Goal: Information Seeking & Learning: Learn about a topic

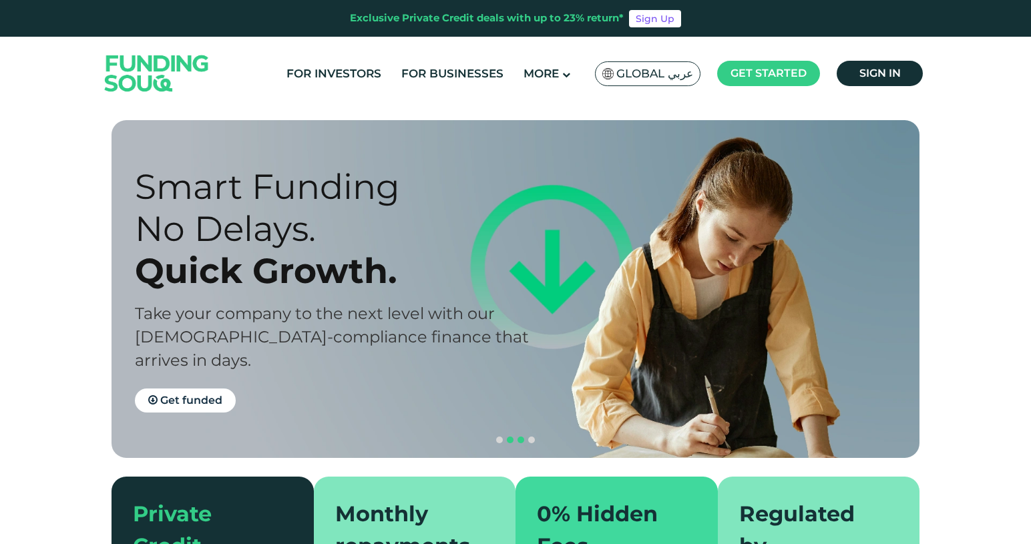
click at [520, 437] on span "navigation" at bounding box center [521, 440] width 7 height 7
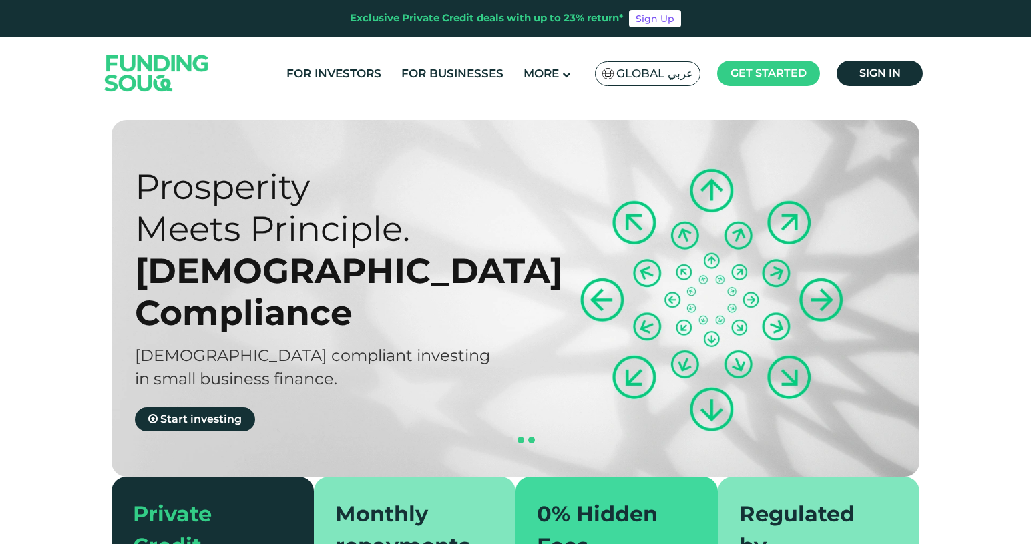
click at [530, 437] on span "navigation" at bounding box center [531, 440] width 7 height 7
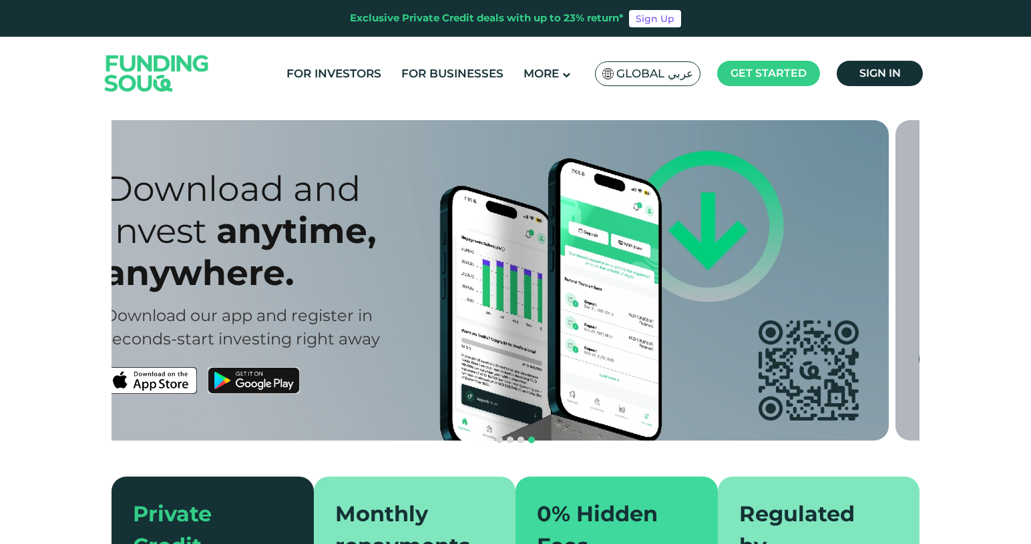
drag, startPoint x: 387, startPoint y: 385, endPoint x: 225, endPoint y: 381, distance: 161.7
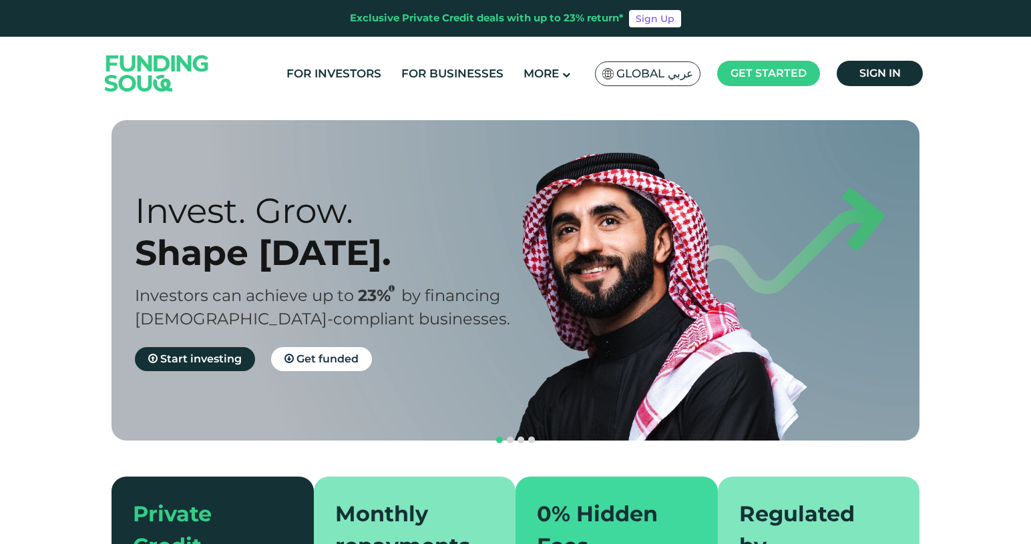
drag, startPoint x: 373, startPoint y: 311, endPoint x: 603, endPoint y: 312, distance: 230.5
click at [539, 312] on h2 "Investors can achieve up to 23% by financing Sharia-compliant businesses." at bounding box center [337, 307] width 404 height 47
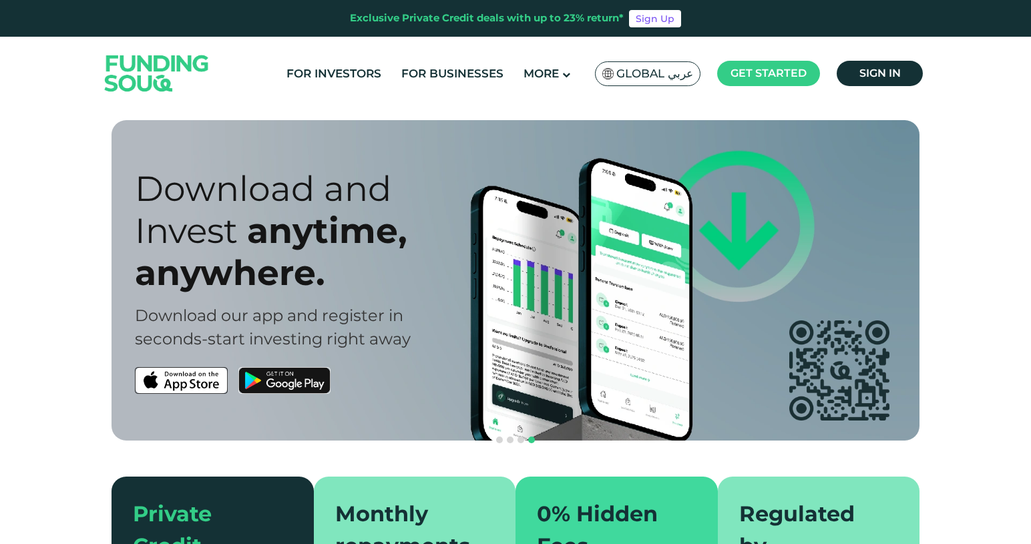
drag, startPoint x: 325, startPoint y: 391, endPoint x: 313, endPoint y: 440, distance: 50.2
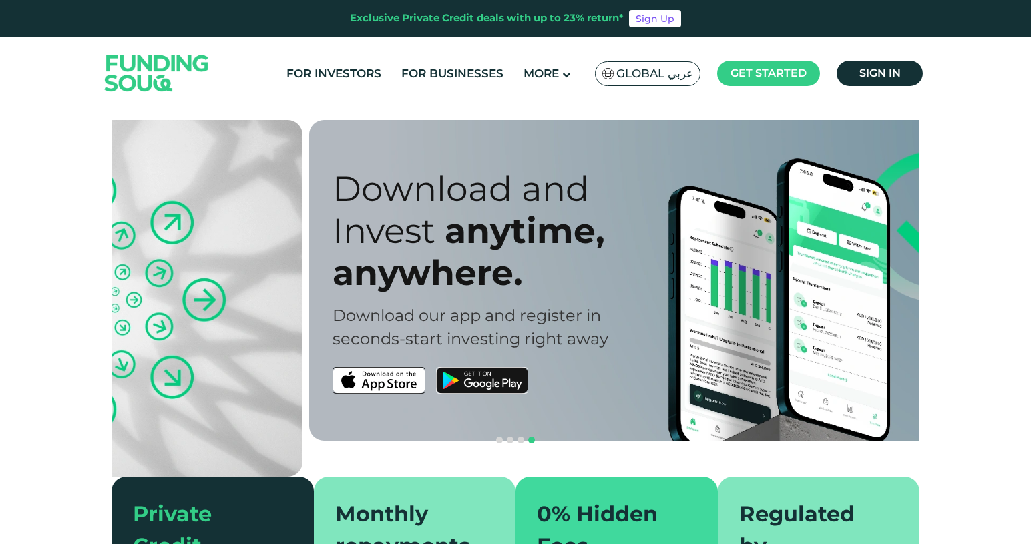
drag, startPoint x: 234, startPoint y: 239, endPoint x: 589, endPoint y: 341, distance: 369.2
click at [589, 341] on div "Download and Invest anytime, anywhere. Download our app and register in seconds…" at bounding box center [535, 281] width 404 height 226
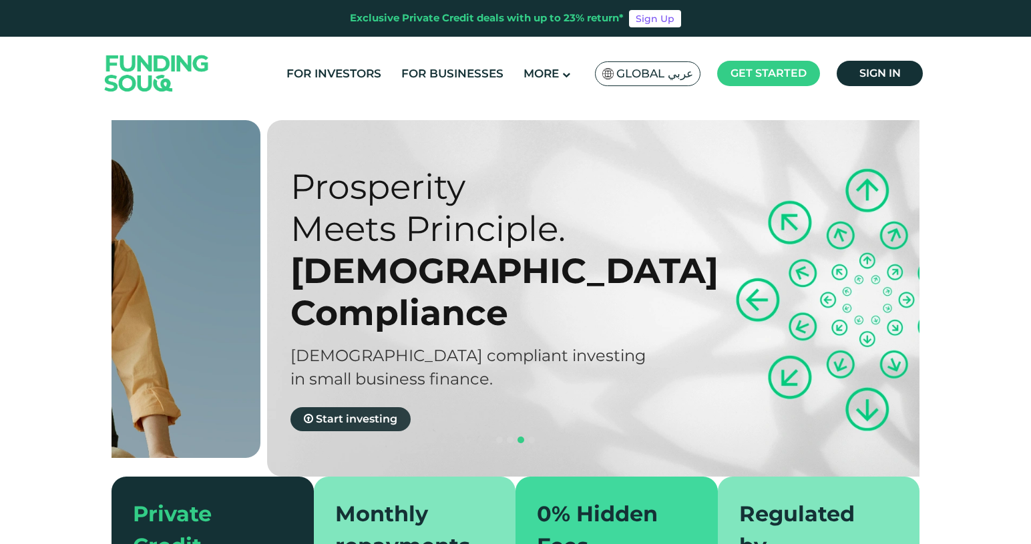
drag, startPoint x: 171, startPoint y: 265, endPoint x: 523, endPoint y: 373, distance: 368.3
click at [523, 373] on div "Prosperity Meets Principle. Shariah Compliance Sharia compliant investing in sm…" at bounding box center [493, 299] width 404 height 266
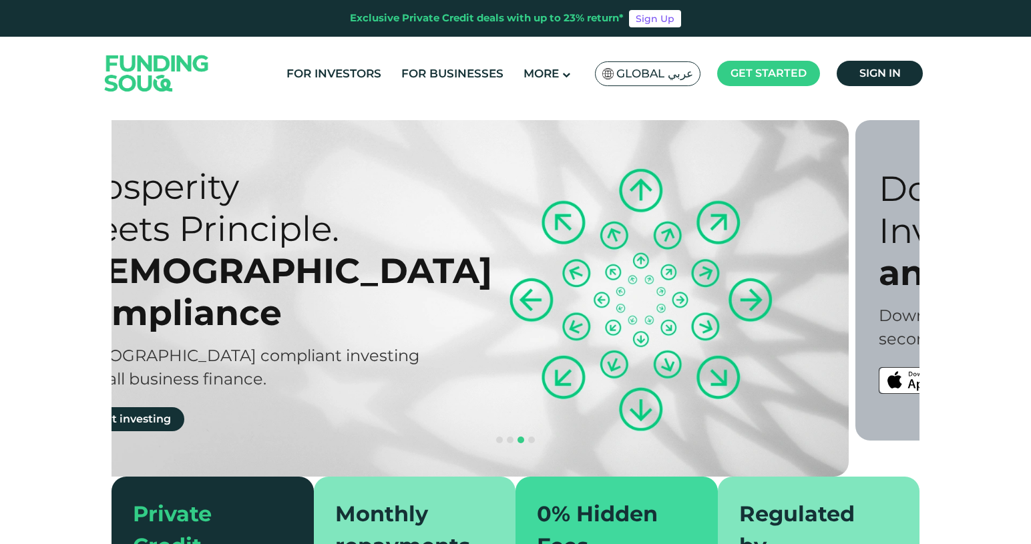
drag, startPoint x: 563, startPoint y: 340, endPoint x: 251, endPoint y: 344, distance: 312.7
click at [261, 343] on div "Prosperity Meets Principle. Shariah Compliance Sharia compliant investing in sm…" at bounding box center [455, 298] width 808 height 357
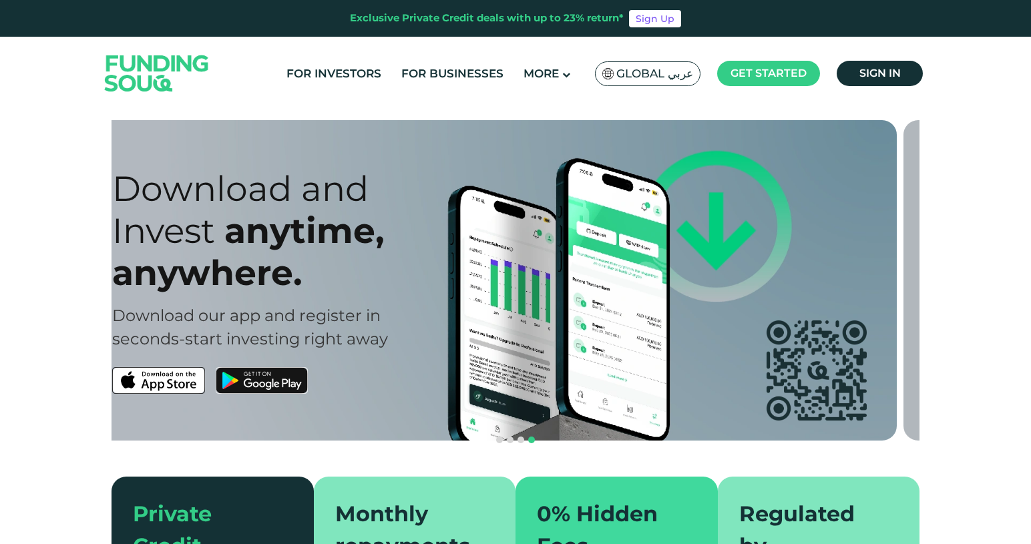
drag, startPoint x: 527, startPoint y: 320, endPoint x: 498, endPoint y: 325, distance: 29.8
click at [498, 325] on div "Download our app and register in" at bounding box center [314, 315] width 404 height 23
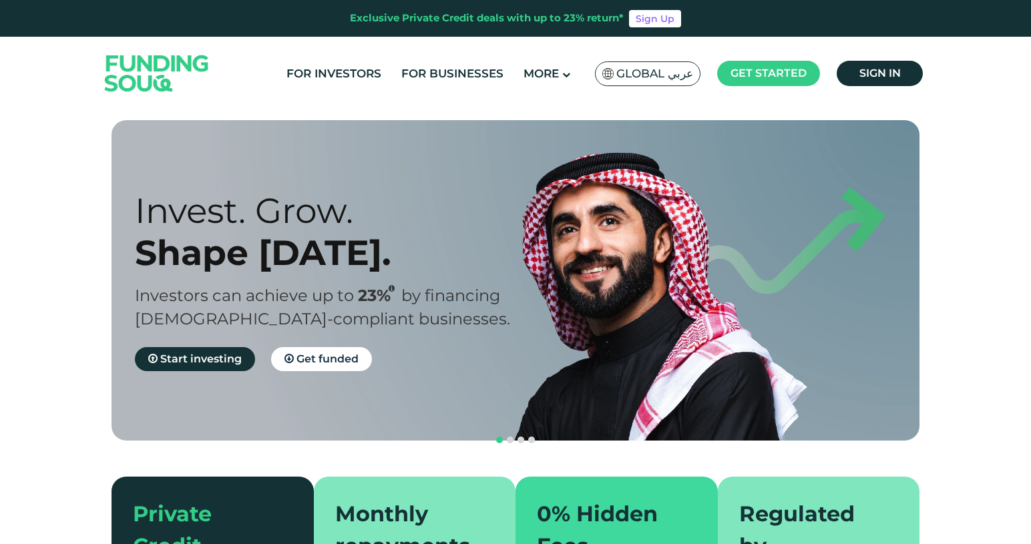
drag, startPoint x: 497, startPoint y: 325, endPoint x: 811, endPoint y: 383, distance: 319.3
click at [801, 381] on div "Invest. Grow. Shape Tomorrow. Investors can achieve up to 23% by financing Shar…" at bounding box center [526, 280] width 808 height 321
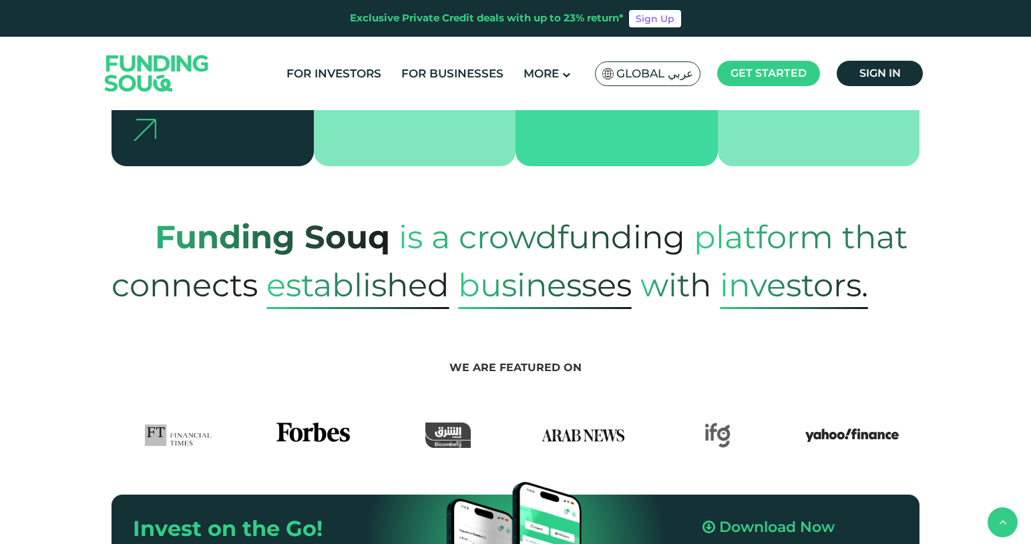
scroll to position [496, 0]
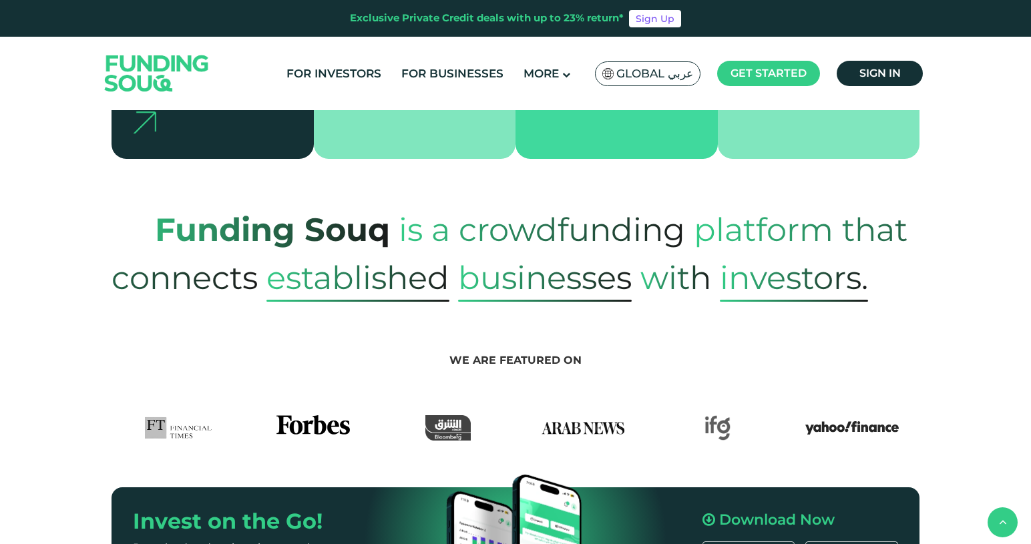
click at [520, 254] on span "Businesses" at bounding box center [545, 278] width 174 height 48
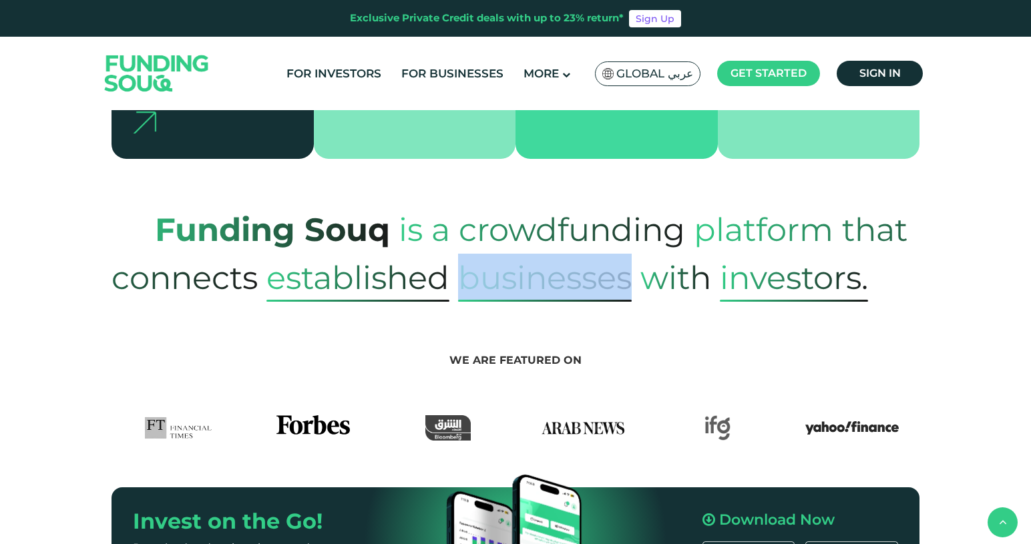
click at [520, 254] on span "Businesses" at bounding box center [545, 278] width 174 height 48
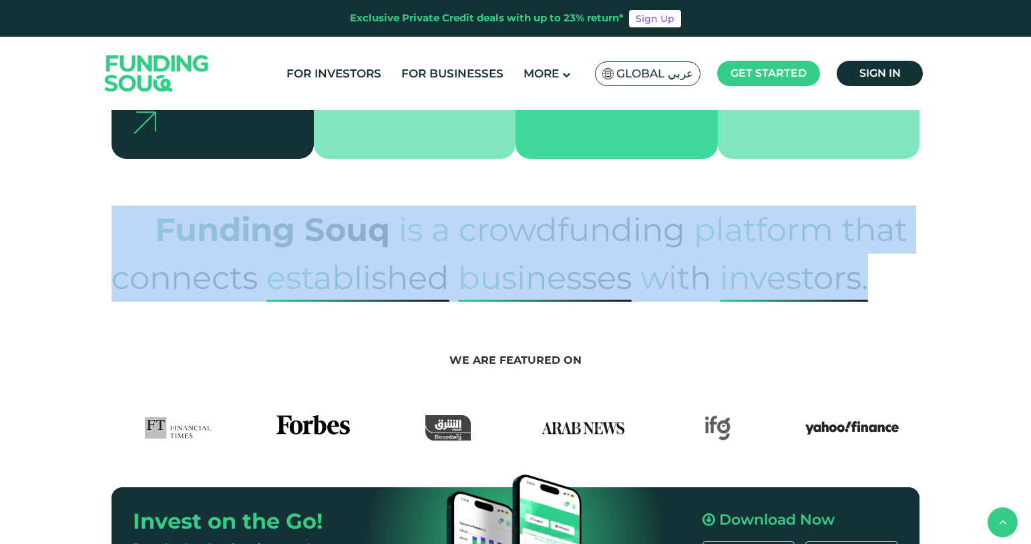
click at [520, 254] on span "Businesses" at bounding box center [545, 278] width 174 height 48
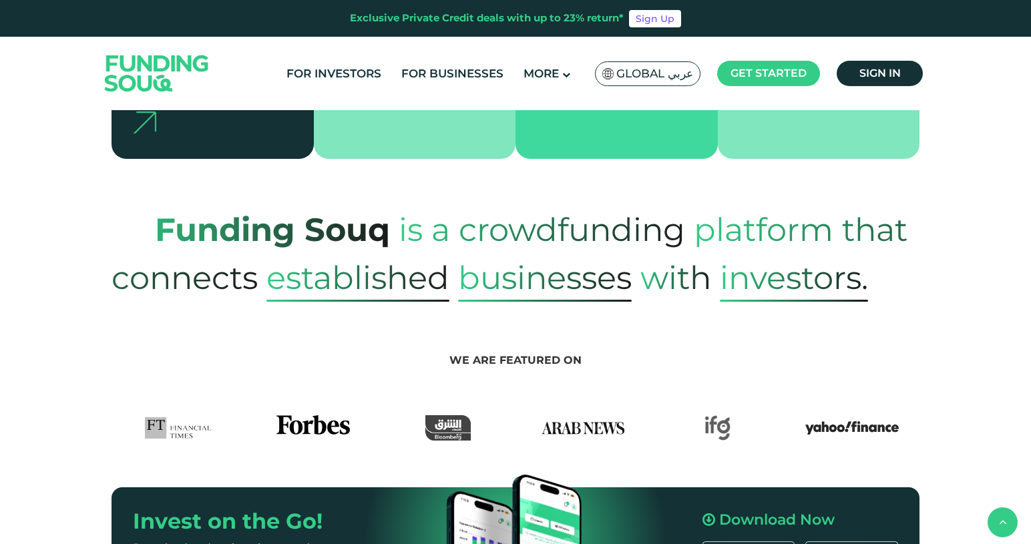
click at [310, 254] on span "established" at bounding box center [358, 278] width 183 height 48
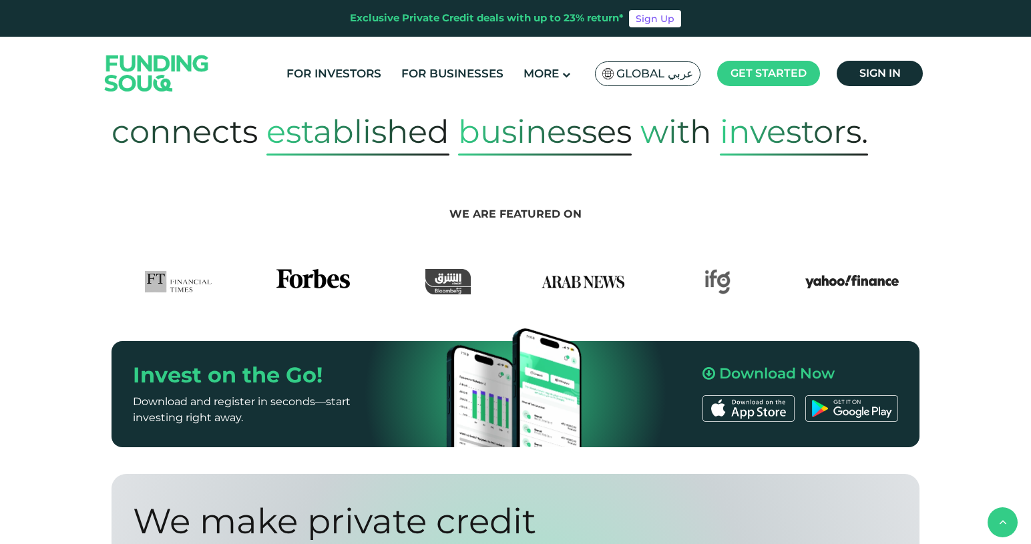
scroll to position [665, 0]
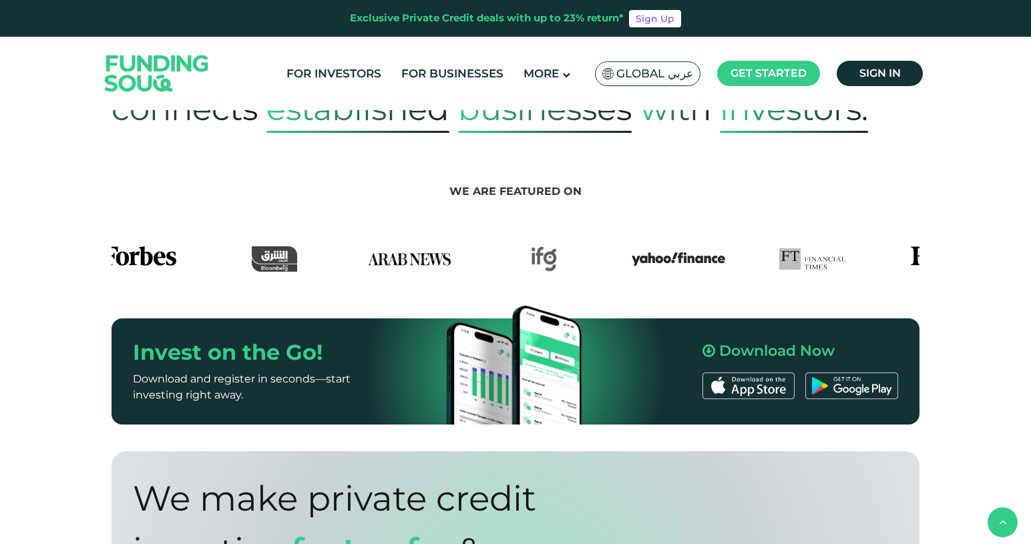
drag, startPoint x: 460, startPoint y: 225, endPoint x: 259, endPoint y: 238, distance: 202.1
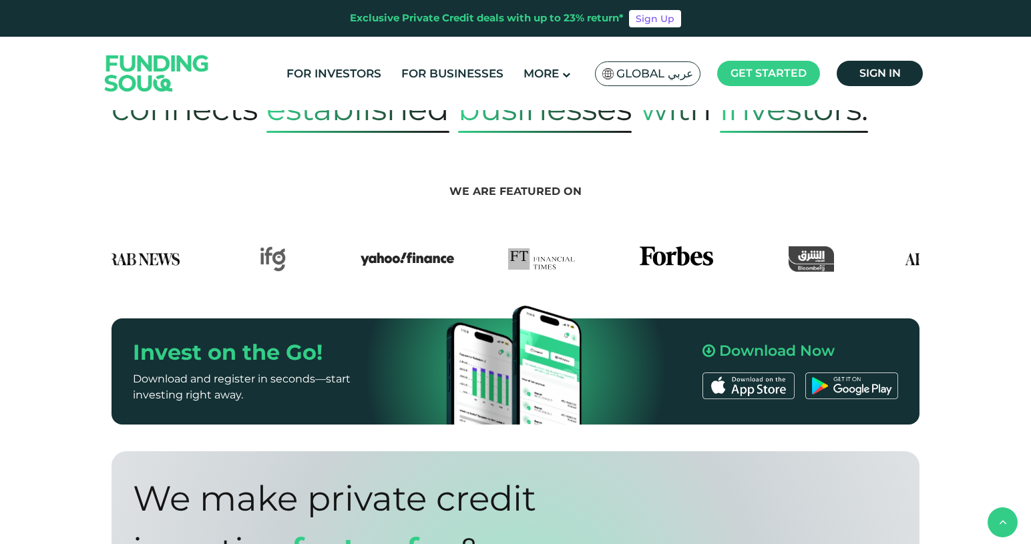
drag, startPoint x: 734, startPoint y: 226, endPoint x: 326, endPoint y: 265, distance: 409.3
click at [326, 265] on div "Exclusive Private Credit deals with up to 23% return* Sign Up For Investors For…" at bounding box center [515, 436] width 1031 height 2203
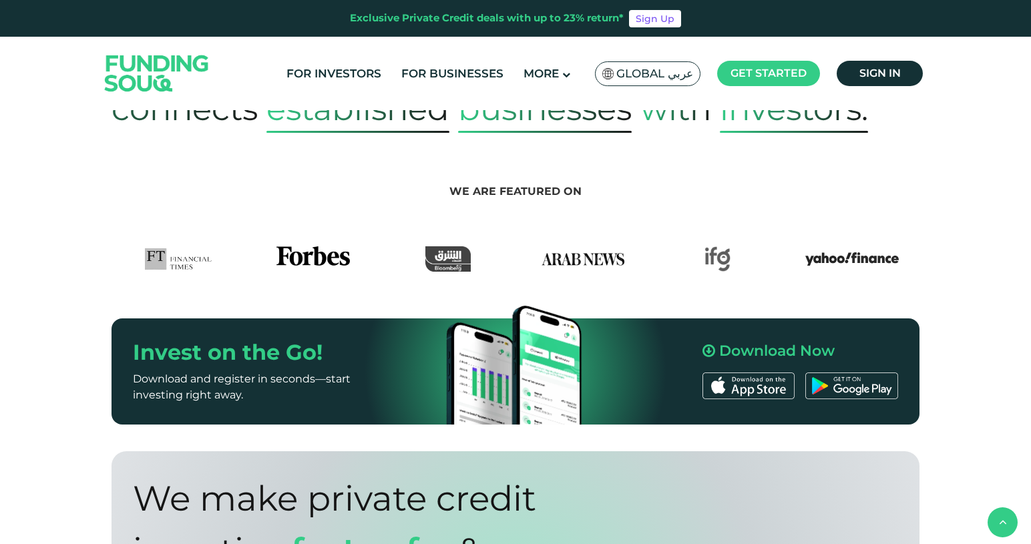
drag, startPoint x: 586, startPoint y: 219, endPoint x: 474, endPoint y: 219, distance: 112.2
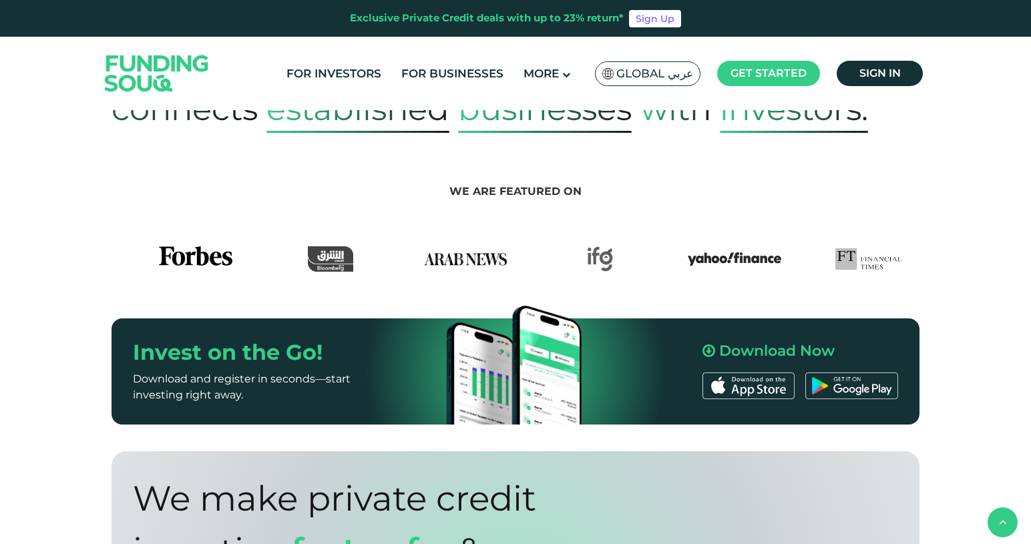
drag, startPoint x: 442, startPoint y: 219, endPoint x: 383, endPoint y: 234, distance: 60.8
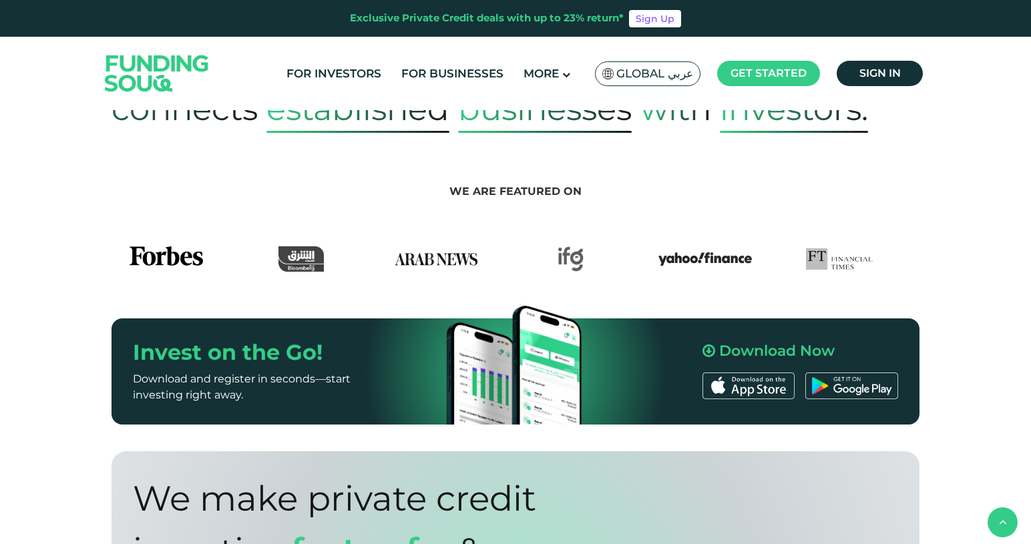
drag, startPoint x: 573, startPoint y: 226, endPoint x: 379, endPoint y: 240, distance: 195.0
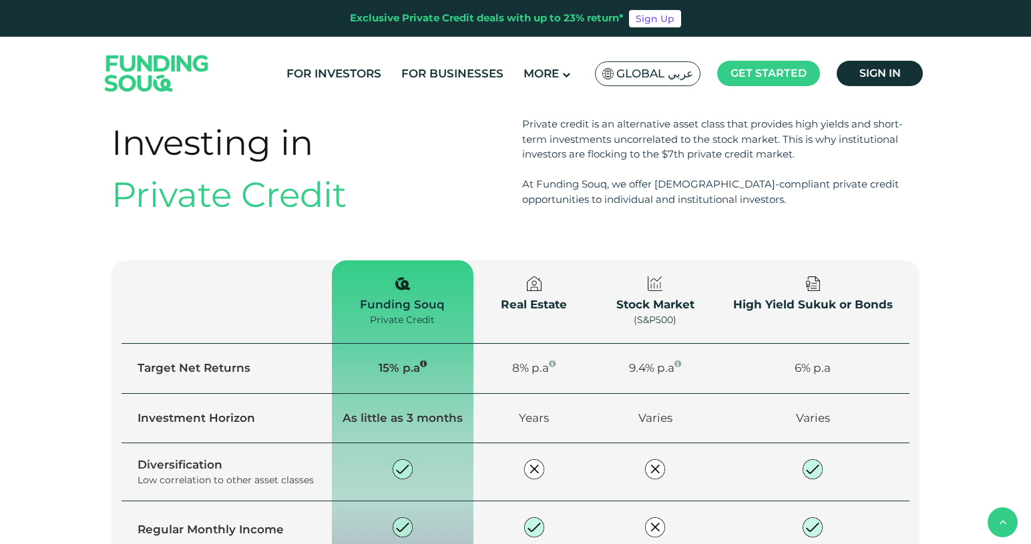
scroll to position [1557, 0]
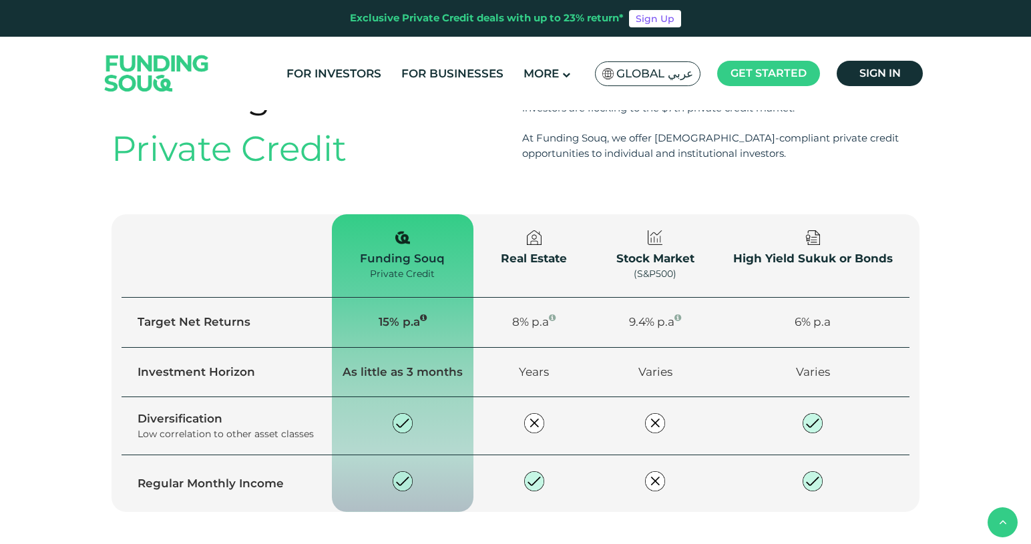
type tc-range-slider "4"
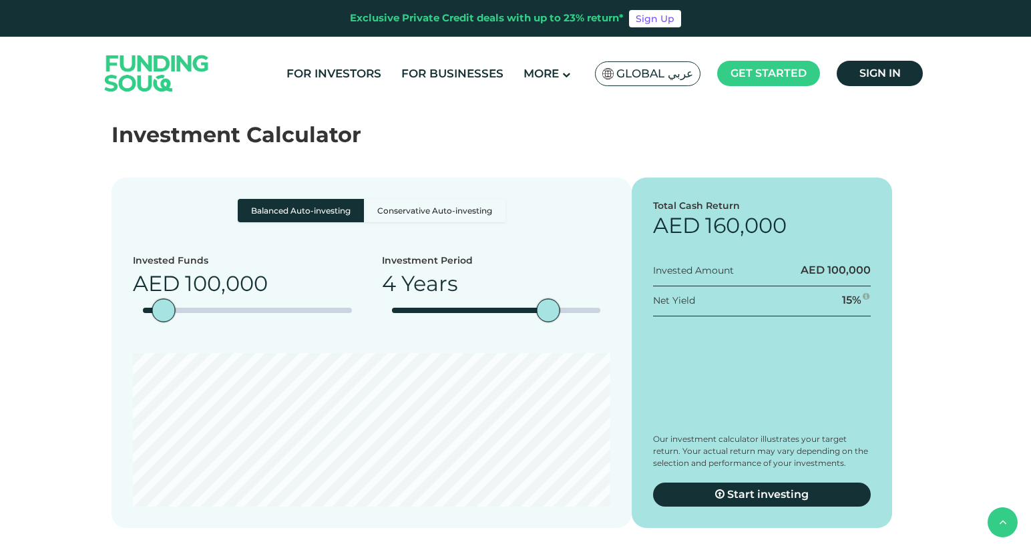
scroll to position [2334, 0]
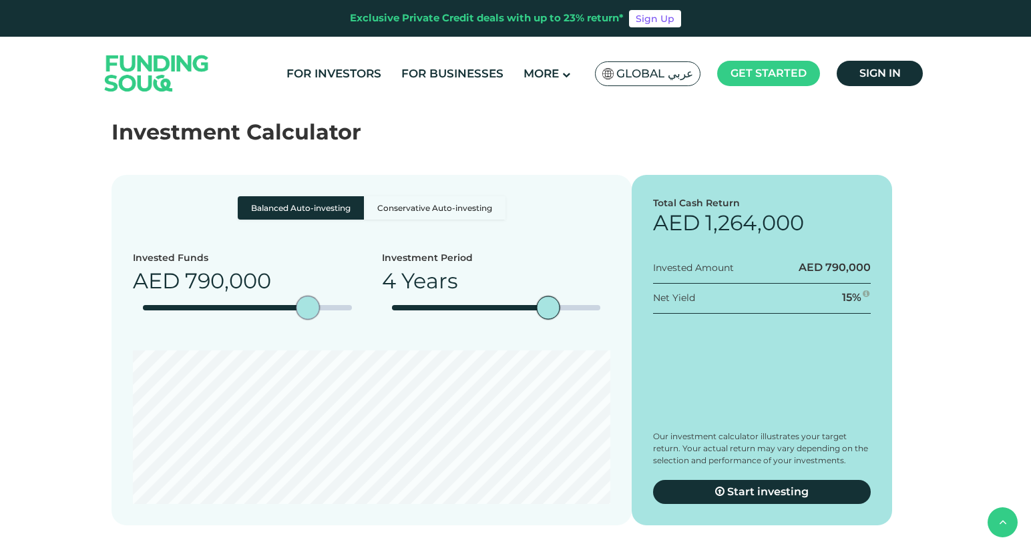
type tc-range-slider "910000"
drag, startPoint x: 172, startPoint y: 269, endPoint x: 333, endPoint y: 273, distance: 161.7
click at [319, 297] on div "amount slider" at bounding box center [307, 308] width 23 height 23
type tc-range-slider "5"
drag, startPoint x: 546, startPoint y: 271, endPoint x: 597, endPoint y: 270, distance: 50.8
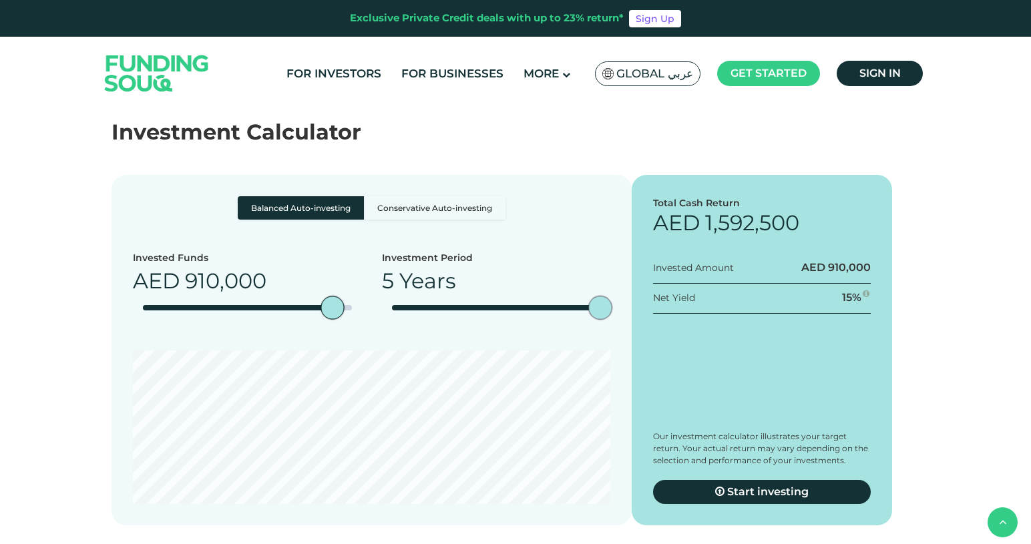
click at [597, 297] on div "date slider" at bounding box center [600, 308] width 23 height 23
type tc-range-slider "10000"
type tc-range-slider "30000"
drag, startPoint x: 226, startPoint y: 268, endPoint x: 149, endPoint y: 263, distance: 77.6
click at [149, 297] on div "amount slider" at bounding box center [149, 308] width 23 height 23
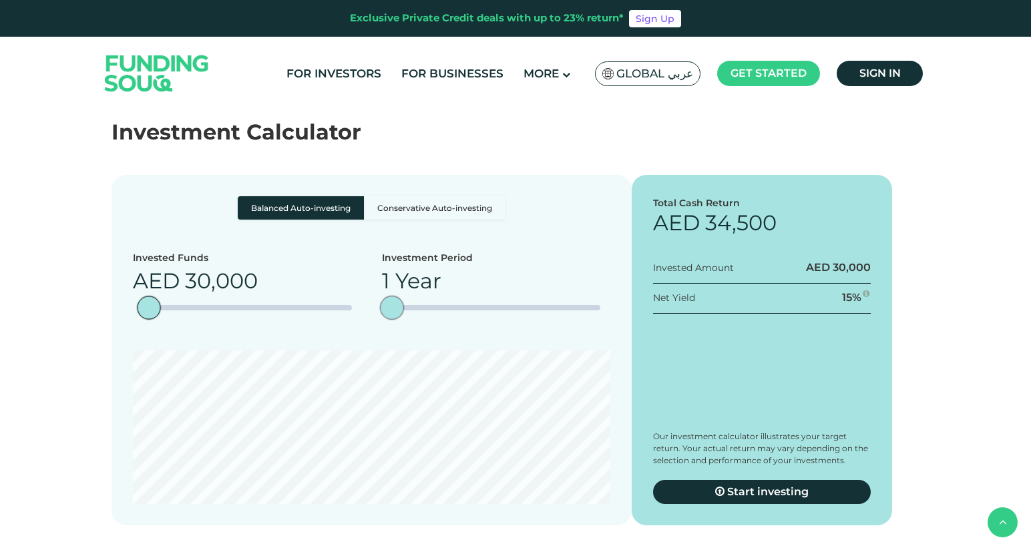
drag, startPoint x: 593, startPoint y: 266, endPoint x: 416, endPoint y: 270, distance: 177.1
click at [416, 270] on div "Investment Period 1 Year" at bounding box center [496, 290] width 229 height 79
drag, startPoint x: 395, startPoint y: 265, endPoint x: 430, endPoint y: 264, distance: 34.7
click at [430, 264] on div "Investment Period 2 Years" at bounding box center [496, 290] width 229 height 79
drag, startPoint x: 412, startPoint y: 263, endPoint x: 363, endPoint y: 263, distance: 49.4
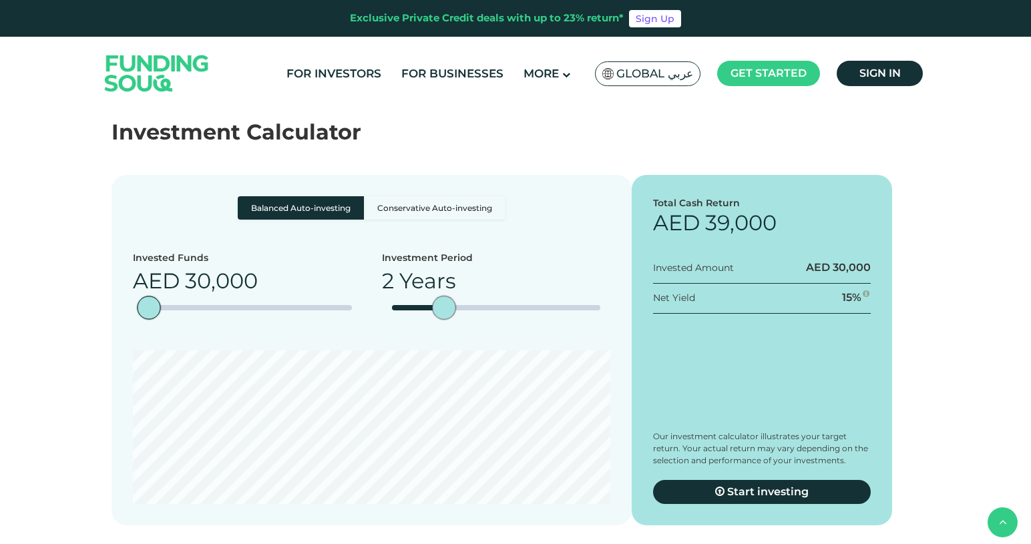
click at [363, 263] on div "Invested Funds AED 30,000 Investment Period 2 Years" at bounding box center [372, 290] width 478 height 79
type tc-range-slider "5"
click at [655, 324] on div "Total Cash Return AED 52,500 Invested Amount AED 30,000 Net Yield 15 %" at bounding box center [762, 350] width 261 height 351
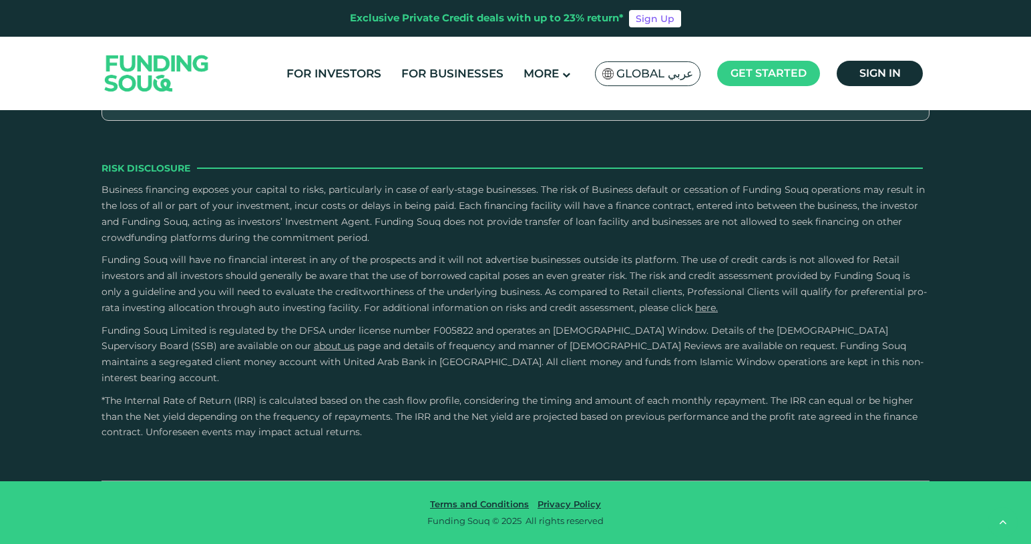
scroll to position [4187, 0]
click at [255, 92] on input "email" at bounding box center [240, 76] width 229 height 30
click at [508, 246] on p "Business financing exposes your capital to risks, particularly in case of early…" at bounding box center [516, 213] width 828 height 63
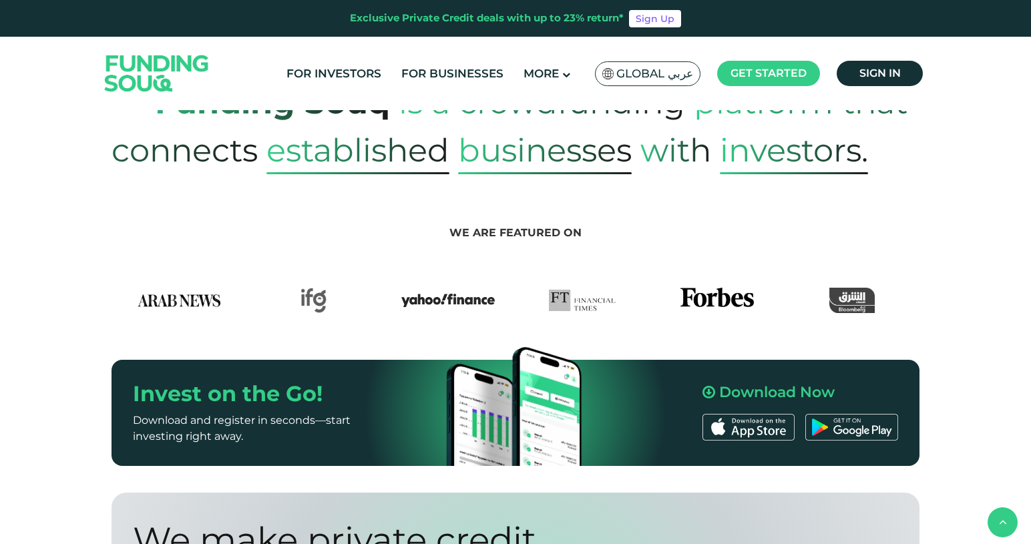
scroll to position [454, 0]
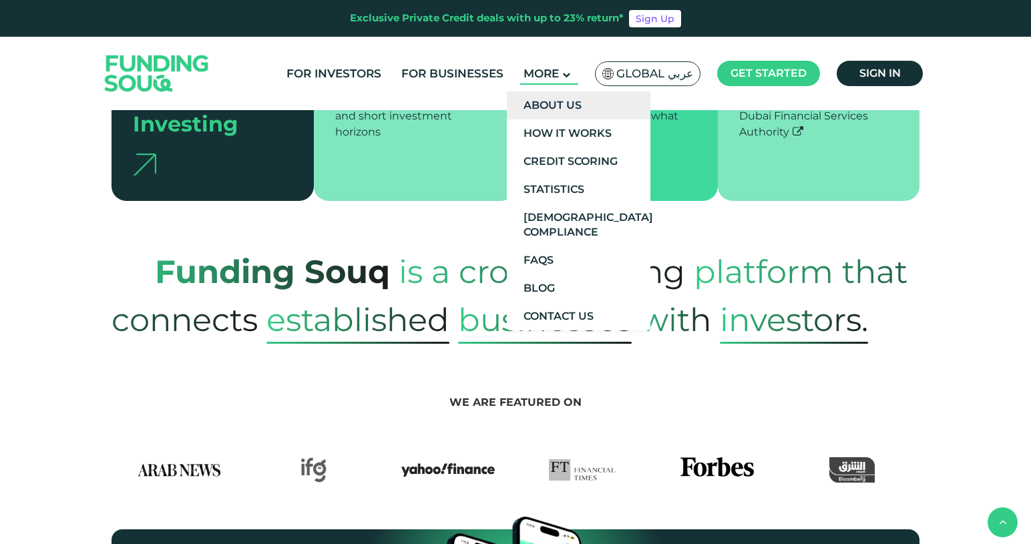
click at [560, 110] on link "About Us" at bounding box center [579, 106] width 144 height 28
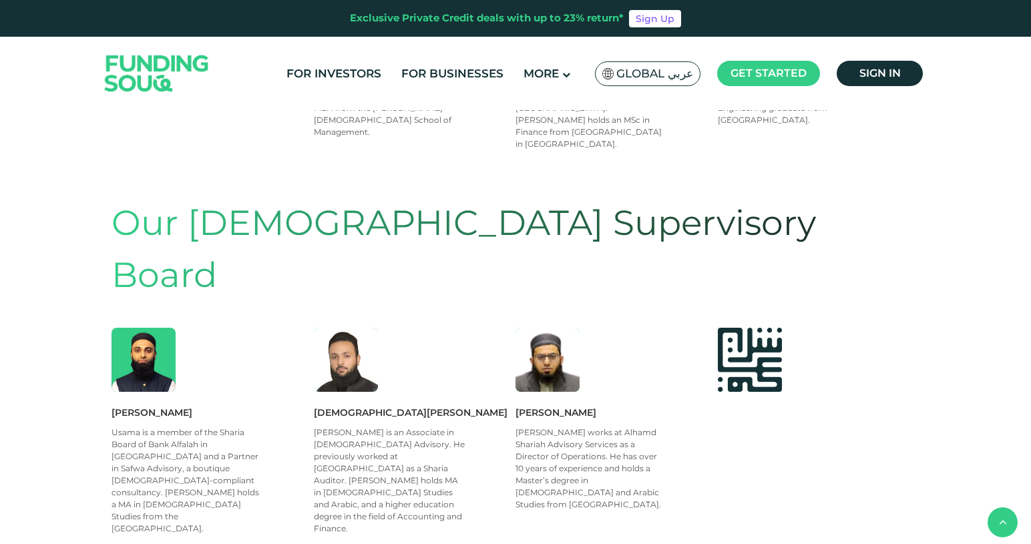
scroll to position [853, 0]
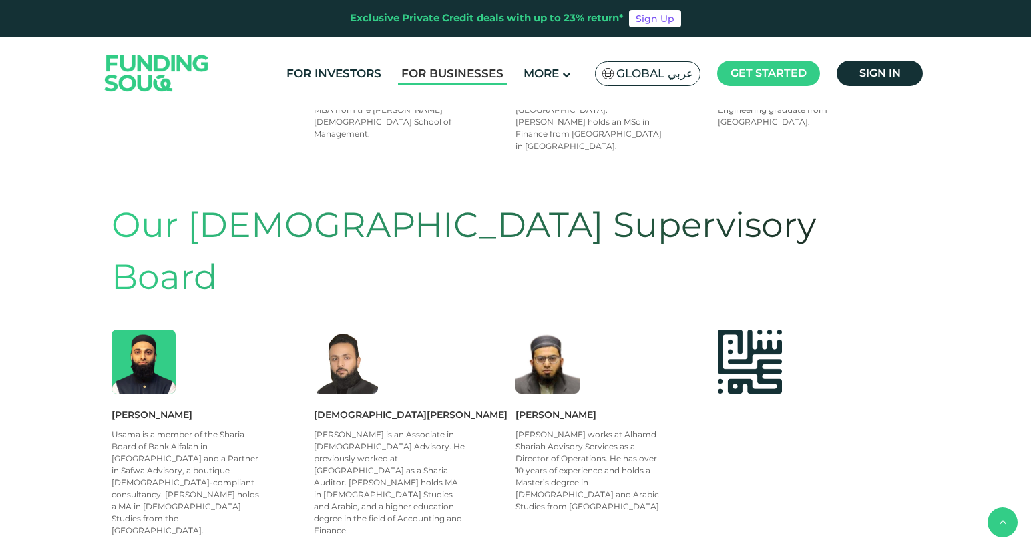
click at [468, 75] on link "For Businesses" at bounding box center [452, 74] width 109 height 22
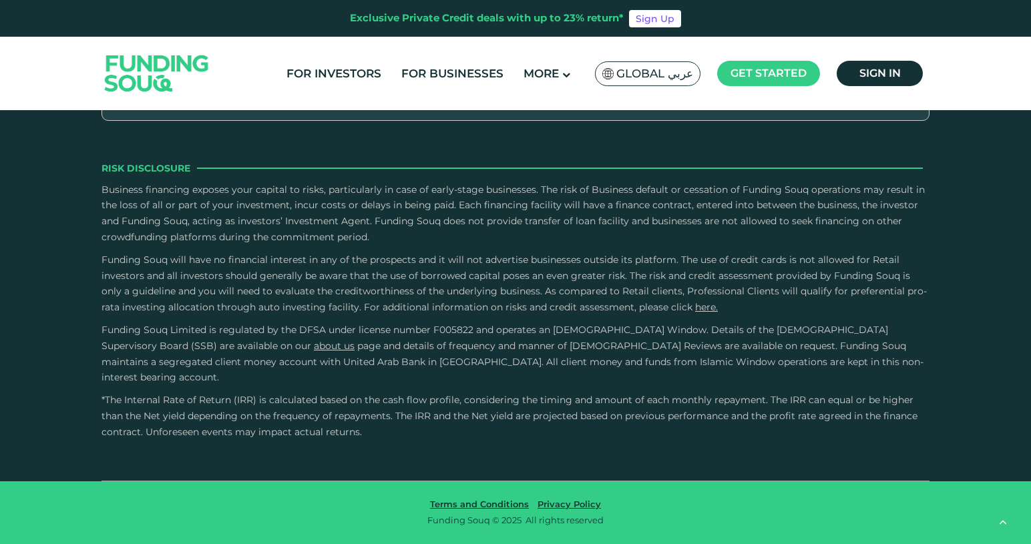
scroll to position [2062, 0]
drag, startPoint x: 277, startPoint y: 259, endPoint x: 452, endPoint y: 259, distance: 175.0
drag, startPoint x: 475, startPoint y: 277, endPoint x: 563, endPoint y: 290, distance: 89.1
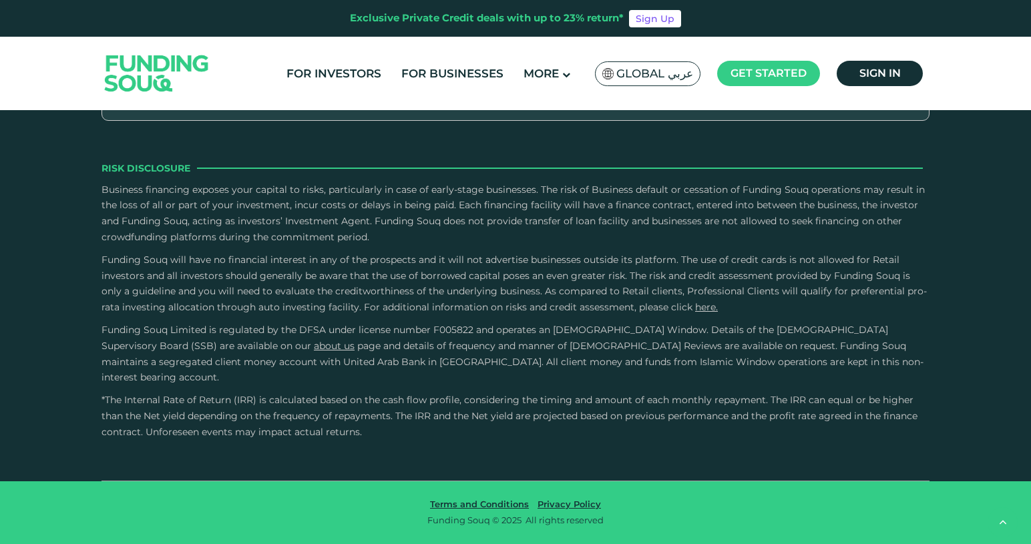
click at [452, 70] on link "For Businesses" at bounding box center [452, 74] width 109 height 22
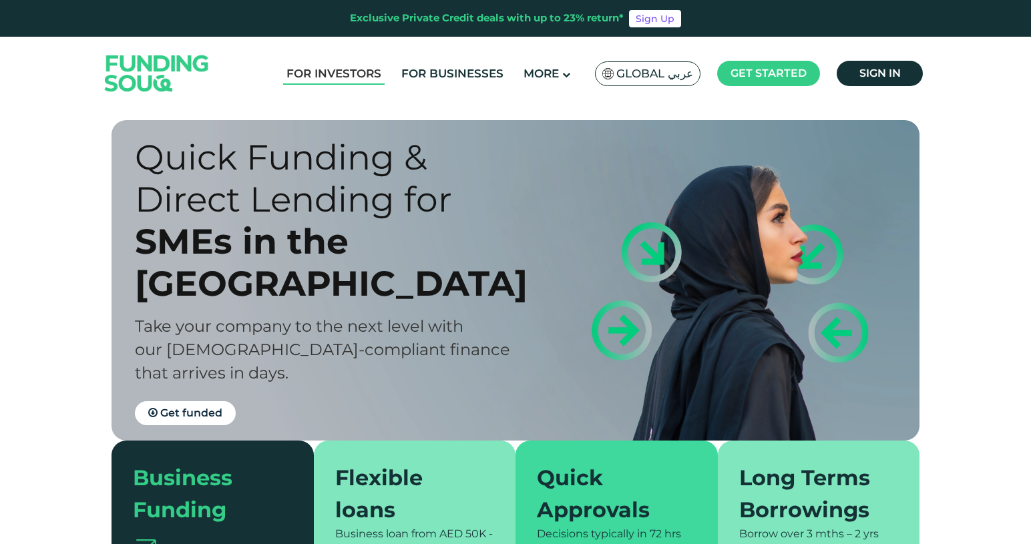
click at [343, 71] on link "For Investors" at bounding box center [334, 74] width 102 height 22
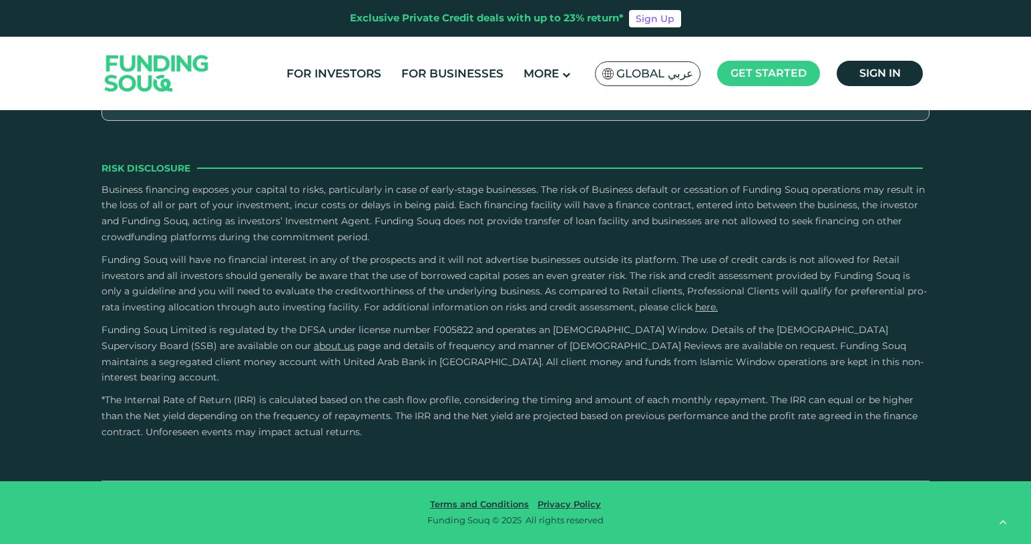
scroll to position [3405, 0]
click at [0, 0] on input "Credit History and Risk" at bounding box center [0, 0] width 0 height 0
click at [329, 37] on label "Owner Character and Commitment" at bounding box center [516, 17] width 808 height 39
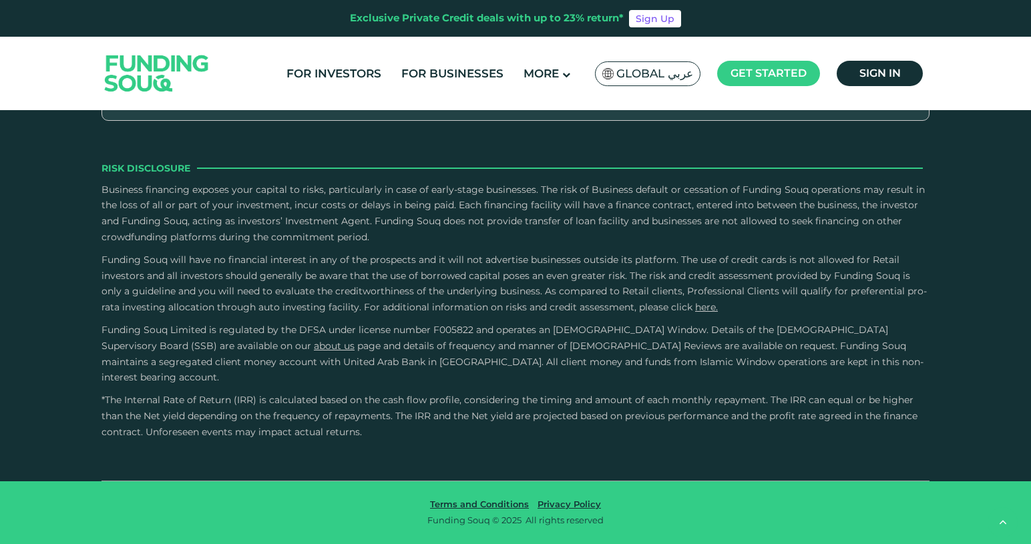
click at [0, 0] on input "Owner Character and Commitment" at bounding box center [0, 0] width 0 height 0
click at [329, 253] on label "External Sources" at bounding box center [516, 232] width 808 height 39
click at [0, 0] on input "External Sources" at bounding box center [0, 0] width 0 height 0
click at [321, 246] on label "External Sources" at bounding box center [516, 232] width 808 height 39
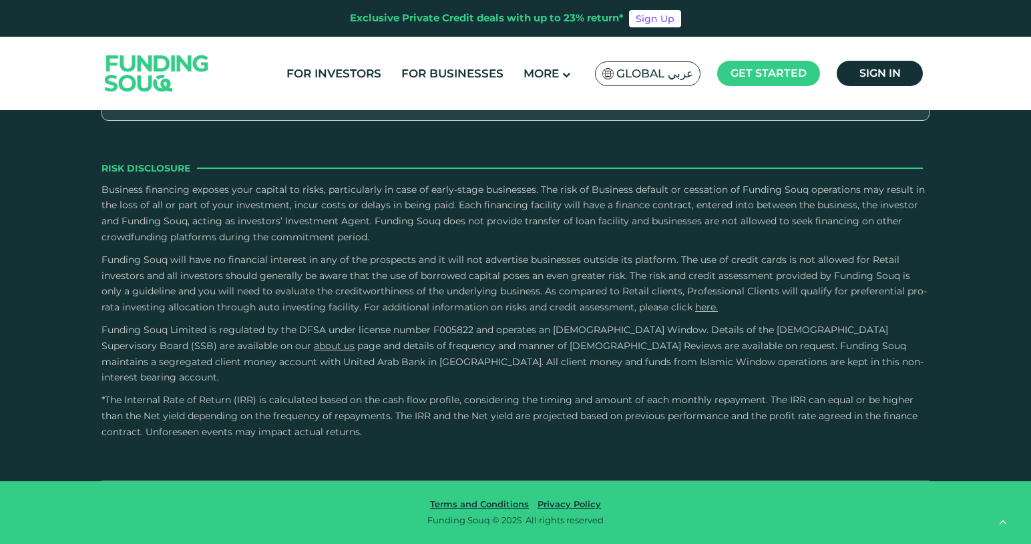
click at [0, 0] on input "External Sources" at bounding box center [0, 0] width 0 height 0
click at [321, 246] on label "External Sources" at bounding box center [516, 232] width 808 height 39
click at [0, 0] on input "External Sources" at bounding box center [0, 0] width 0 height 0
click at [327, 37] on label "Owner Character and Commitment" at bounding box center [516, 17] width 808 height 39
click at [0, 0] on input "Owner Character and Commitment" at bounding box center [0, 0] width 0 height 0
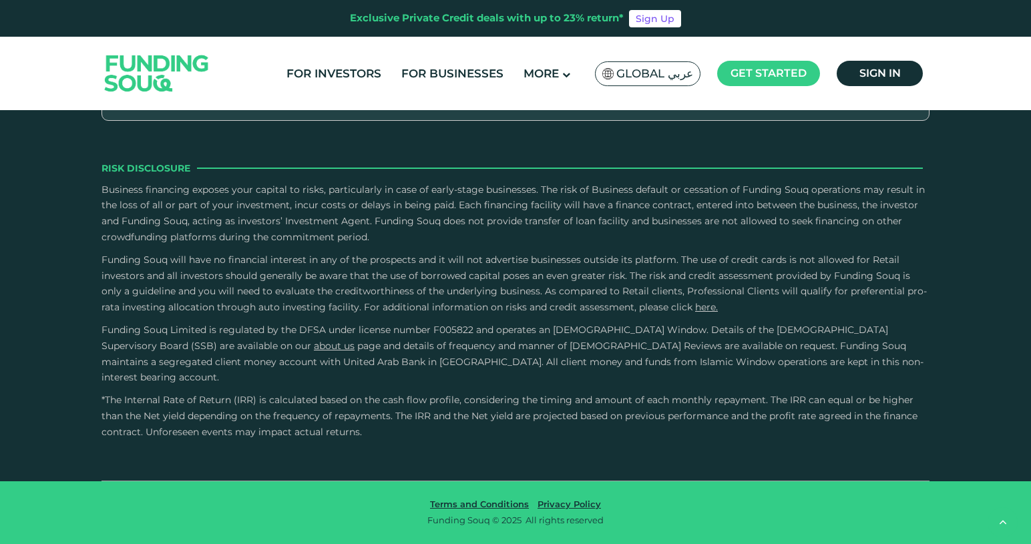
click at [0, 0] on input "Credit History and Risk" at bounding box center [0, 0] width 0 height 0
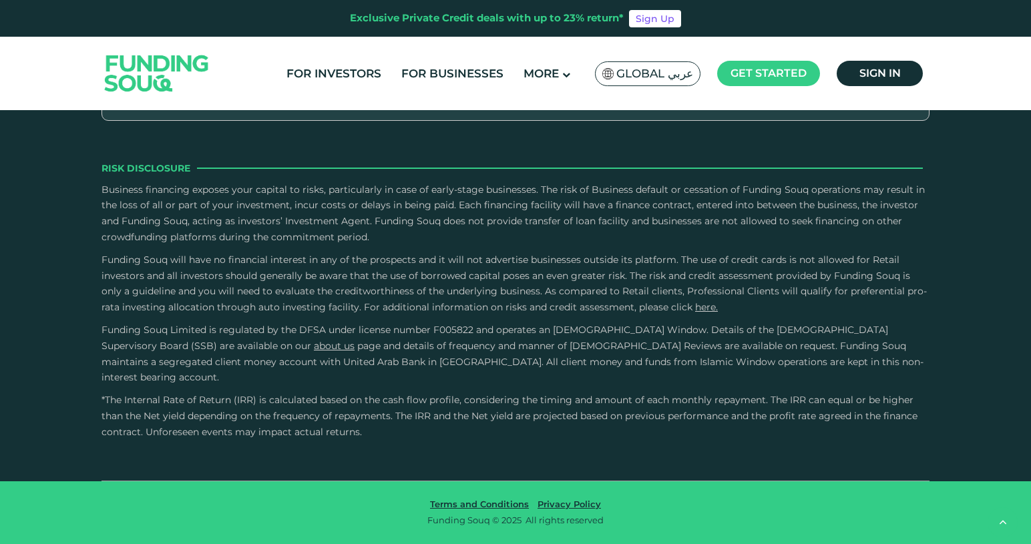
click at [0, 0] on input "Financial Capacity" at bounding box center [0, 0] width 0 height 0
click at [0, 0] on input "External Sources" at bounding box center [0, 0] width 0 height 0
click at [0, 0] on input "Financial Capacity" at bounding box center [0, 0] width 0 height 0
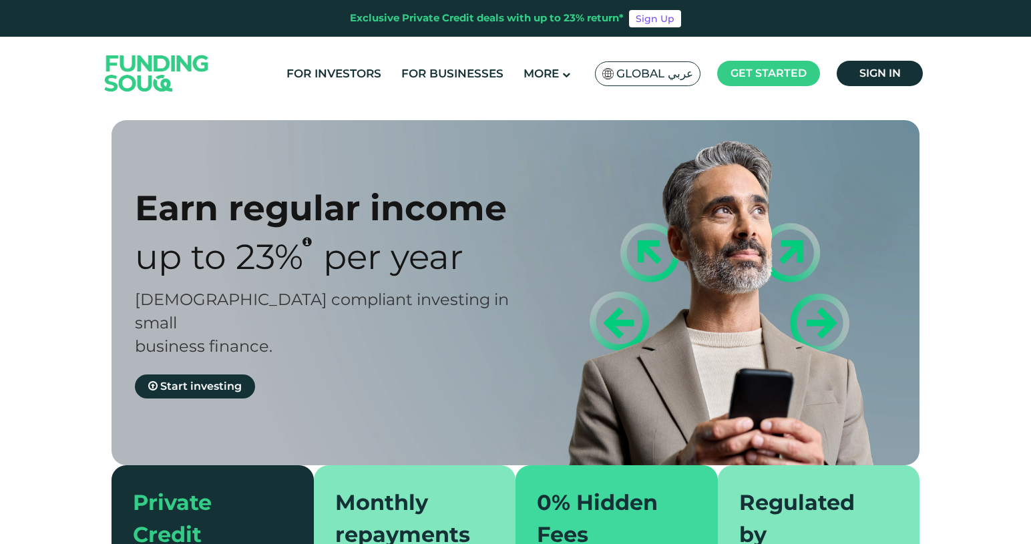
scroll to position [0, 0]
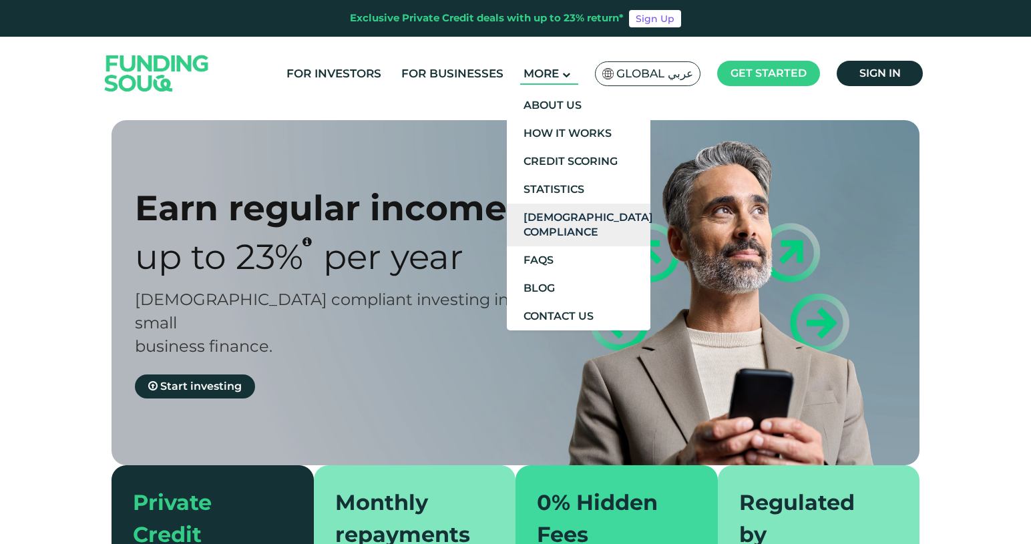
click at [538, 209] on link "[DEMOGRAPHIC_DATA] Compliance" at bounding box center [579, 225] width 144 height 43
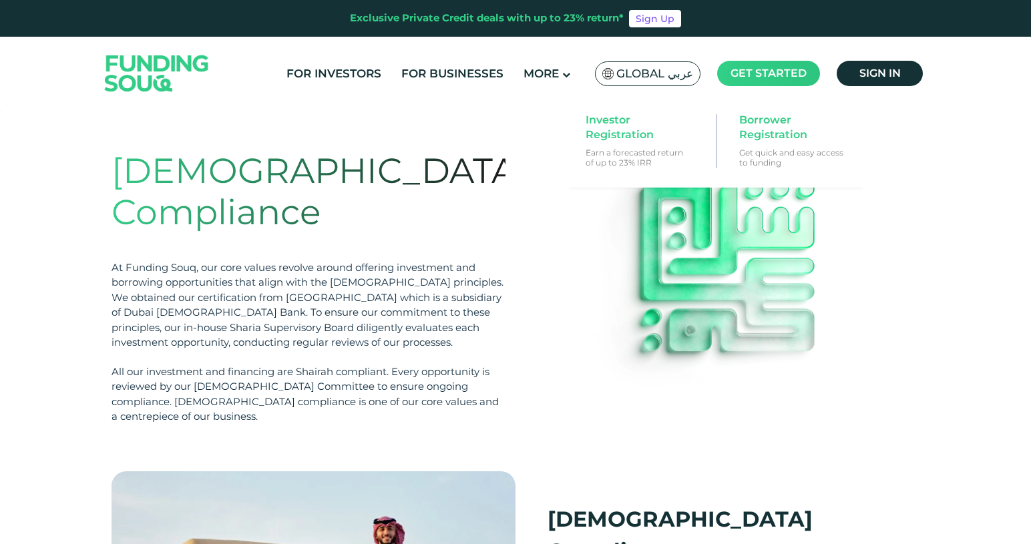
click at [788, 74] on span "Get started" at bounding box center [769, 73] width 76 height 13
click at [617, 144] on link "Investor Registration Earn a forecasted return of up to 23% IRR" at bounding box center [639, 140] width 120 height 68
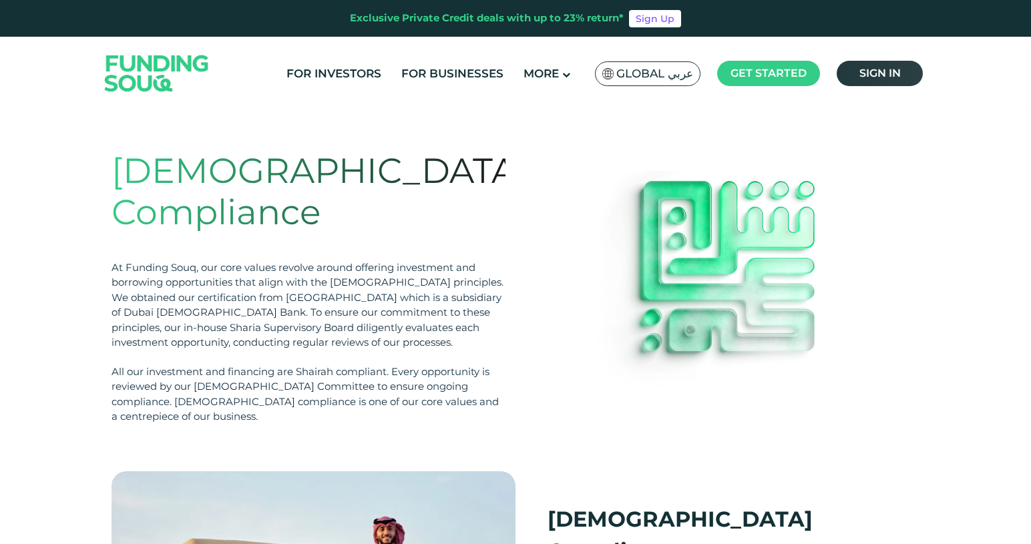
click at [880, 84] on link "Sign in" at bounding box center [880, 73] width 86 height 25
click at [765, 92] on div "For Investors For Businesses More About Us Global عربي" at bounding box center [516, 73] width 828 height 73
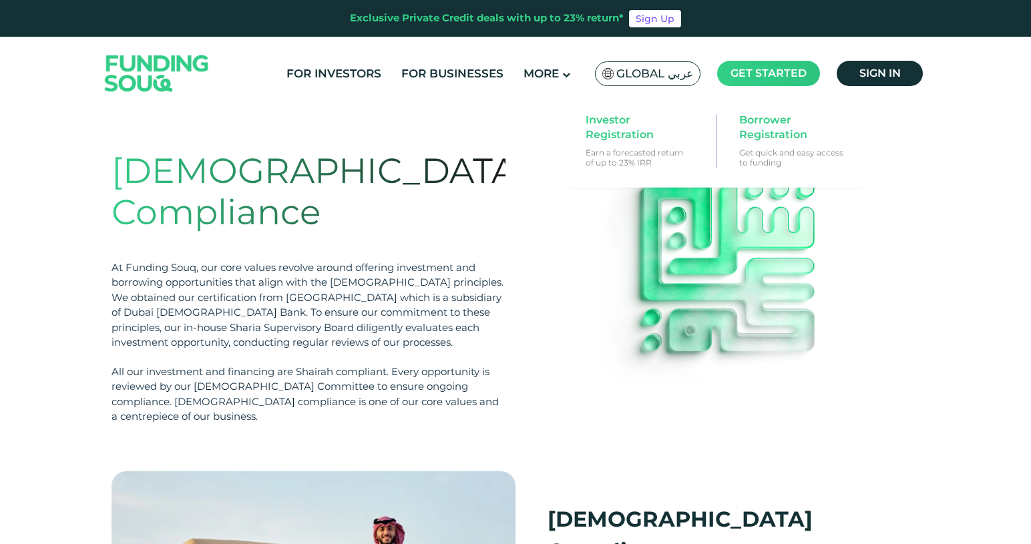
click at [770, 73] on span "Get started" at bounding box center [769, 73] width 76 height 13
click at [772, 112] on link "Borrower Registration Get quick and easy access to funding" at bounding box center [793, 140] width 120 height 68
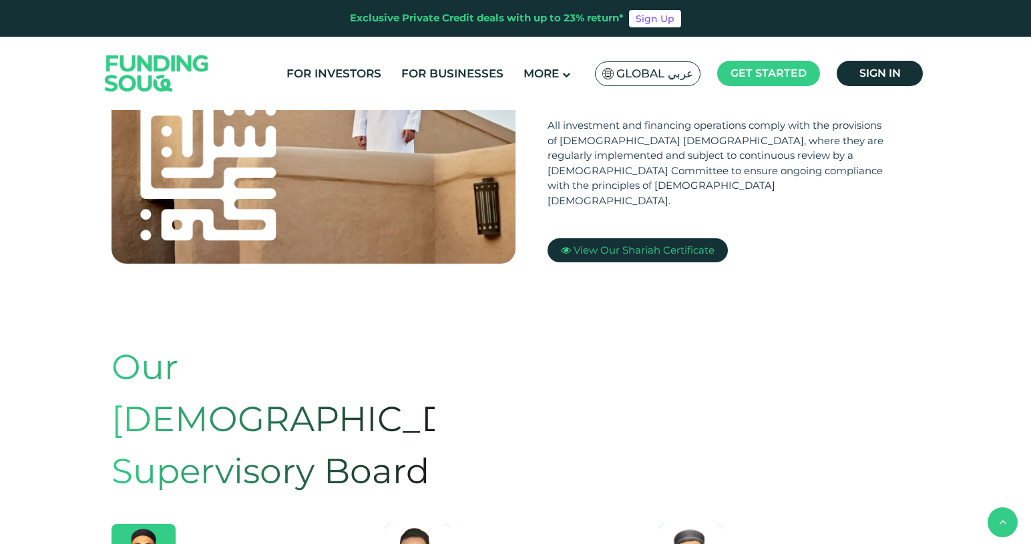
scroll to position [510, 0]
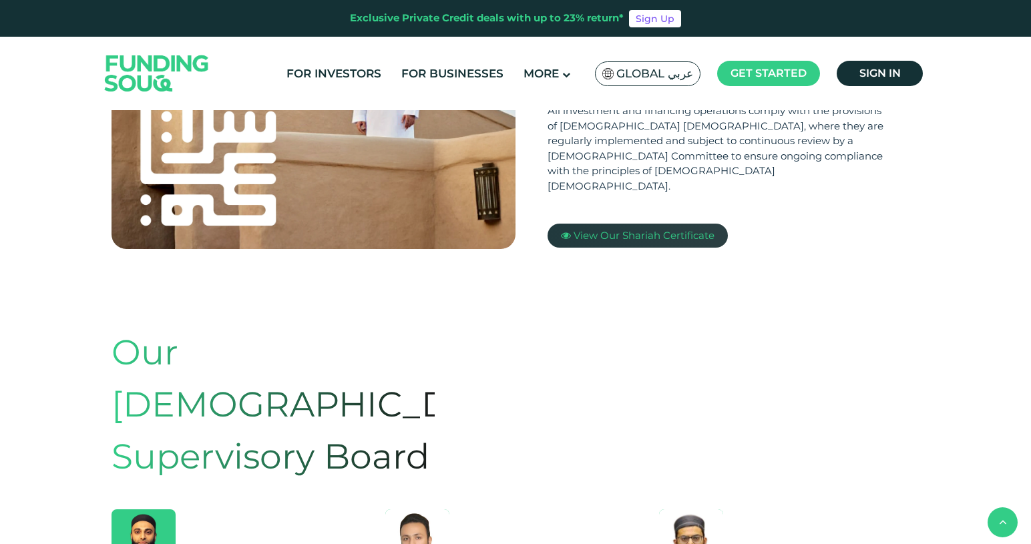
click at [618, 229] on span "View Our Shariah Certificate" at bounding box center [644, 235] width 141 height 13
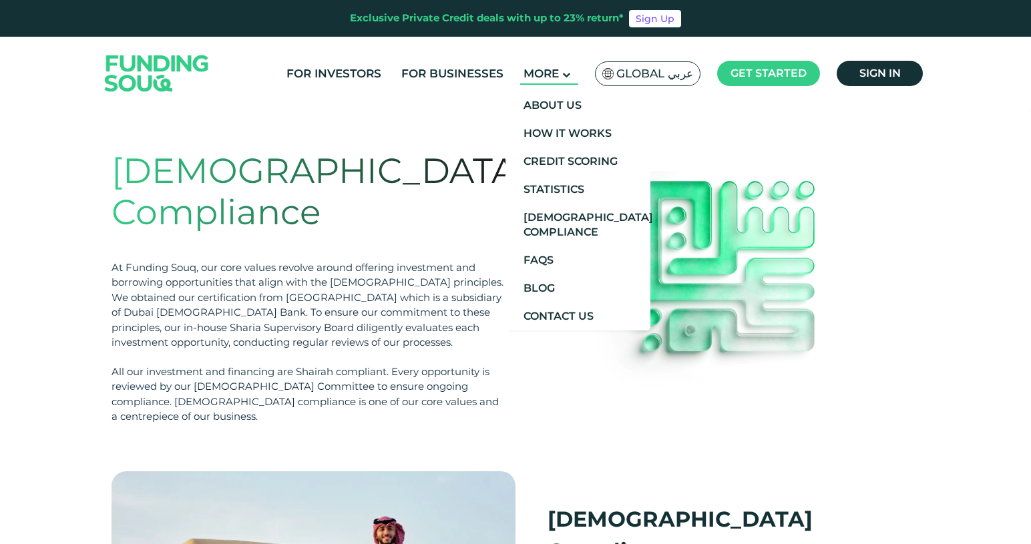
scroll to position [0, 0]
click at [547, 265] on link "FAQs" at bounding box center [579, 261] width 144 height 28
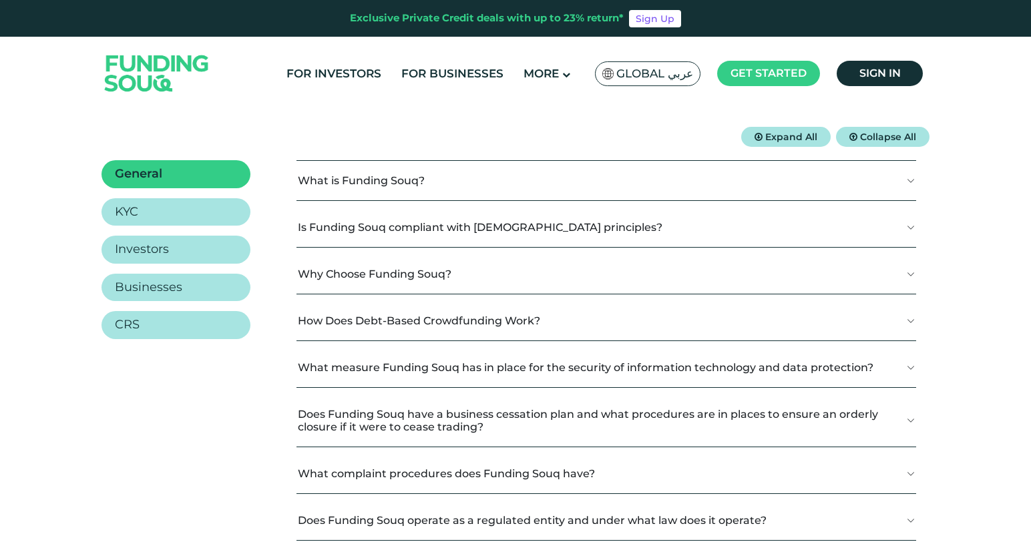
scroll to position [191, 0]
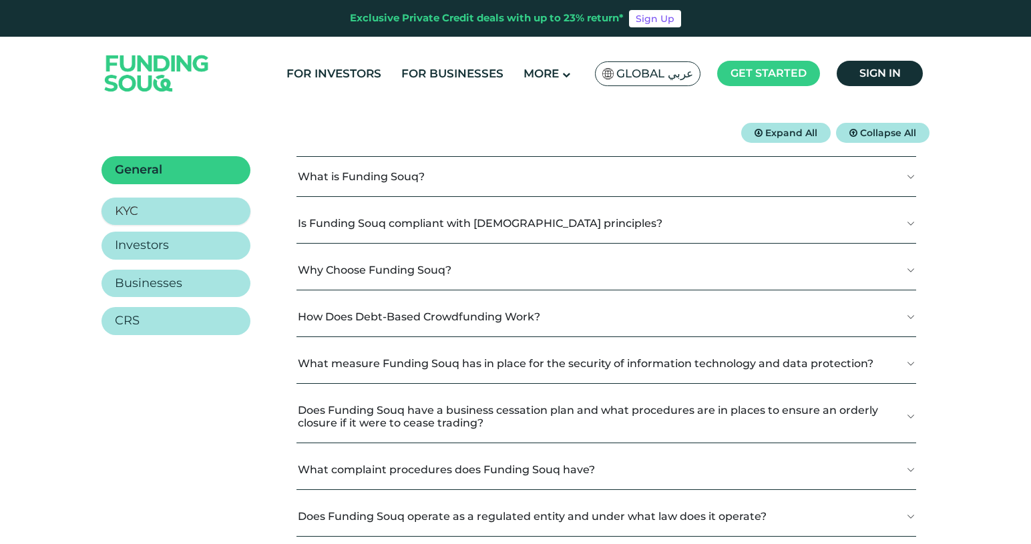
click at [178, 216] on link "KYC" at bounding box center [176, 212] width 149 height 28
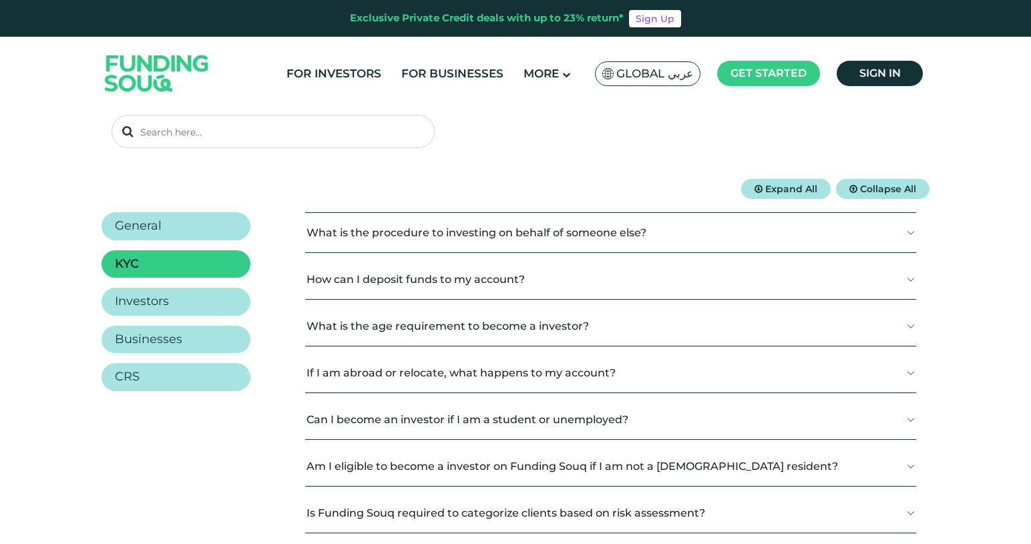
scroll to position [134, 0]
click at [206, 307] on link "Investors" at bounding box center [176, 306] width 149 height 28
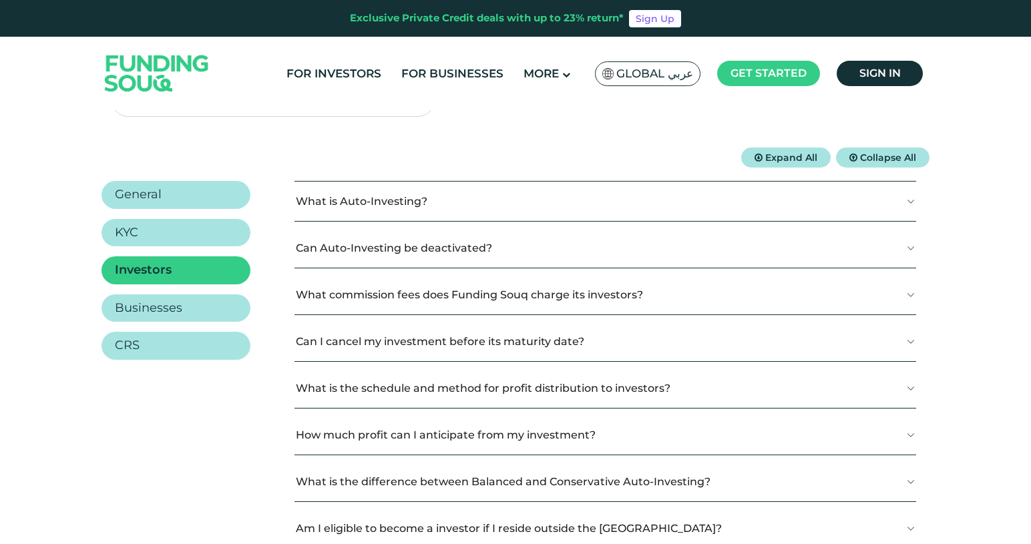
scroll to position [165, 0]
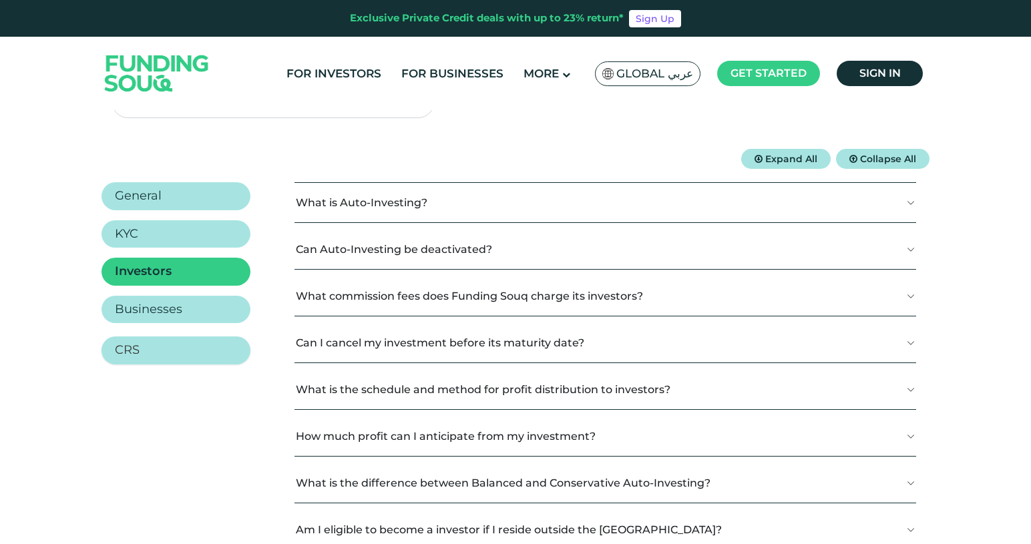
click at [224, 353] on link "CRS" at bounding box center [176, 351] width 149 height 28
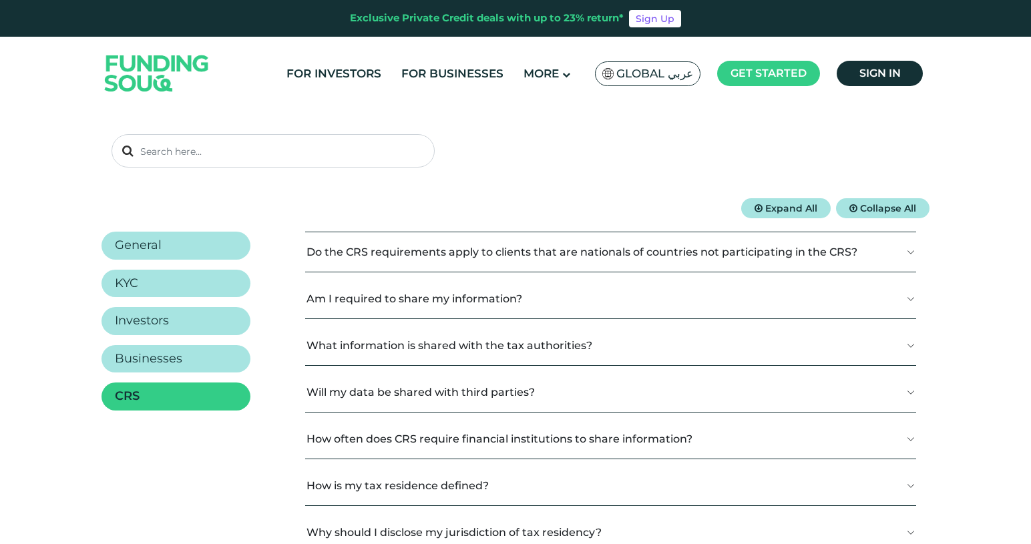
scroll to position [130, 0]
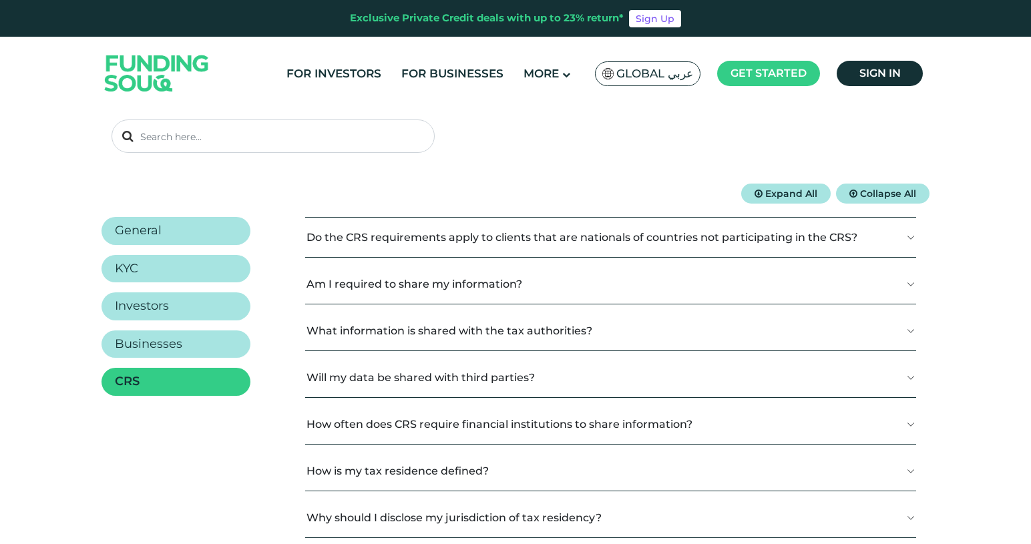
click at [198, 209] on section "Expand All Collapse All General KYC Investors Businesses CRS" at bounding box center [516, 428] width 828 height 488
click at [198, 226] on link "General" at bounding box center [176, 234] width 149 height 28
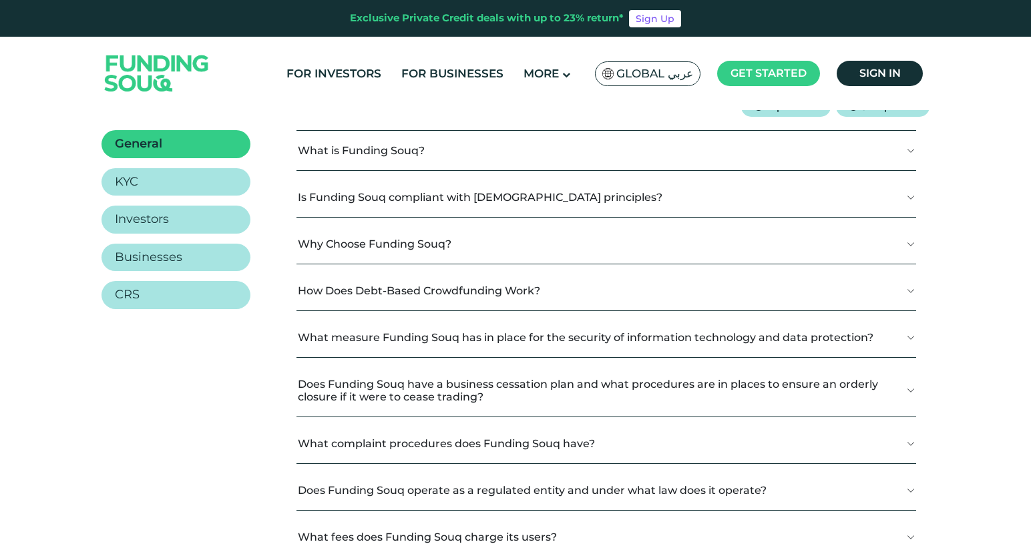
click at [360, 150] on button "What is Funding Souq?" at bounding box center [607, 150] width 620 height 39
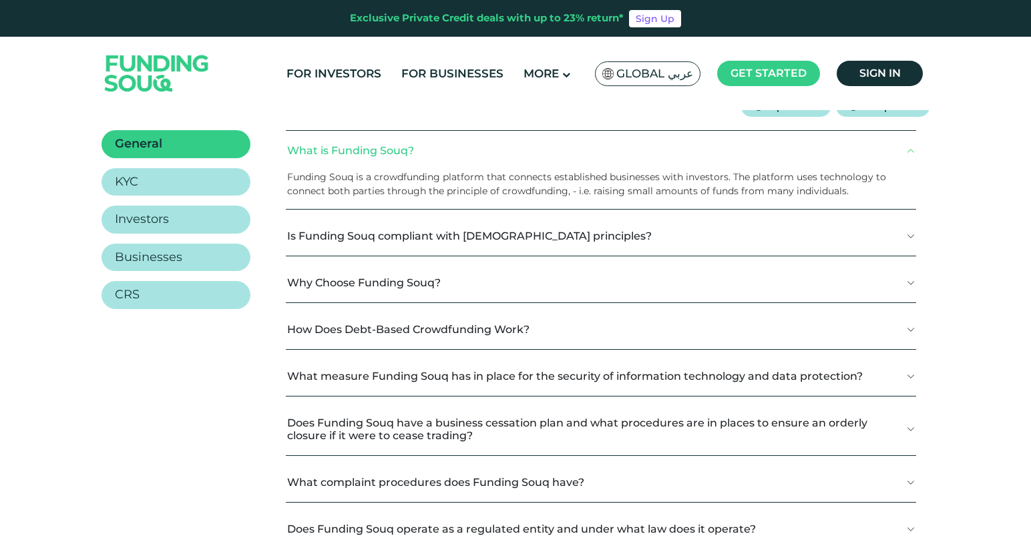
click at [360, 150] on button "What is Funding Souq?" at bounding box center [601, 150] width 631 height 39
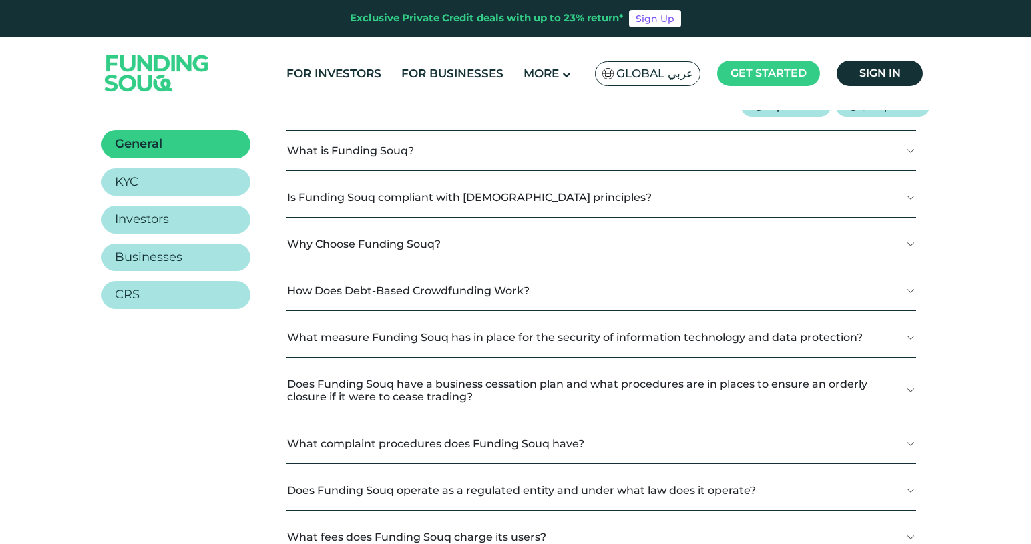
click at [360, 187] on button "Is Funding Souq compliant with Shariah principles?" at bounding box center [601, 197] width 631 height 39
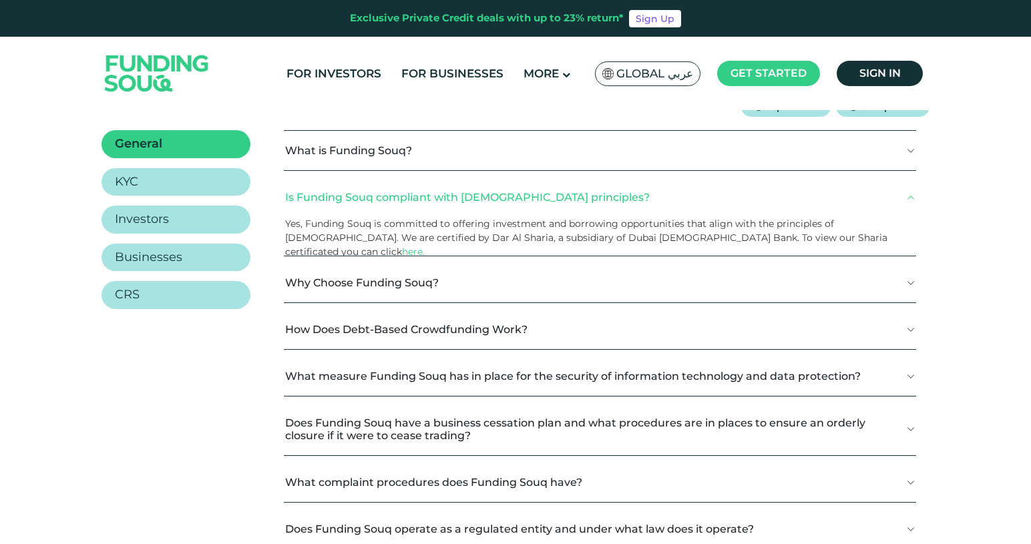
click at [360, 187] on button "Is Funding Souq compliant with [DEMOGRAPHIC_DATA] principles?" at bounding box center [600, 197] width 633 height 39
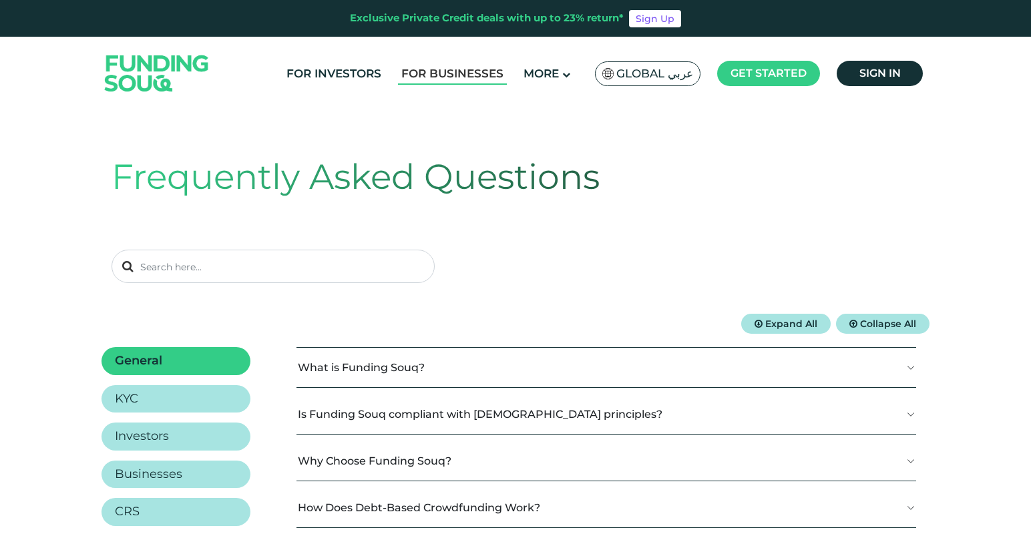
click at [468, 75] on link "For Businesses" at bounding box center [452, 74] width 109 height 22
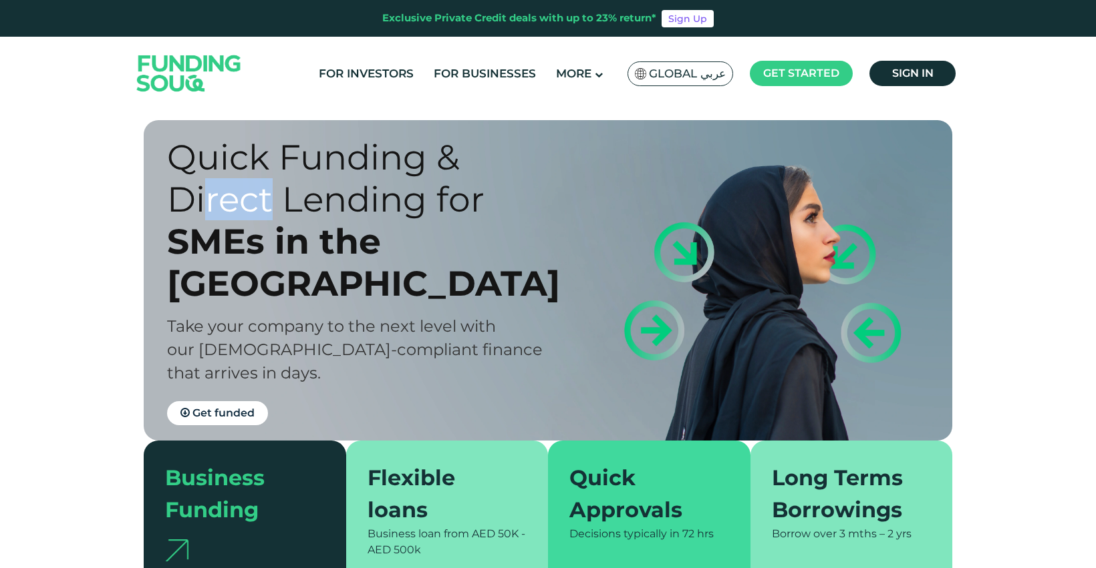
scroll to position [-1, 0]
drag, startPoint x: 267, startPoint y: 233, endPoint x: 401, endPoint y: 240, distance: 134.4
click at [401, 220] on div "Quick Funding & Direct Lending for" at bounding box center [369, 178] width 404 height 84
click at [375, 315] on div "Take your company to the next level with our Shariah-compliant finance that arr…" at bounding box center [369, 350] width 404 height 70
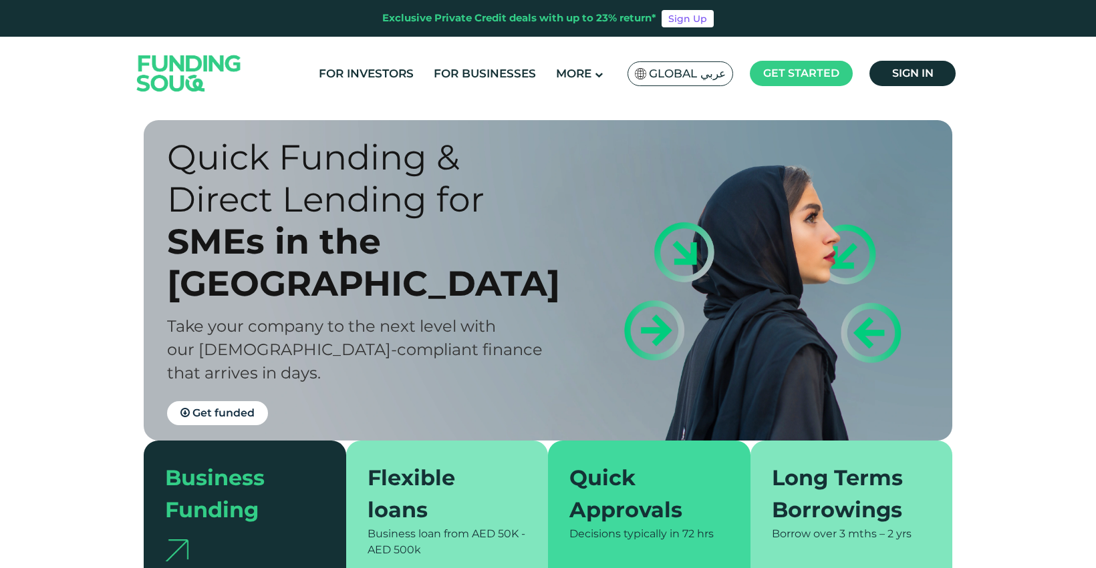
click at [354, 96] on div "For Investors For Businesses More About Us Global عربي" at bounding box center [548, 73] width 828 height 73
click at [360, 79] on link "For Investors" at bounding box center [366, 74] width 102 height 22
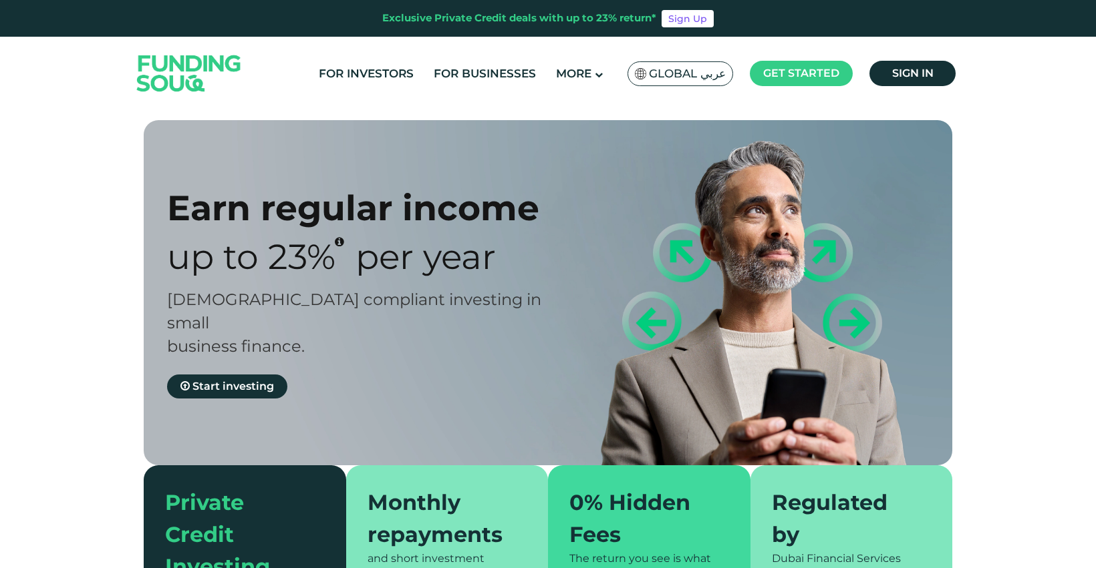
click at [202, 60] on img at bounding box center [189, 72] width 131 height 67
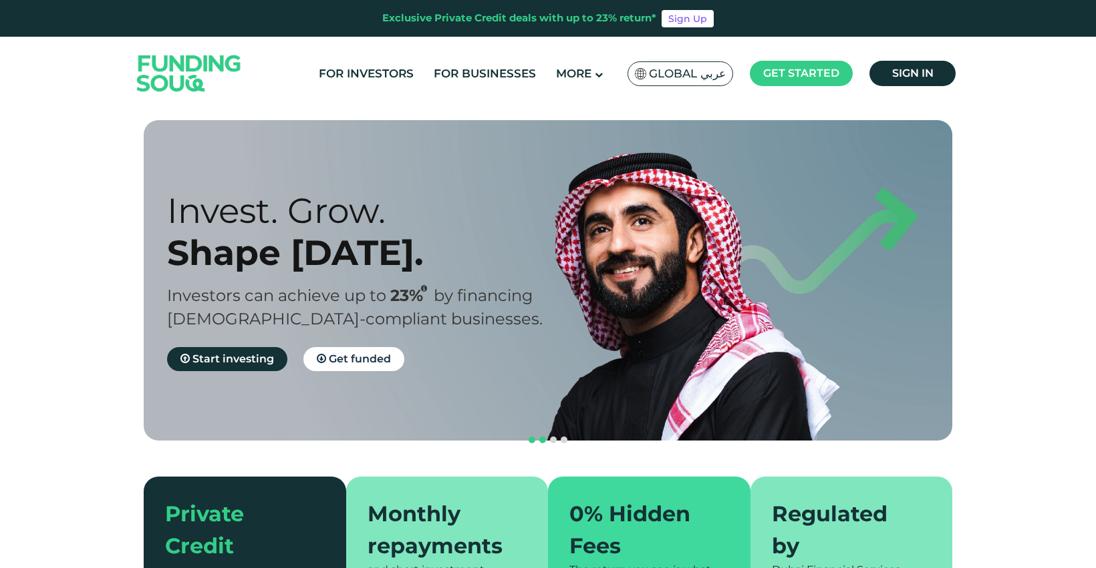
click at [544, 437] on span "navigation" at bounding box center [542, 440] width 7 height 7
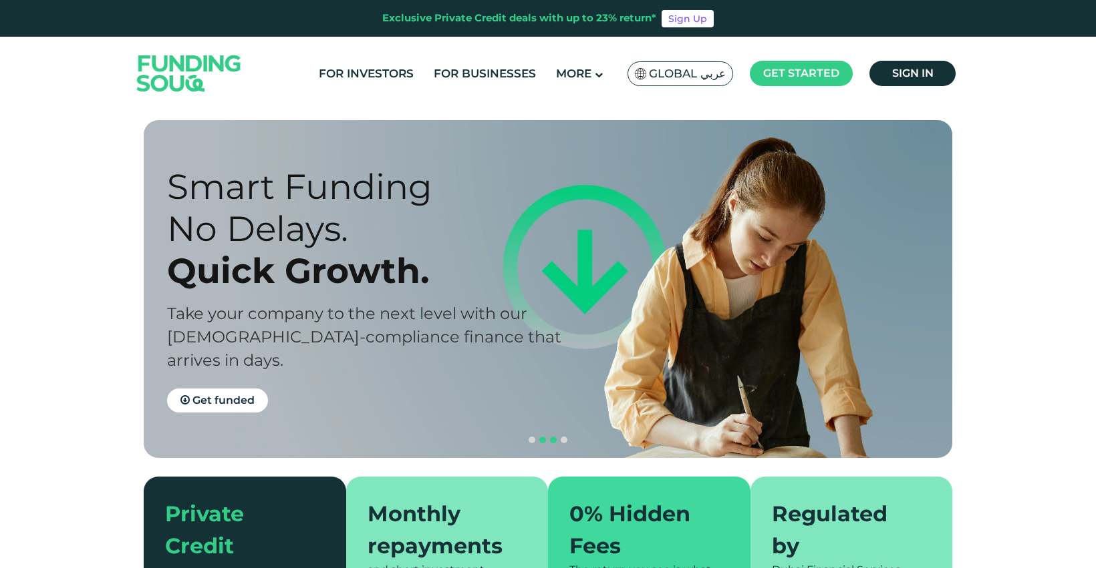
click at [556, 437] on span "navigation" at bounding box center [553, 440] width 7 height 7
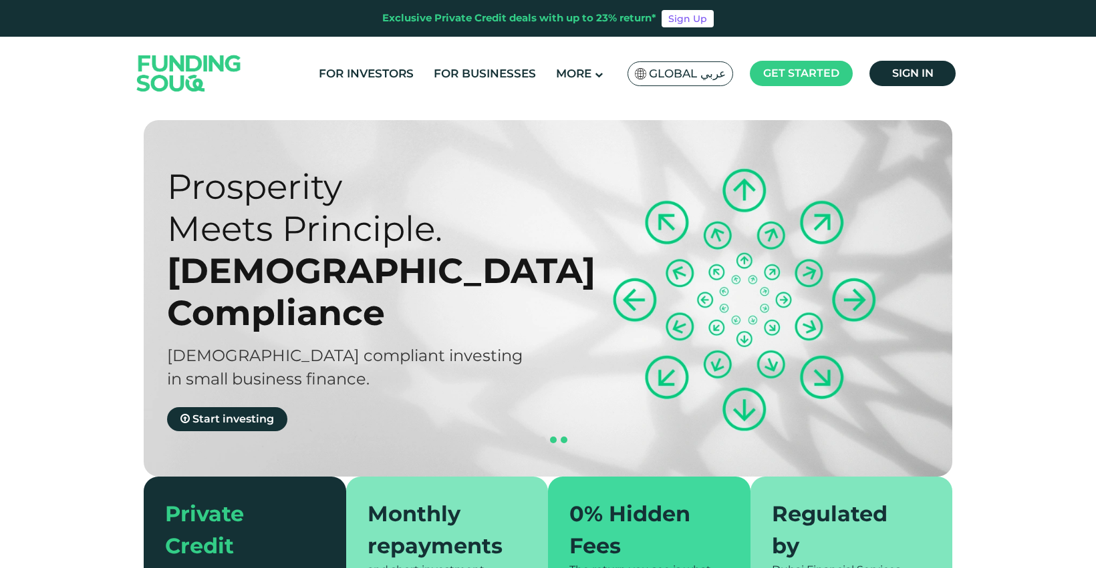
click at [564, 437] on span "navigation" at bounding box center [563, 440] width 7 height 7
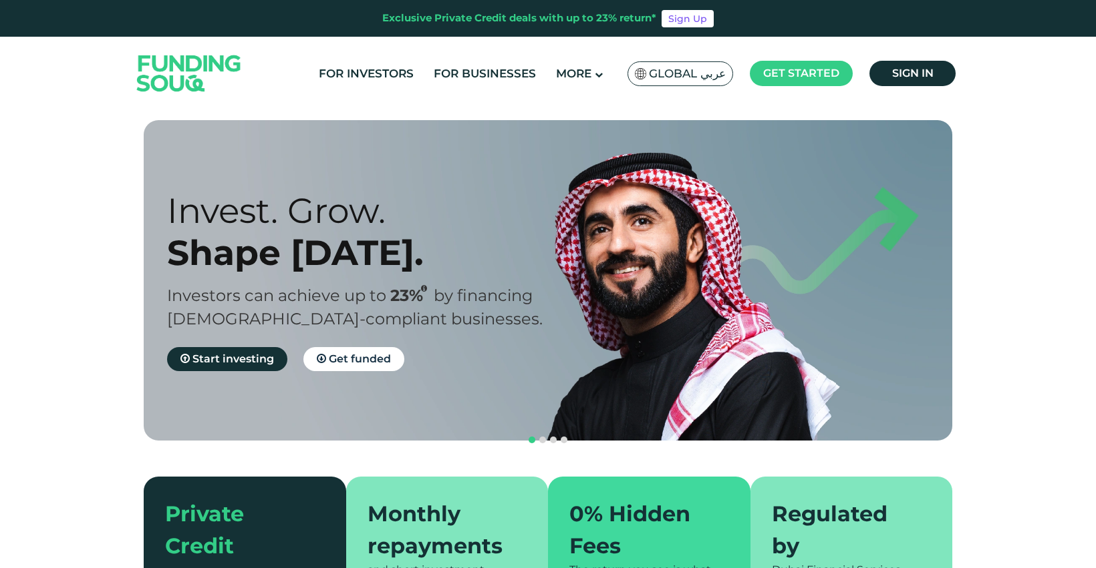
click at [564, 437] on span "navigation" at bounding box center [563, 440] width 7 height 7
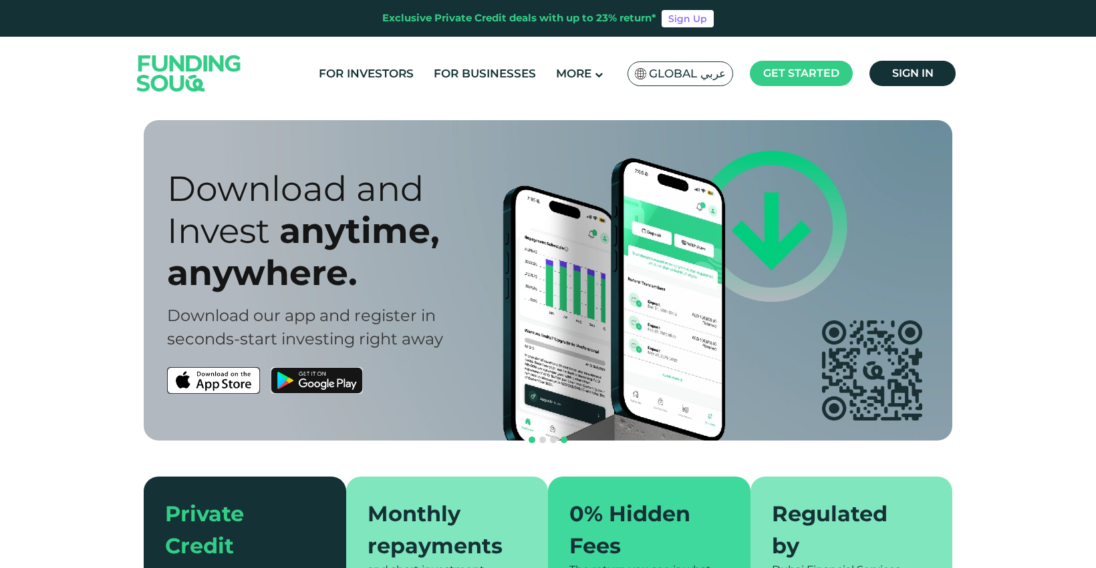
click at [534, 437] on span "navigation" at bounding box center [531, 440] width 7 height 7
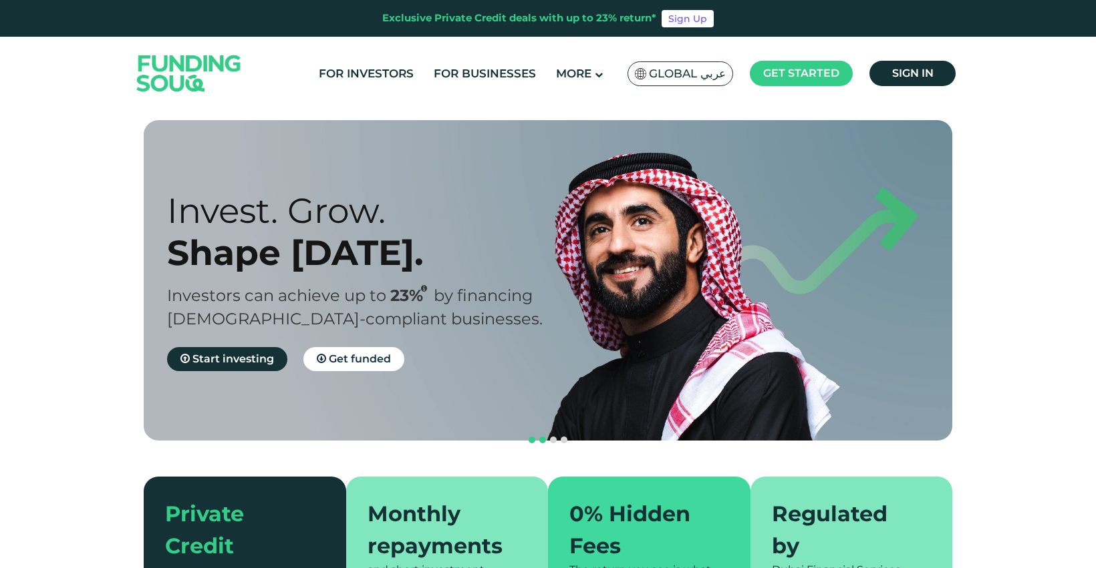
click at [546, 435] on button "navigation" at bounding box center [542, 440] width 11 height 11
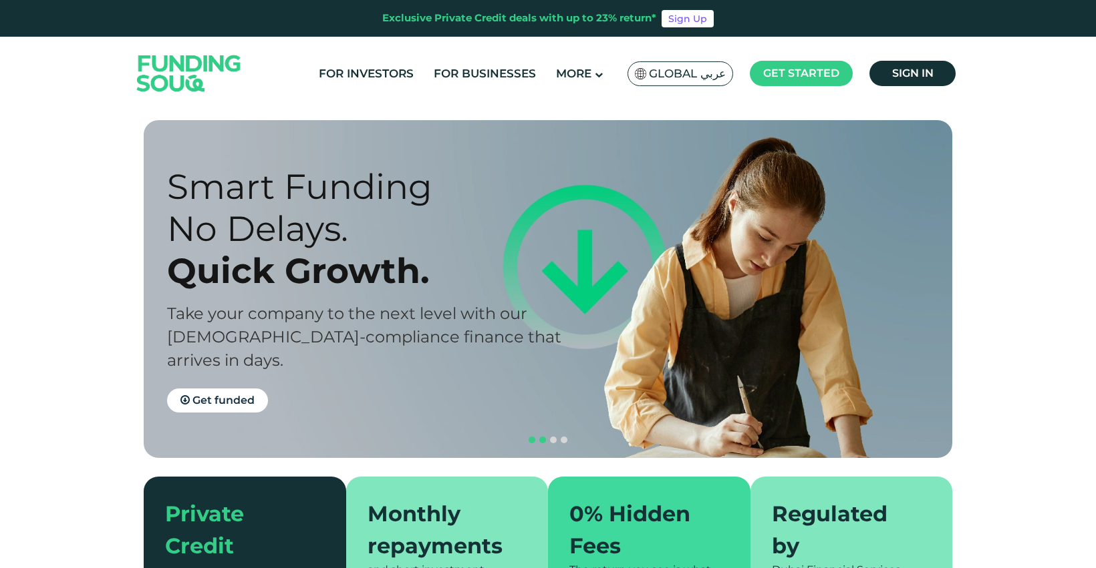
click at [530, 437] on span "navigation" at bounding box center [531, 440] width 7 height 7
click at [553, 437] on span "navigation" at bounding box center [553, 440] width 7 height 7
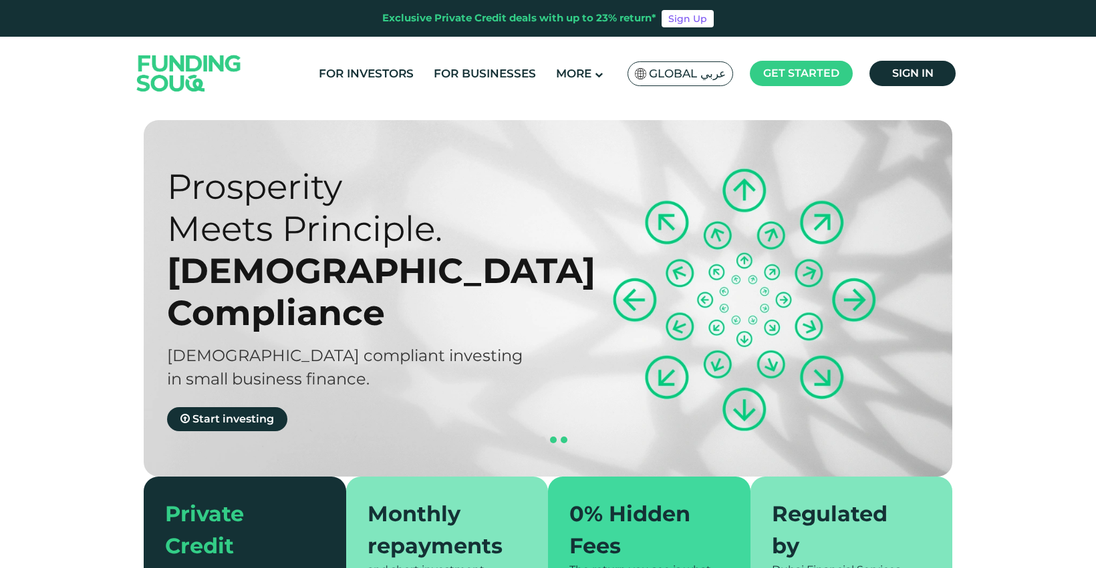
click at [564, 437] on span "navigation" at bounding box center [563, 440] width 7 height 7
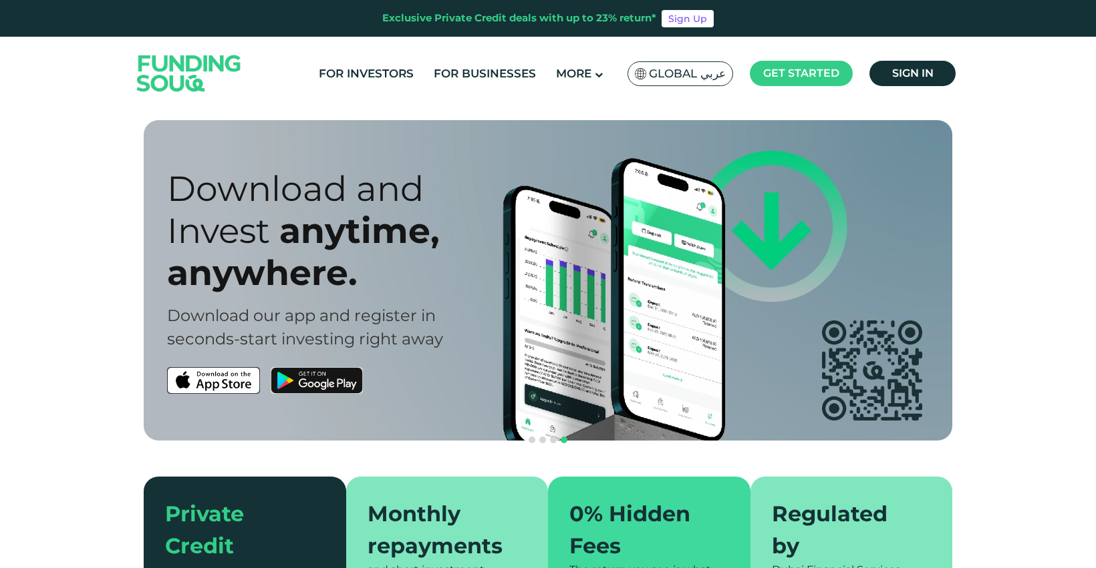
click at [1015, 315] on section "Prosperity Meets Principle. Shariah Compliance Sharia compliant investing in sm…" at bounding box center [548, 387] width 1096 height 535
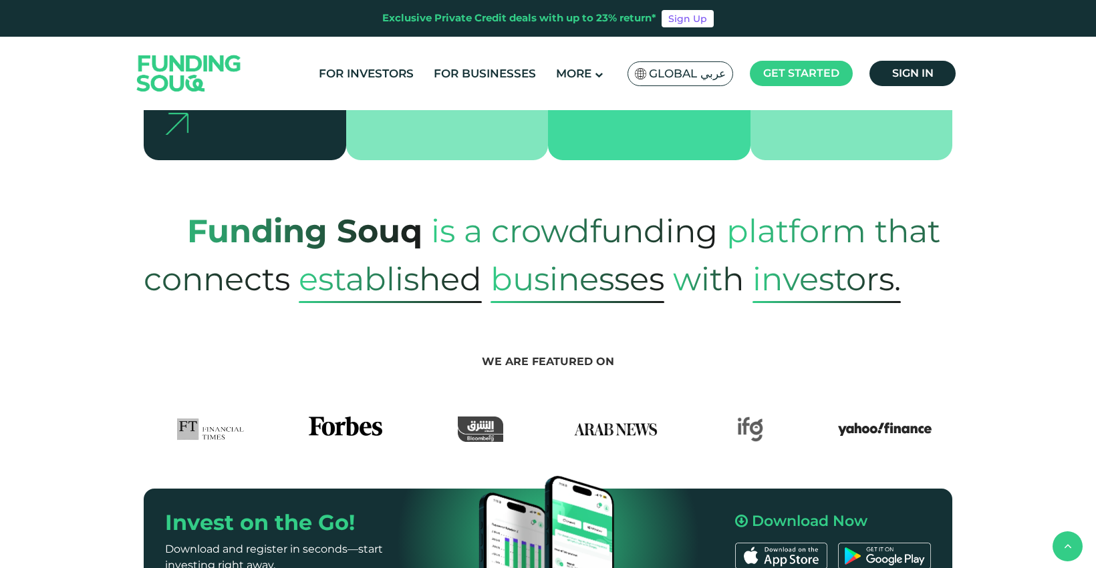
scroll to position [498, 0]
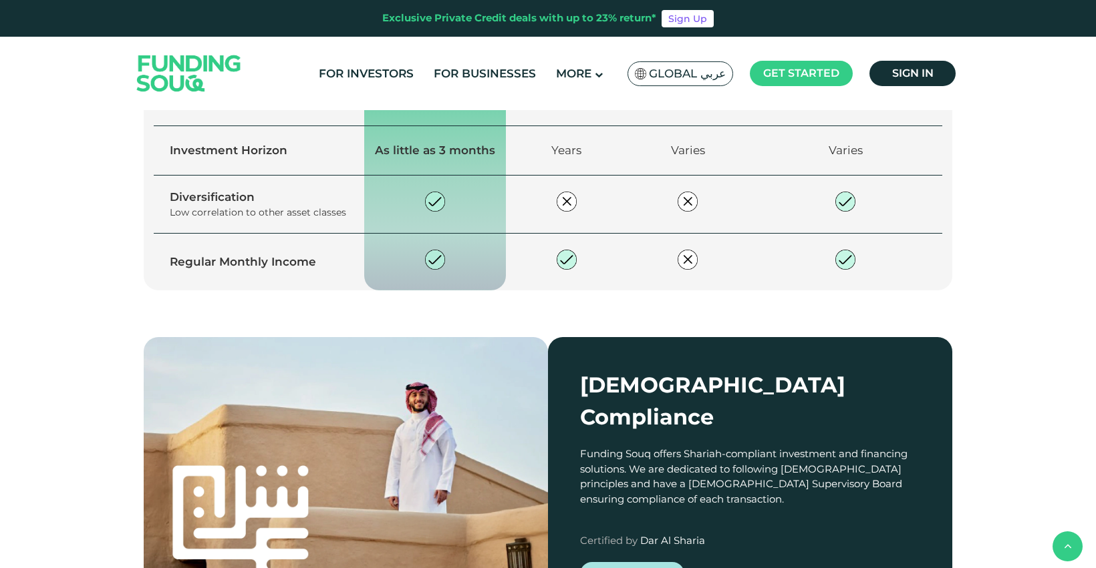
type tc-range-slider "4"
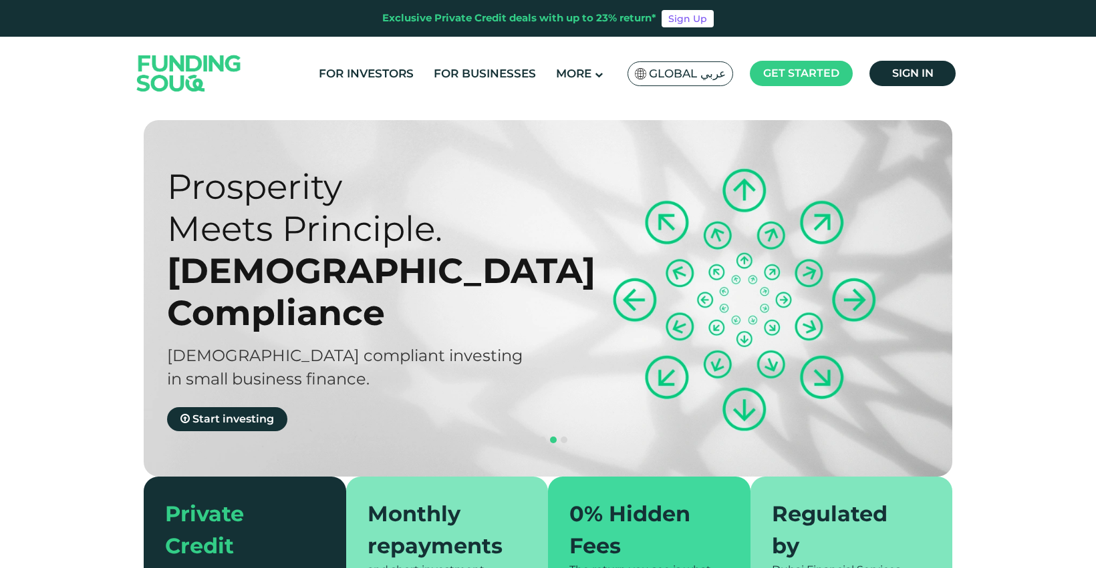
scroll to position [0, 0]
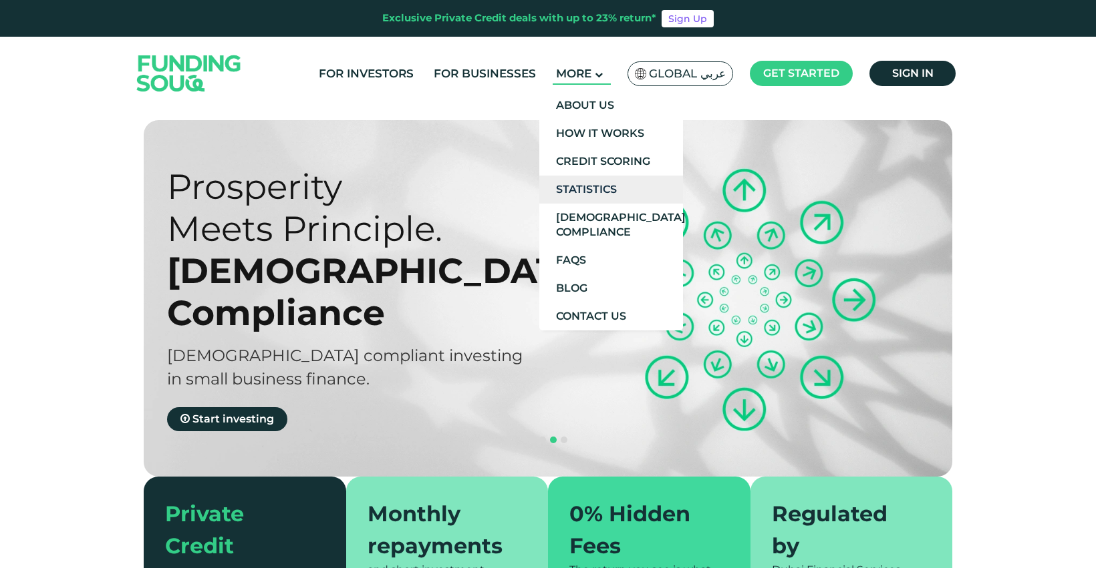
click at [593, 186] on link "Statistics" at bounding box center [611, 190] width 144 height 28
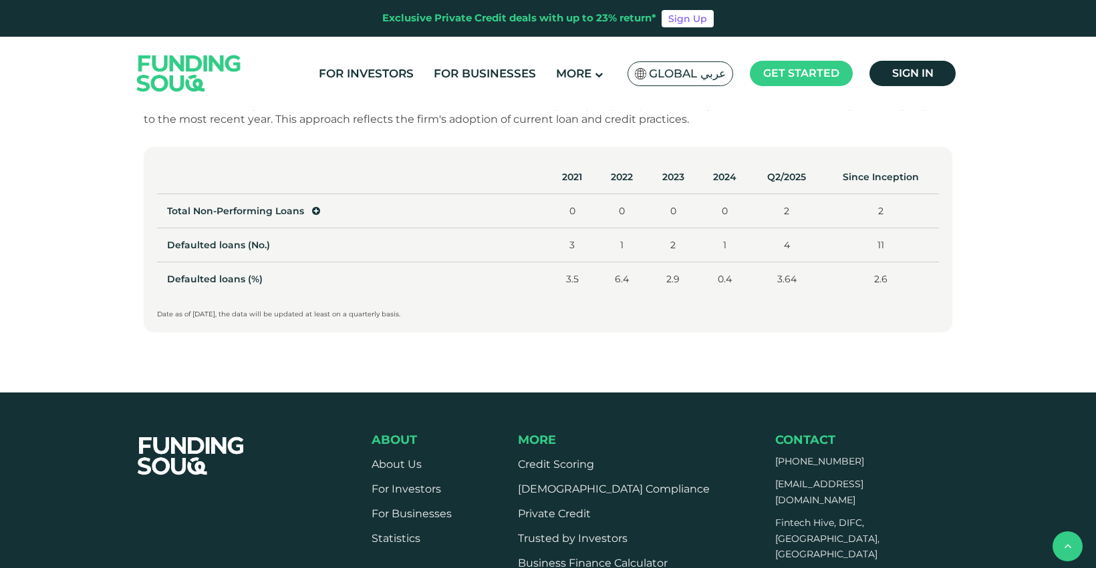
scroll to position [681, 0]
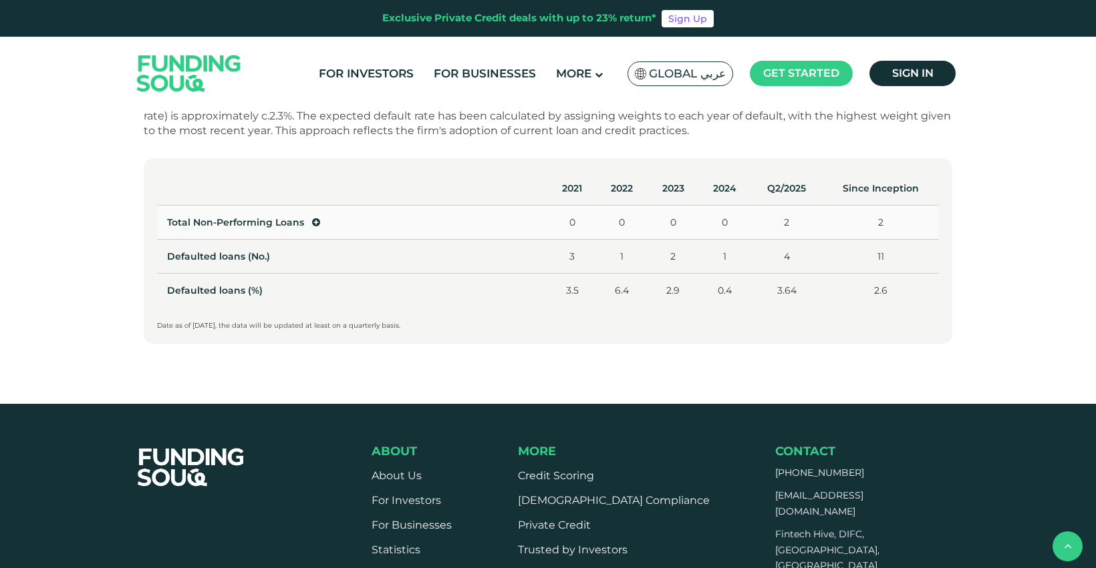
click at [232, 225] on span "Total Non-Performing Loans" at bounding box center [235, 222] width 137 height 12
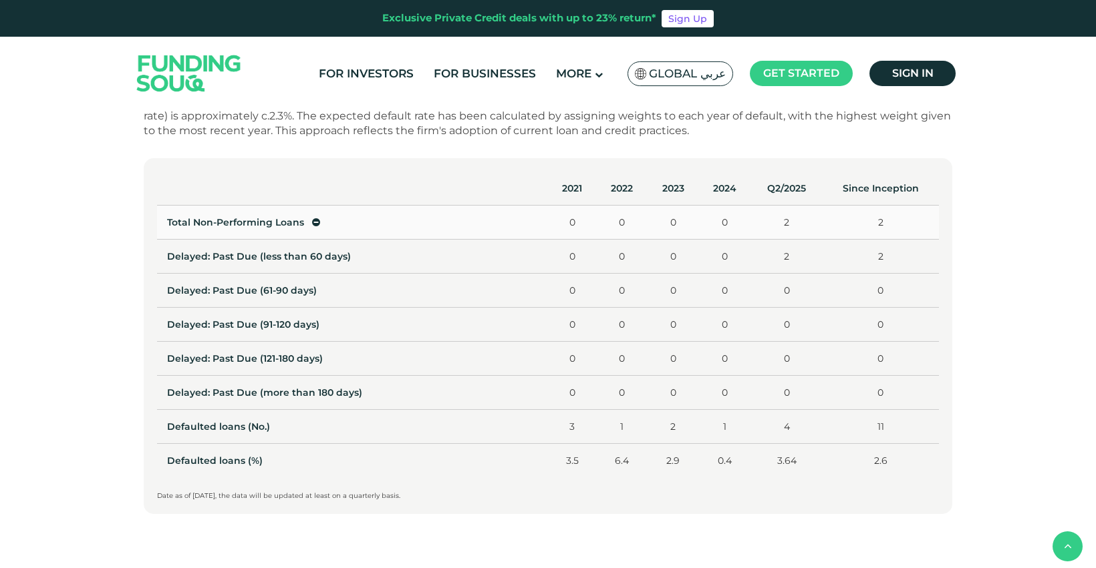
click at [204, 227] on span "Total Non-Performing Loans" at bounding box center [235, 222] width 137 height 12
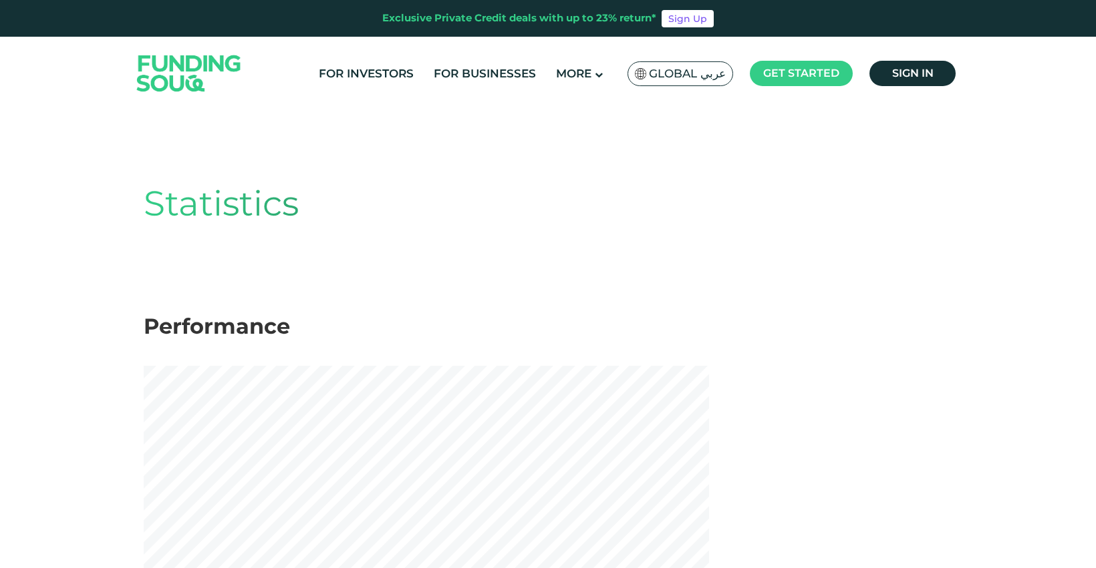
scroll to position [0, 0]
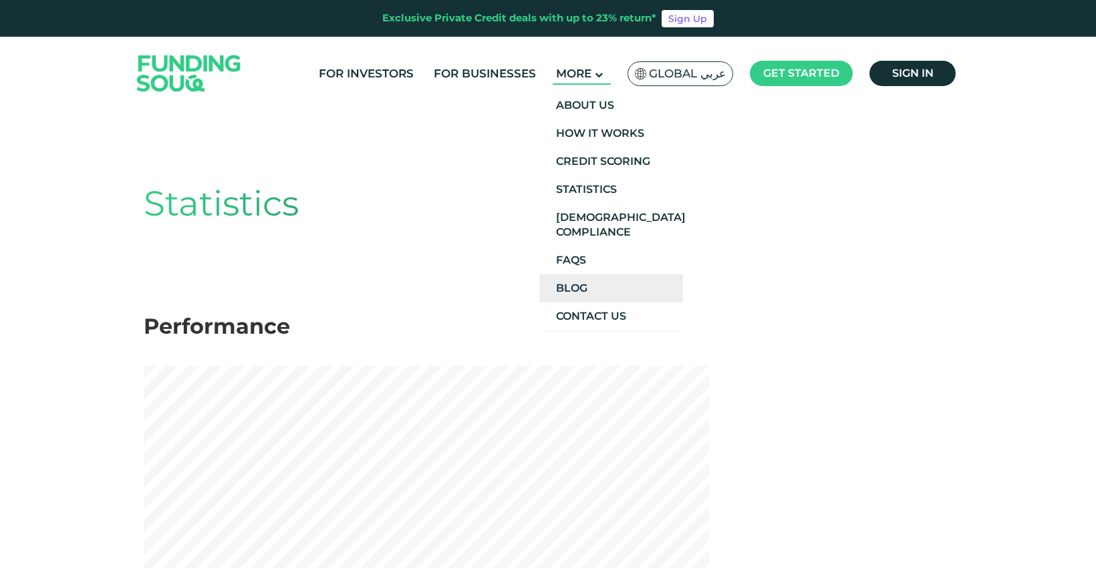
click at [597, 293] on link "Blog" at bounding box center [611, 289] width 144 height 28
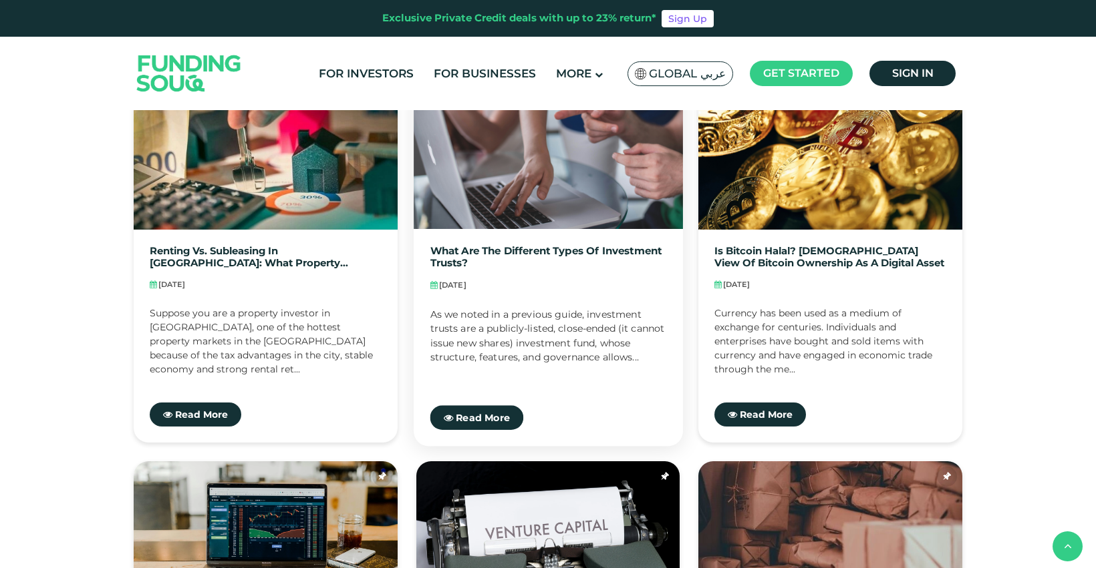
scroll to position [374, 0]
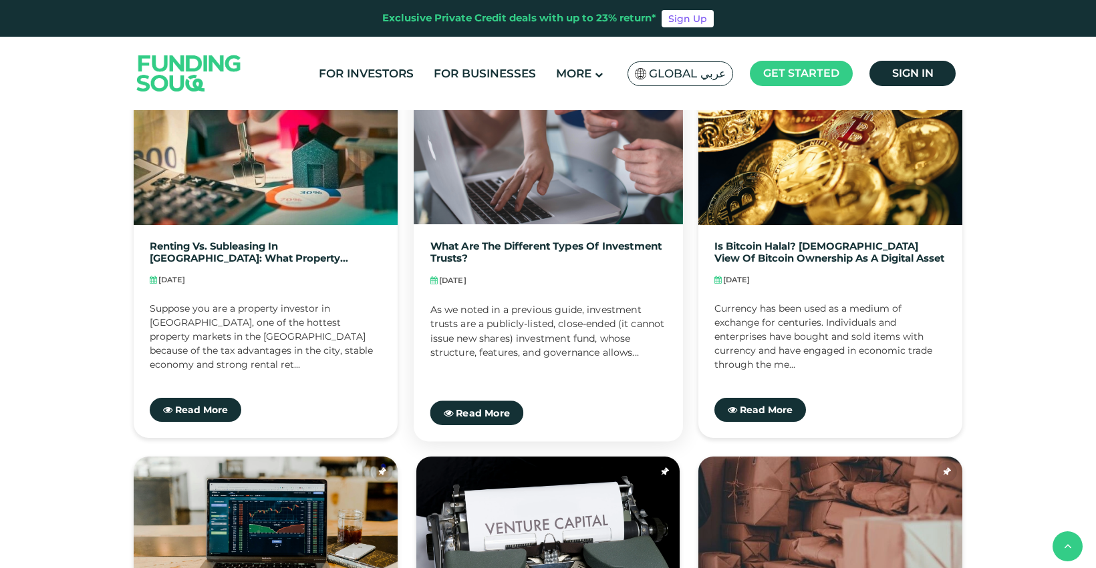
click at [597, 293] on div "What are the different types of investment trusts? Aug 09, 2025 As we noted in …" at bounding box center [548, 332] width 269 height 217
click at [478, 407] on span "Read More" at bounding box center [483, 413] width 54 height 12
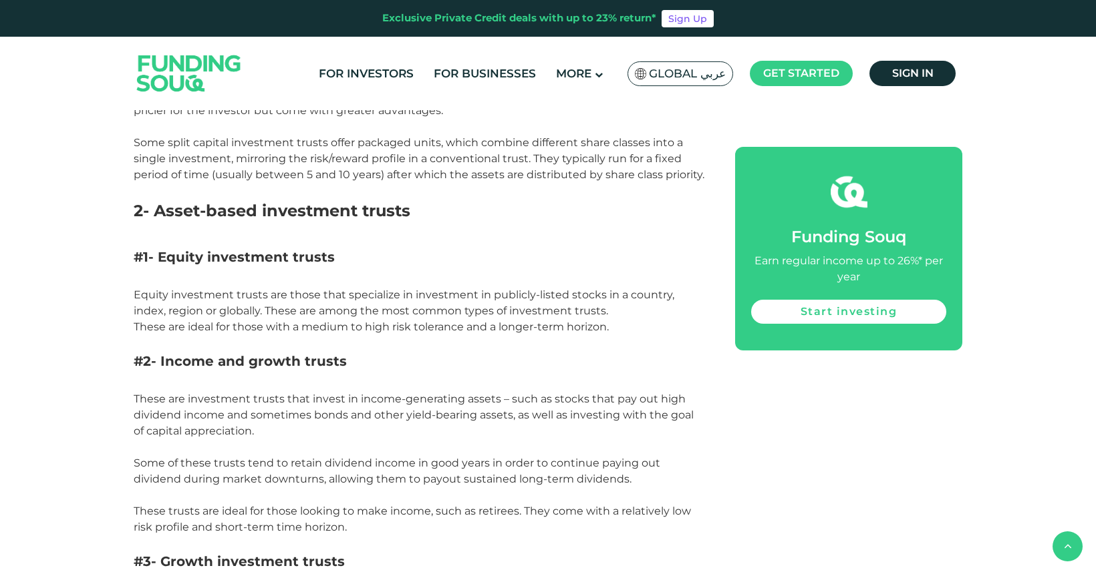
scroll to position [-23, 0]
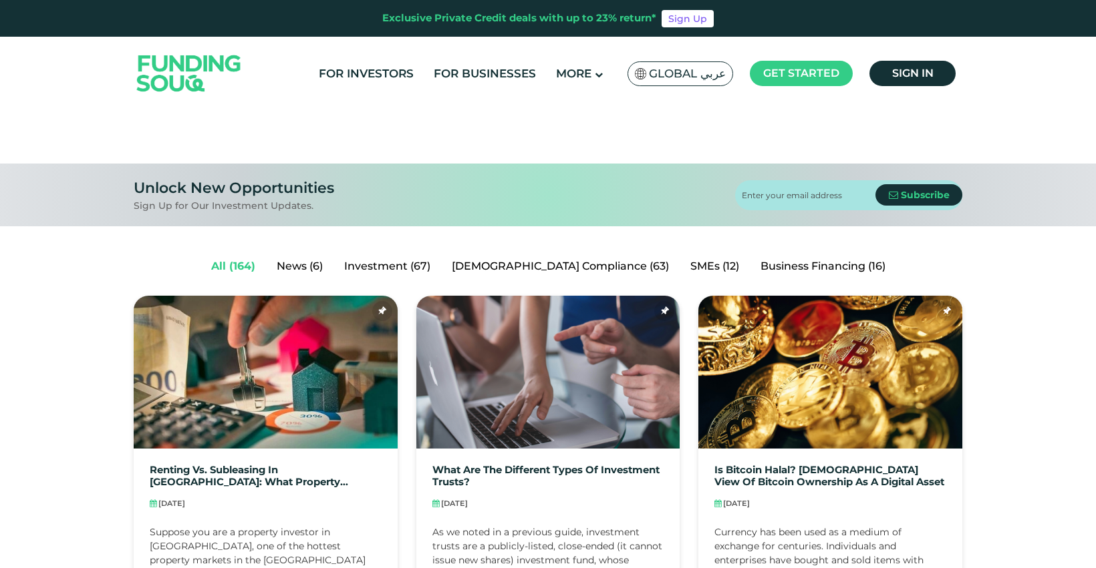
scroll to position [152, 0]
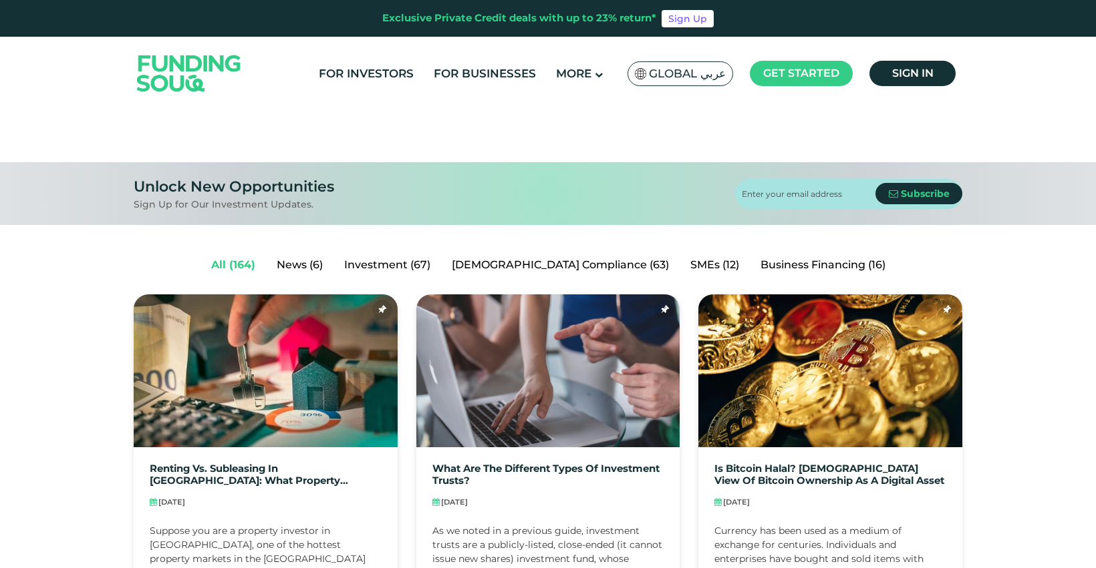
click at [620, 167] on div "Subscribe Subscription Successful! Subscription failed. Please try again. Enter…" at bounding box center [548, 193] width 1096 height 63
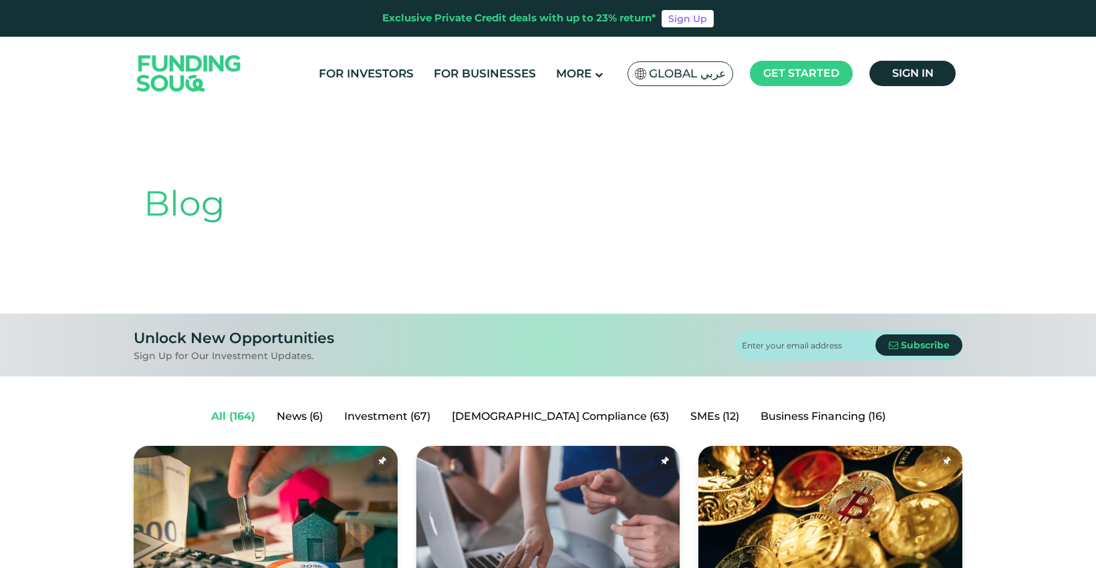
scroll to position [0, 0]
click at [157, 59] on img at bounding box center [189, 72] width 131 height 67
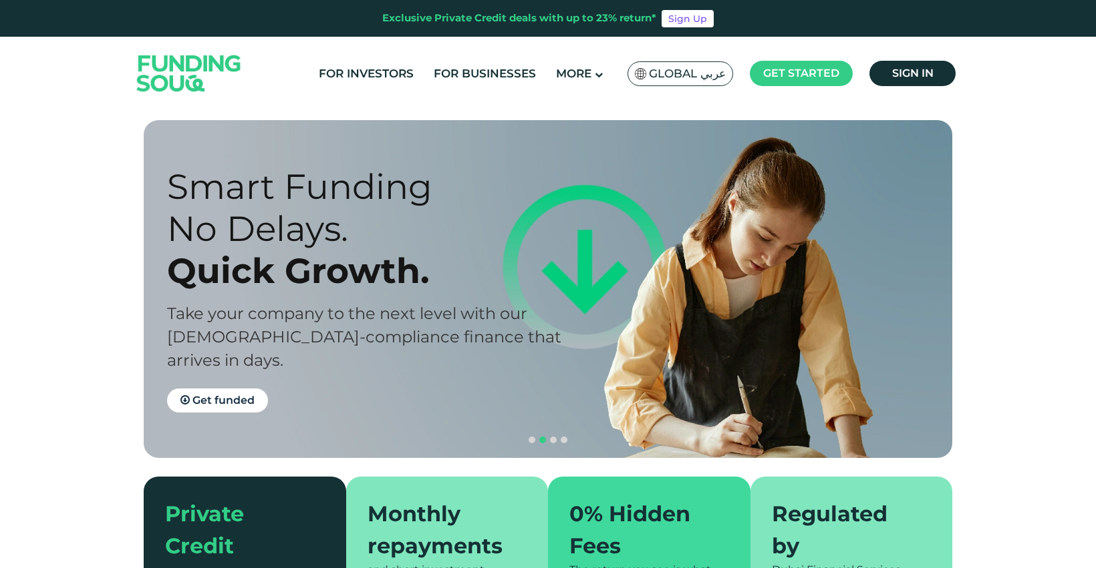
click at [700, 73] on span "Global عربي" at bounding box center [687, 73] width 77 height 15
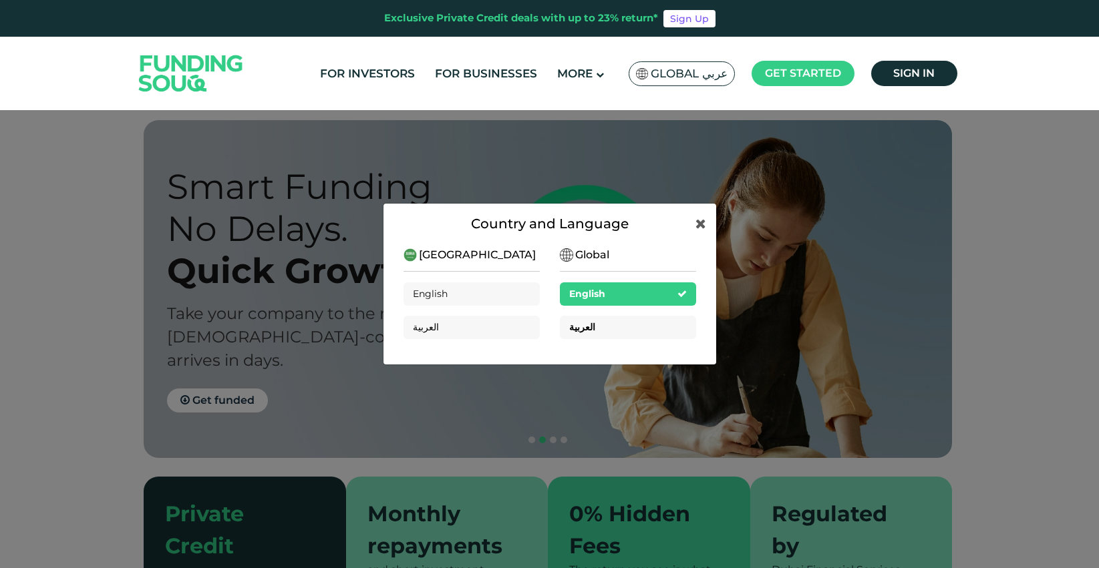
click at [575, 329] on span "العربية" at bounding box center [582, 327] width 26 height 12
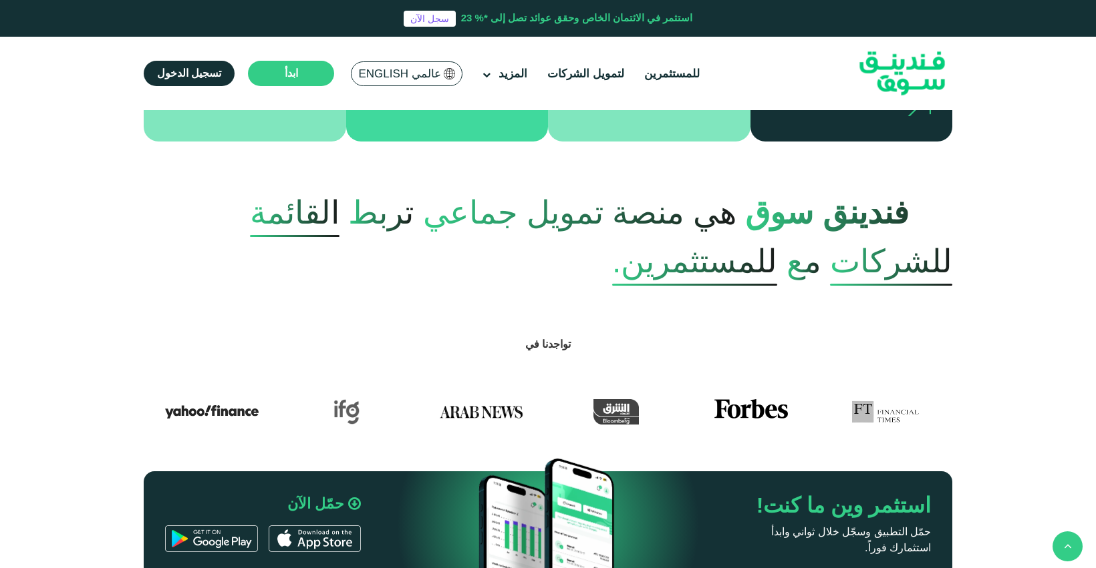
scroll to position [472, 1]
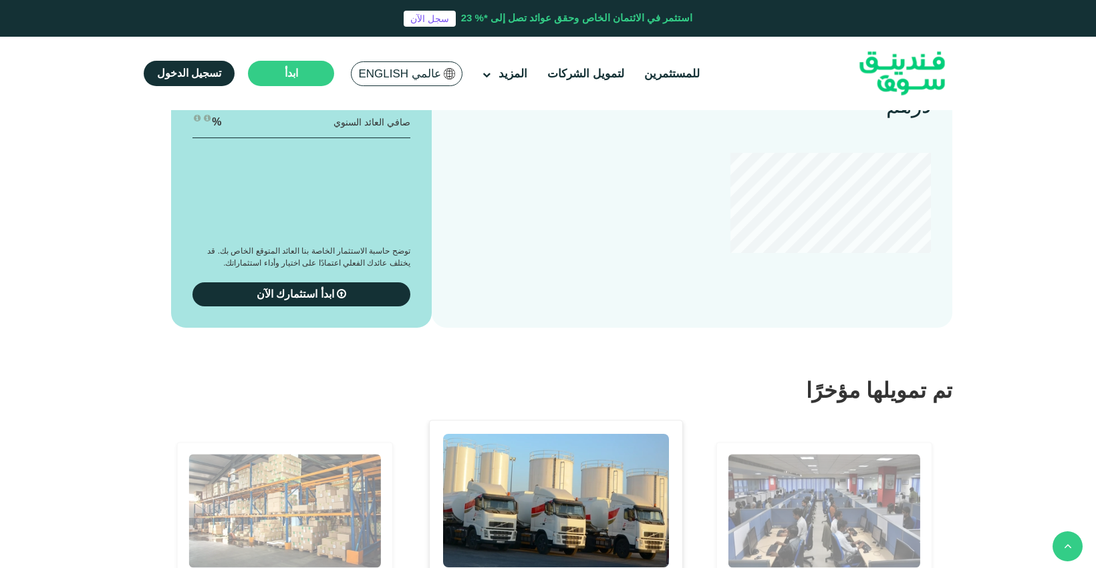
type tc-range-slider "4"
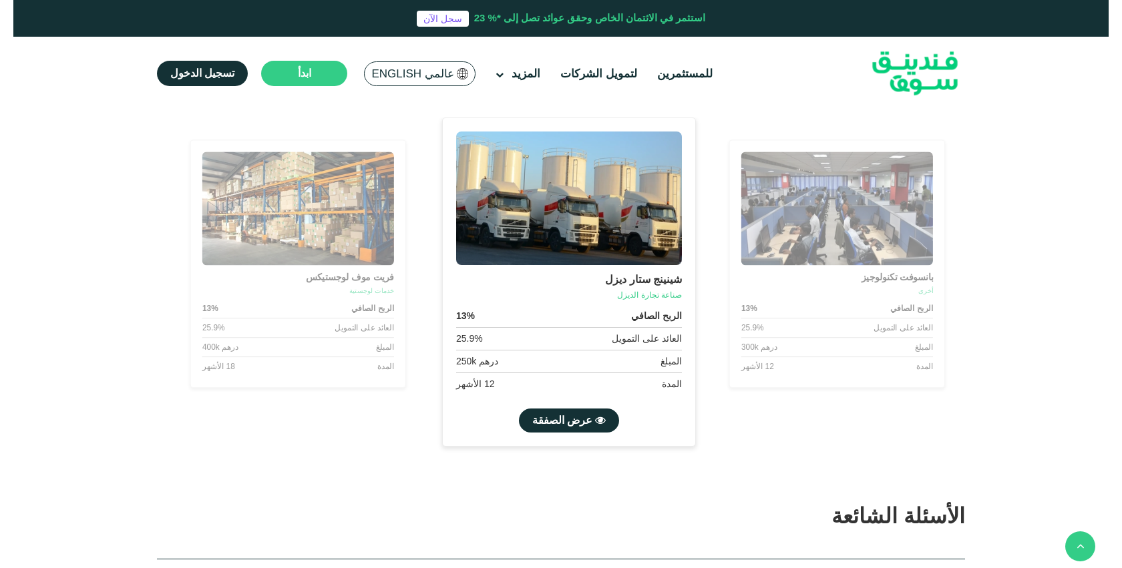
scroll to position [2362, 0]
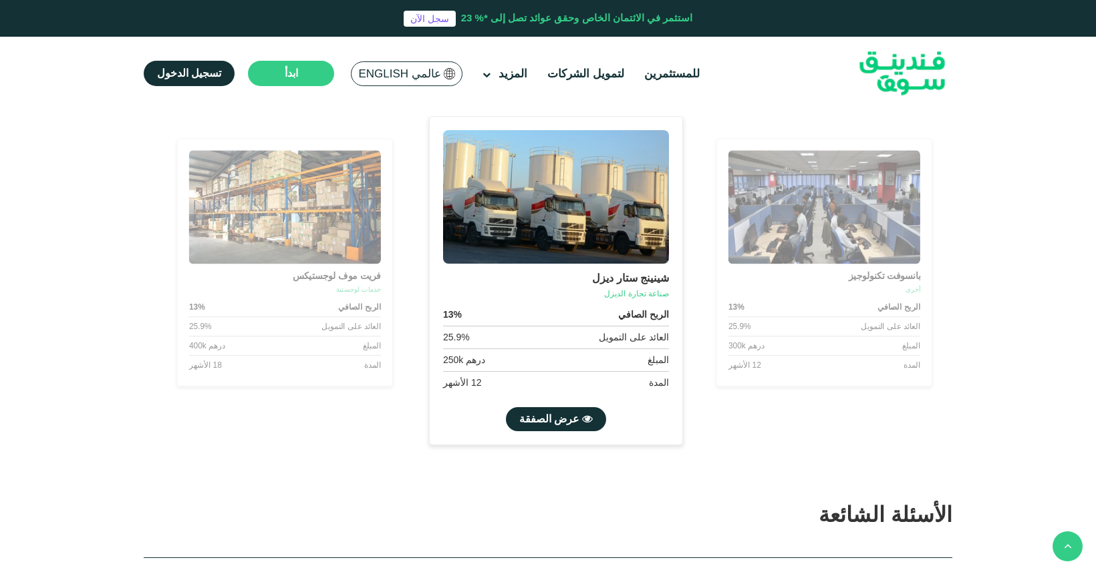
drag, startPoint x: 892, startPoint y: 211, endPoint x: 794, endPoint y: 210, distance: 98.2
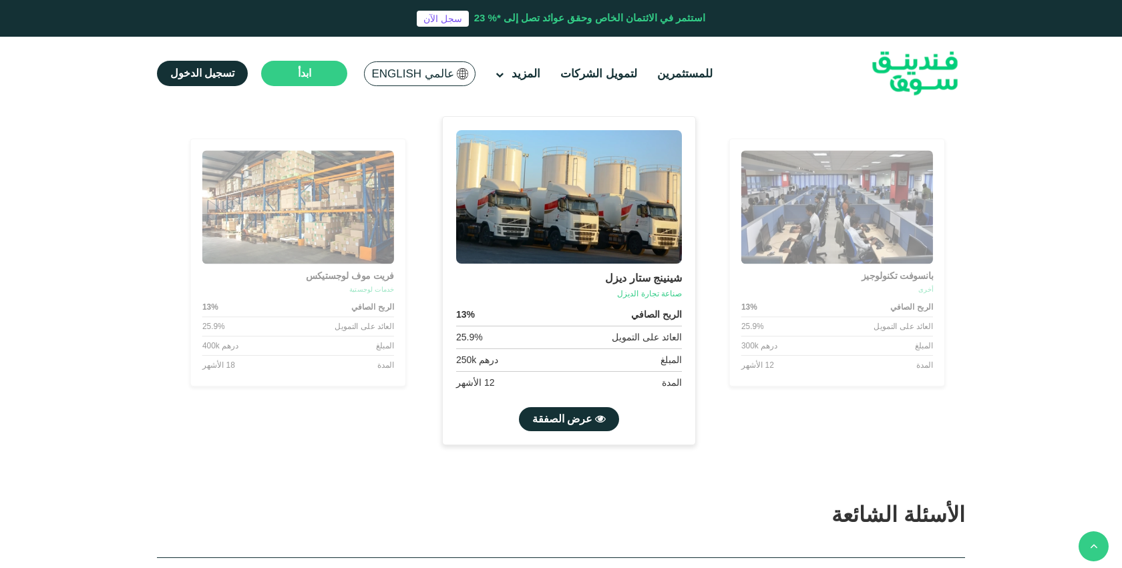
type tc-range-slider "10000"
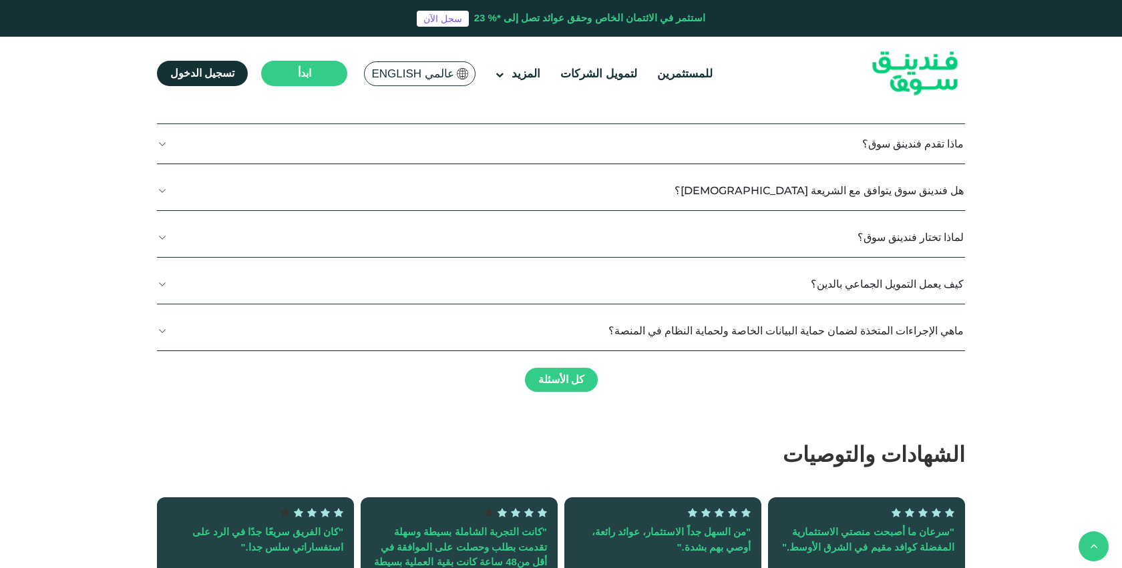
scroll to position [2796, 0]
drag, startPoint x: 541, startPoint y: 295, endPoint x: 422, endPoint y: 295, distance: 118.9
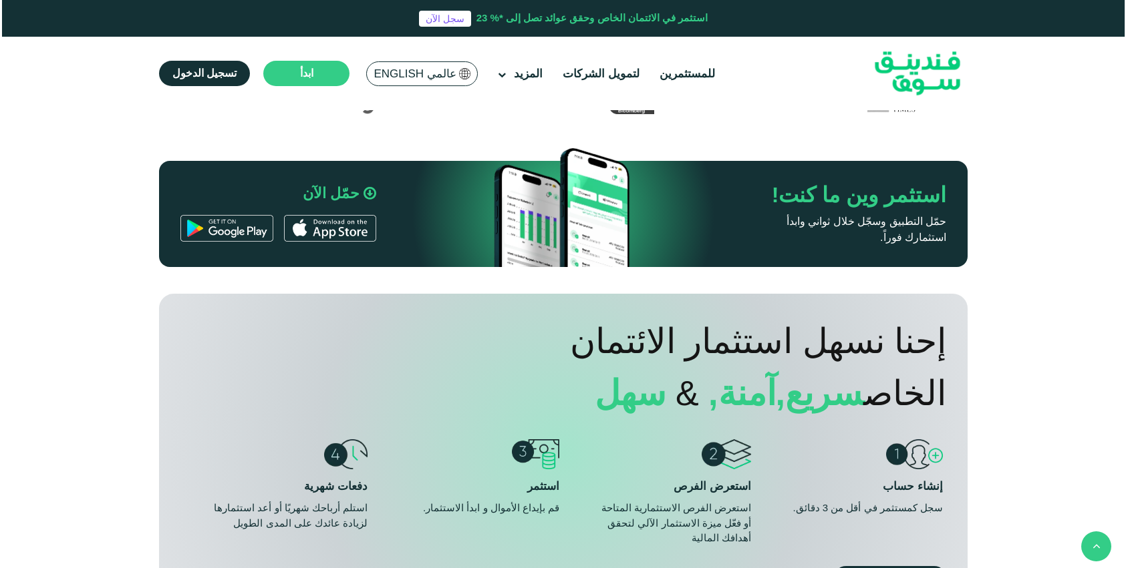
scroll to position [716, 0]
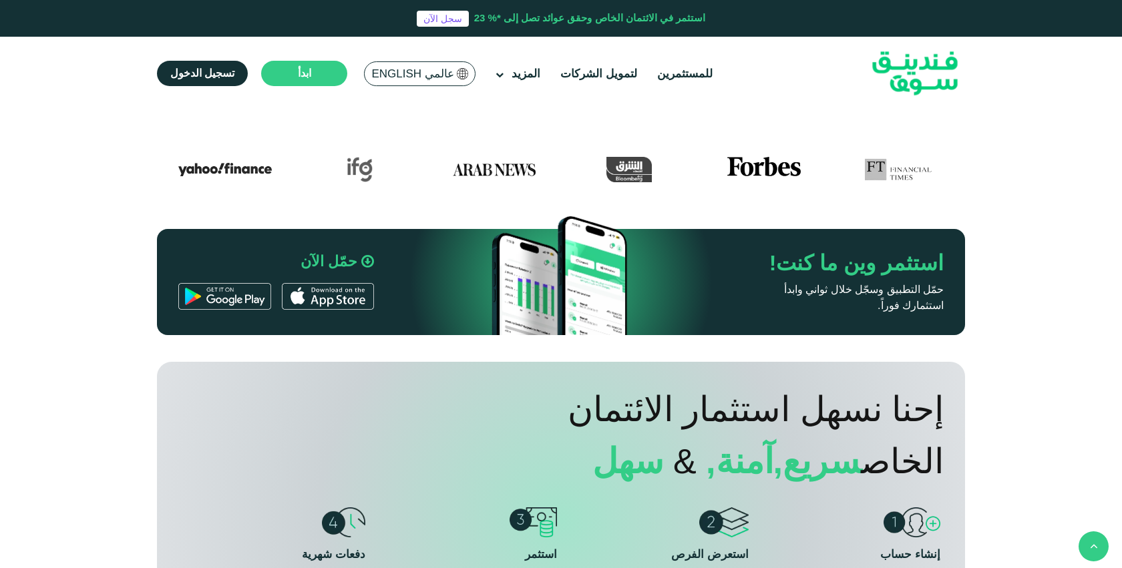
click at [422, 86] on div "عالمي English" at bounding box center [420, 73] width 112 height 25
click at [433, 76] on span "عالمي English" at bounding box center [412, 73] width 82 height 15
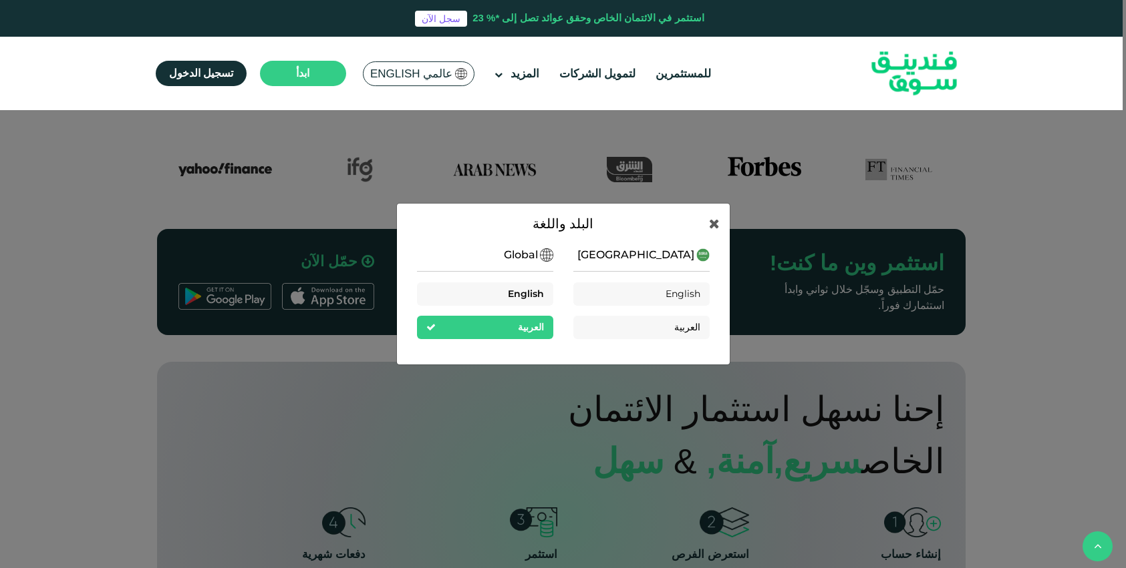
click at [535, 294] on span "English" at bounding box center [526, 294] width 36 height 12
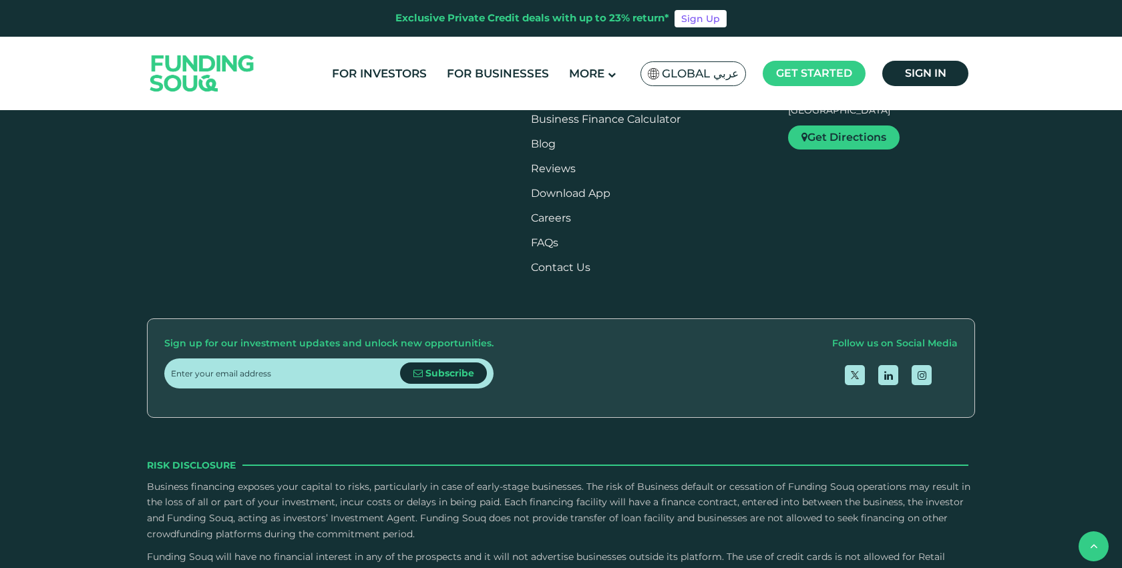
scroll to position [1549, 0]
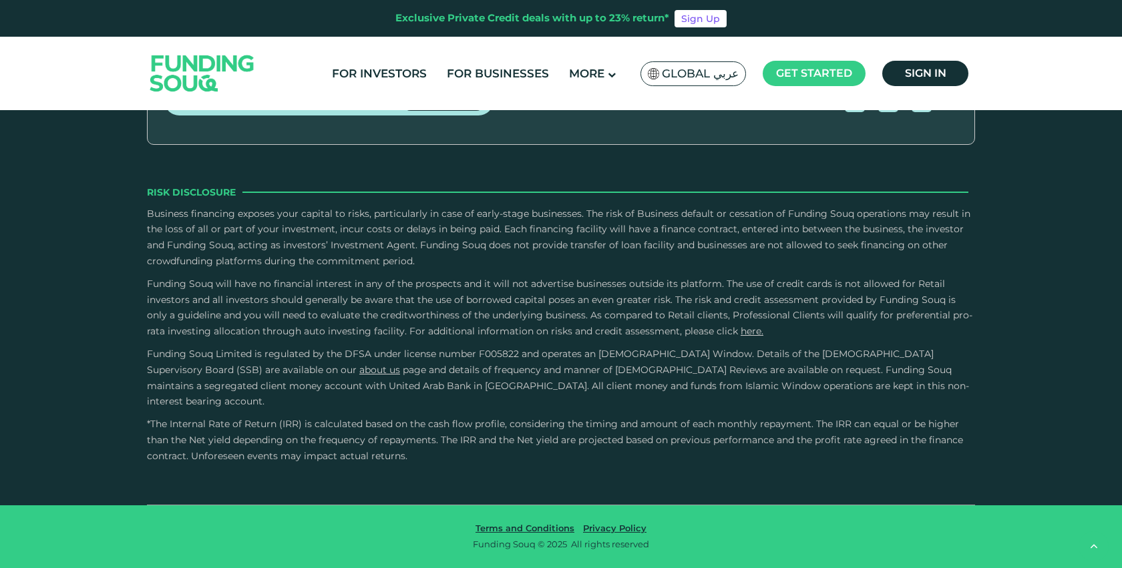
type tc-range-slider "4"
type tc-range-slider "780000"
drag, startPoint x: 211, startPoint y: 267, endPoint x: 351, endPoint y: 257, distance: 140.6
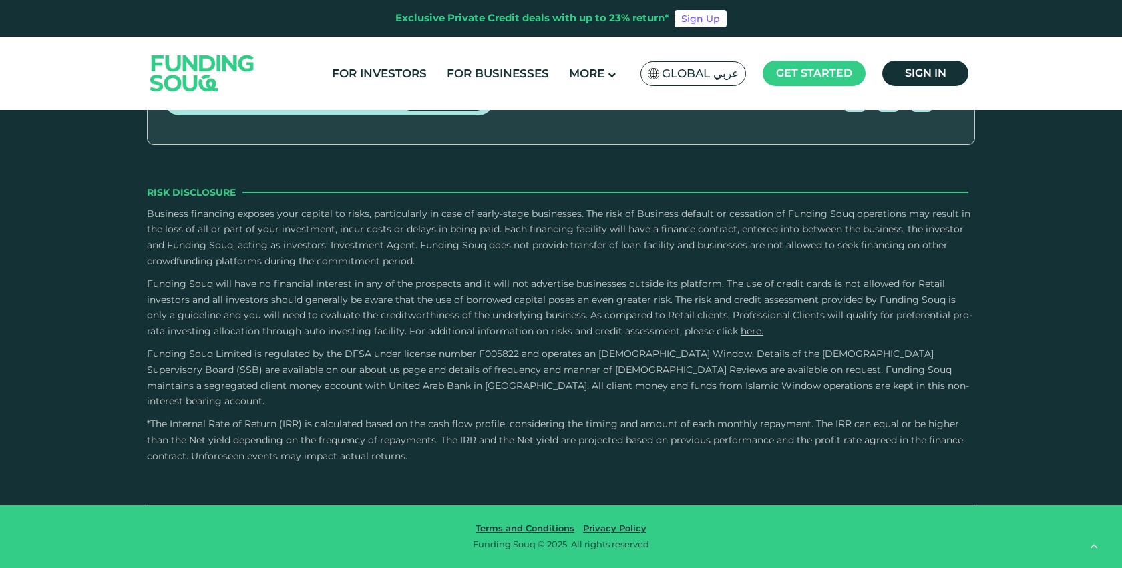
type tc-range-slider "5"
drag, startPoint x: 589, startPoint y: 271, endPoint x: 629, endPoint y: 269, distance: 40.2
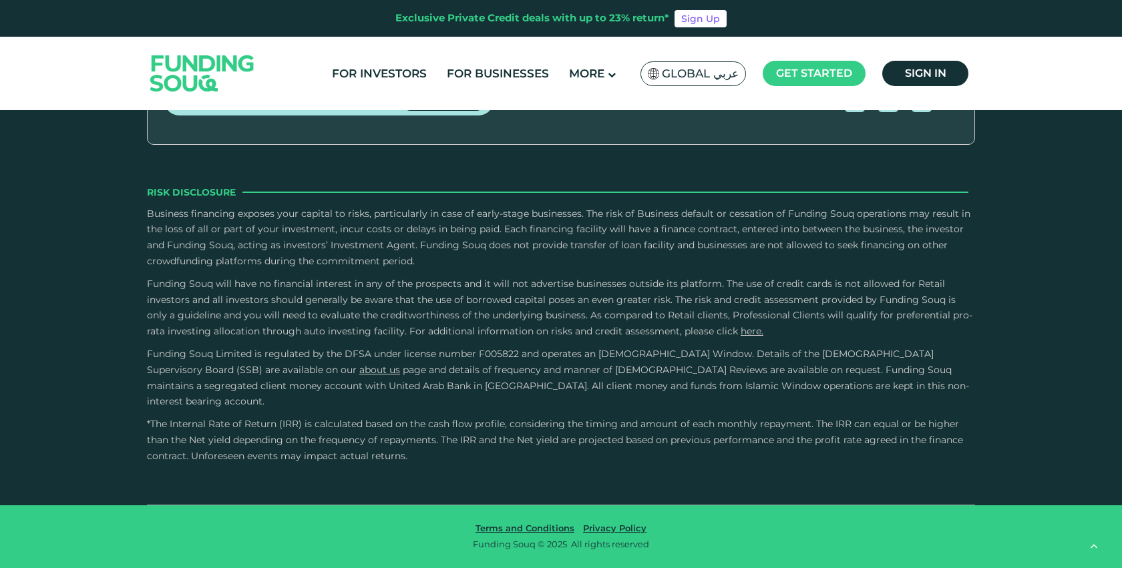
radio input "true"
type tc-range-slider "700000"
drag, startPoint x: 352, startPoint y: 273, endPoint x: 335, endPoint y: 264, distance: 19.7
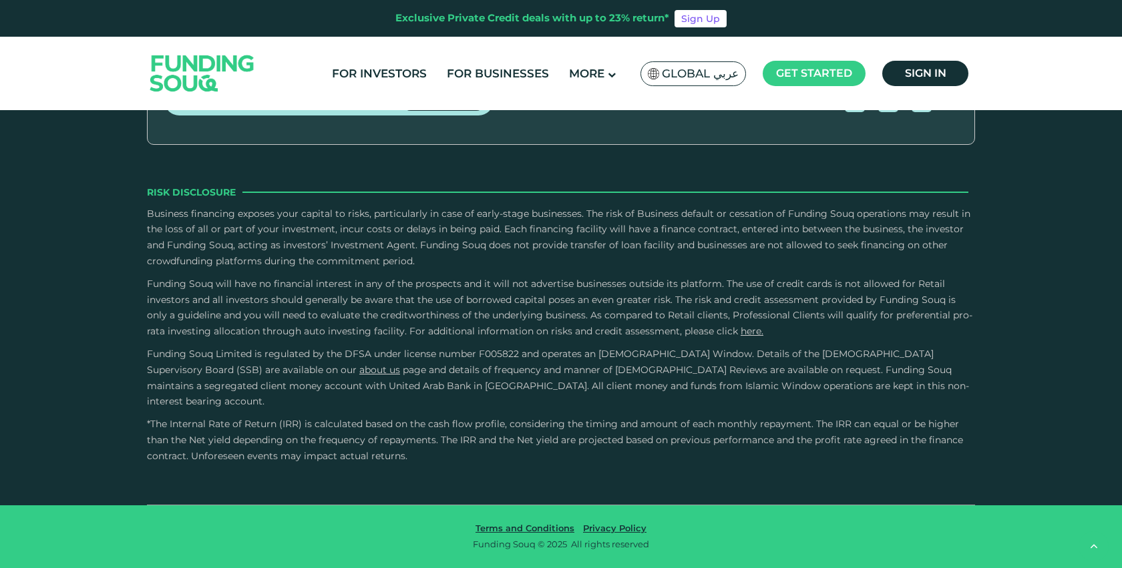
radio input "true"
type tc-range-slider "1000000"
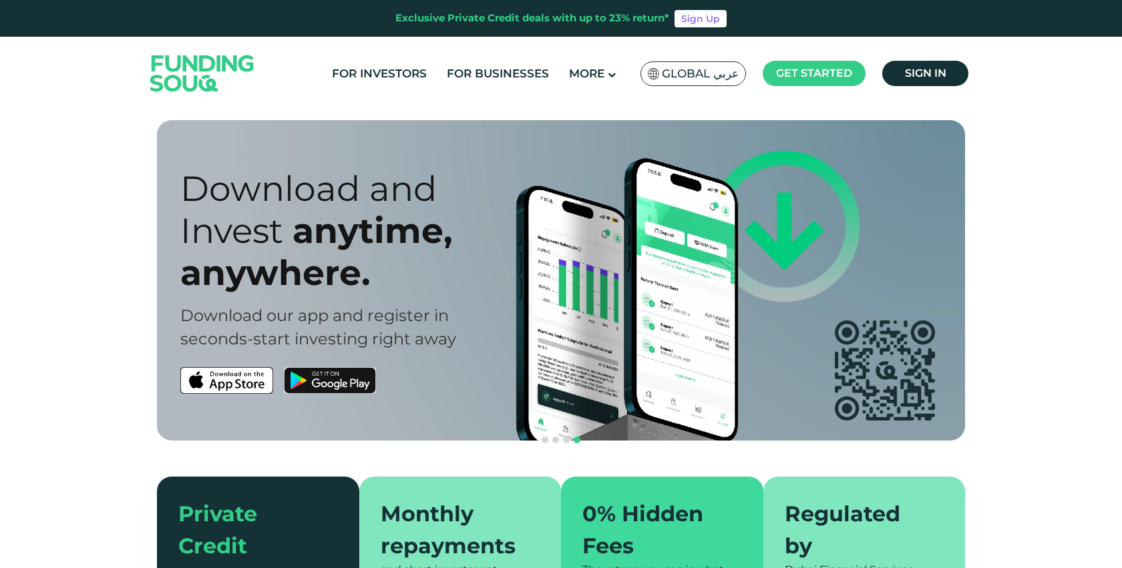
scroll to position [0, 0]
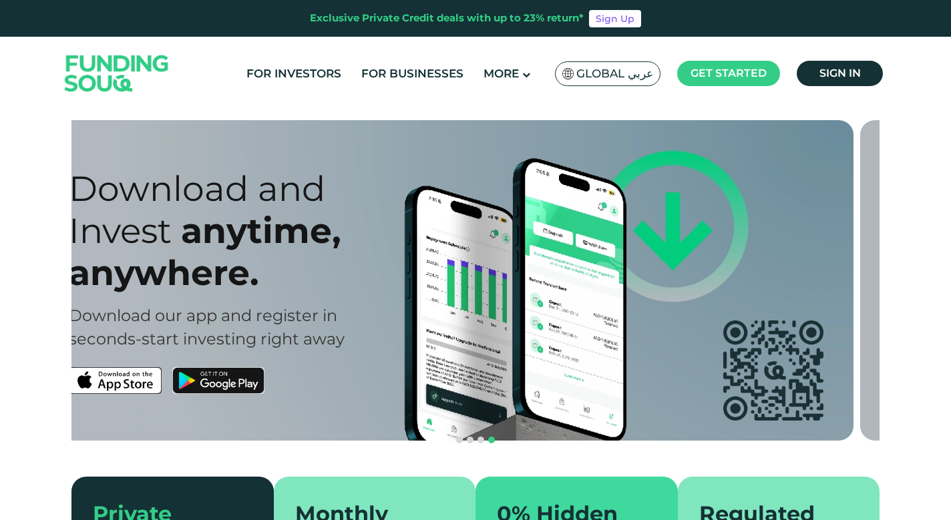
drag, startPoint x: 379, startPoint y: 387, endPoint x: 224, endPoint y: 425, distance: 159.4
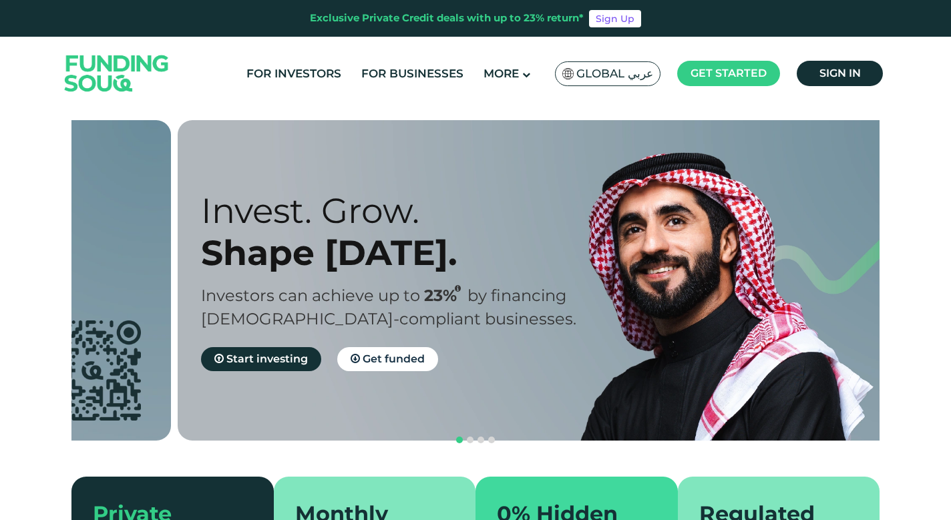
drag, startPoint x: 402, startPoint y: 342, endPoint x: 683, endPoint y: 365, distance: 281.5
click at [605, 365] on div "Invest. Grow. Shape Tomorrow. Investors can achieve up to 23% by financing Shar…" at bounding box center [403, 281] width 404 height 182
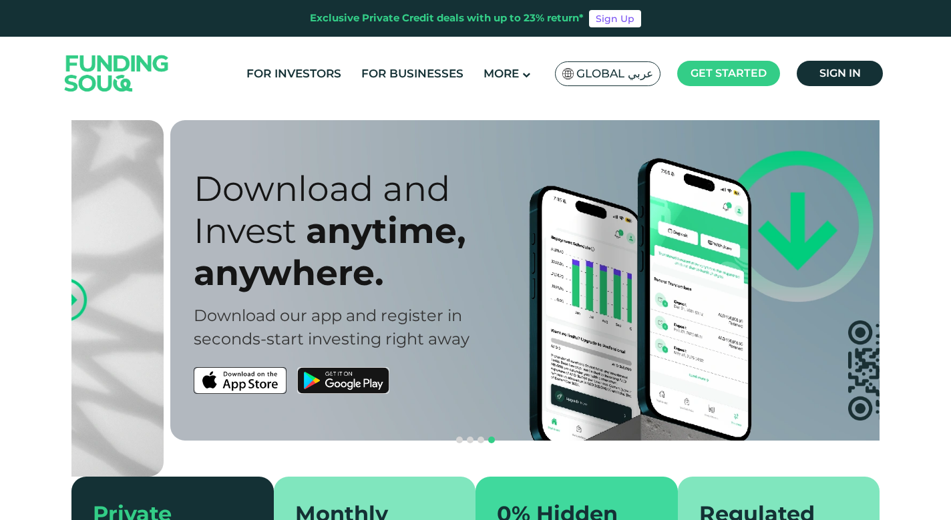
drag, startPoint x: 271, startPoint y: 313, endPoint x: 516, endPoint y: 290, distance: 246.2
click at [496, 289] on div "Download and Invest anytime, anywhere. Download our app and register in seconds…" at bounding box center [396, 281] width 404 height 226
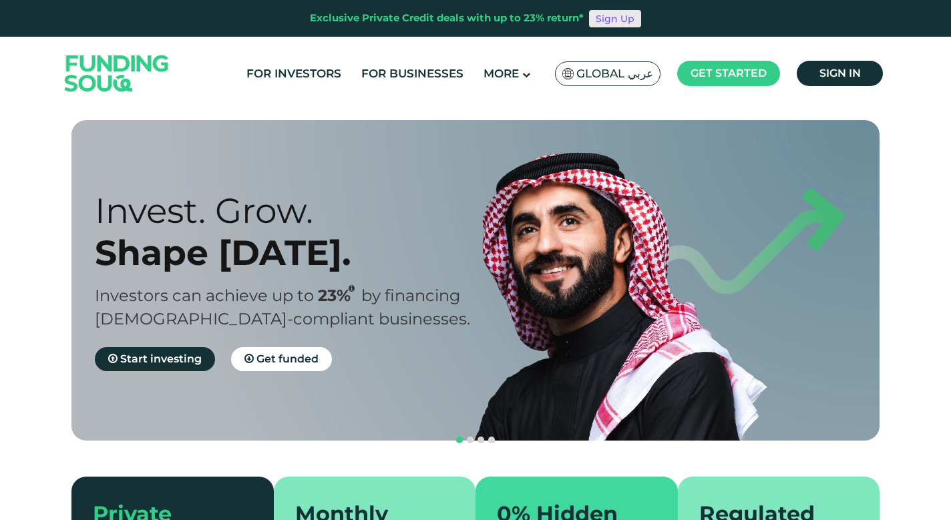
click at [618, 21] on link "Sign Up" at bounding box center [615, 18] width 52 height 17
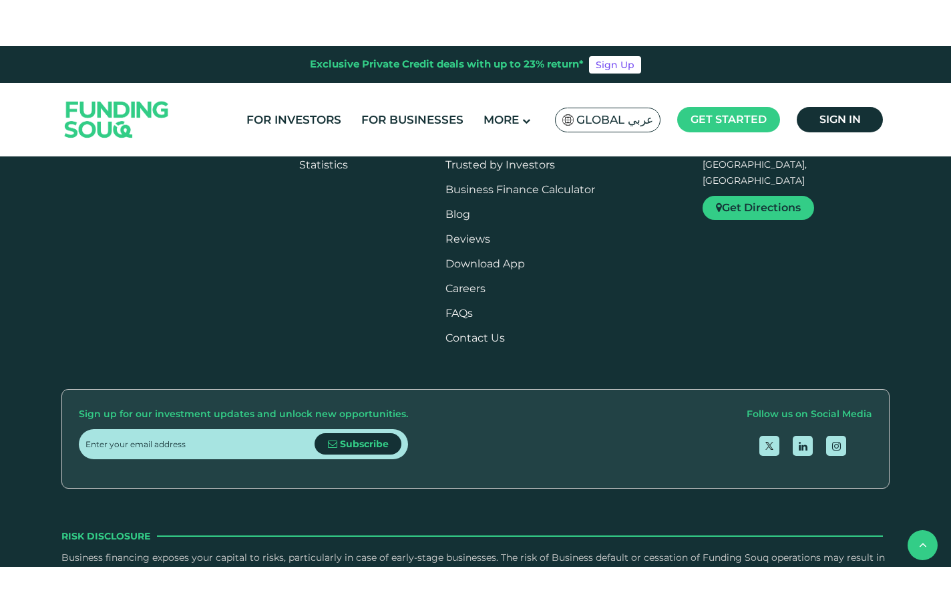
scroll to position [1524, 0]
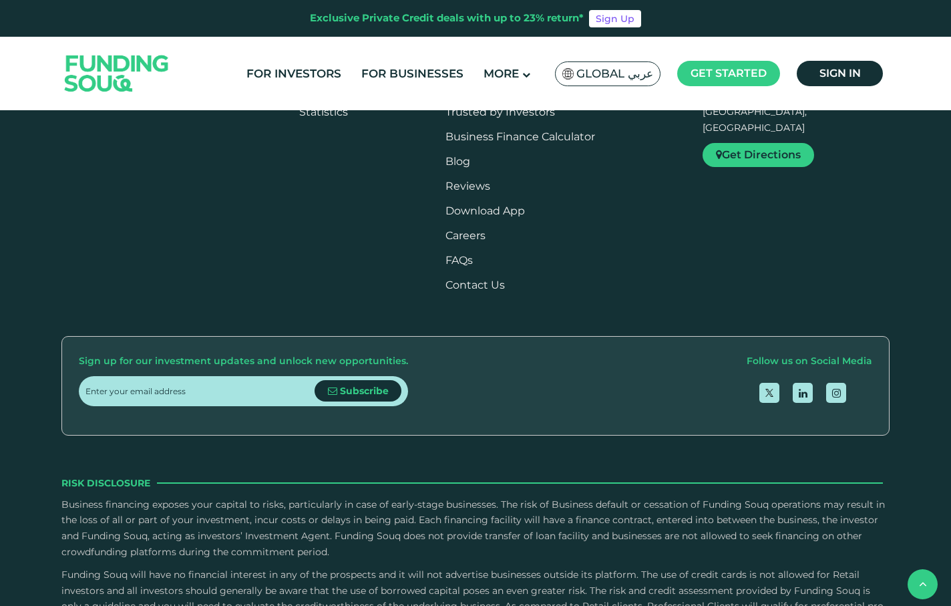
type tc-range-slider "4"
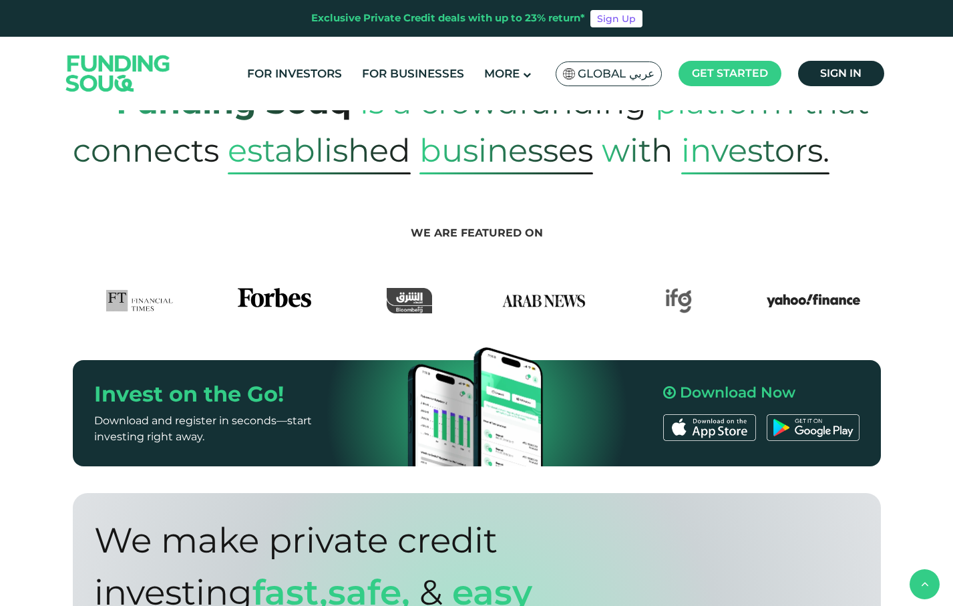
scroll to position [624, 0]
drag, startPoint x: 511, startPoint y: 265, endPoint x: 232, endPoint y: 247, distance: 279.1
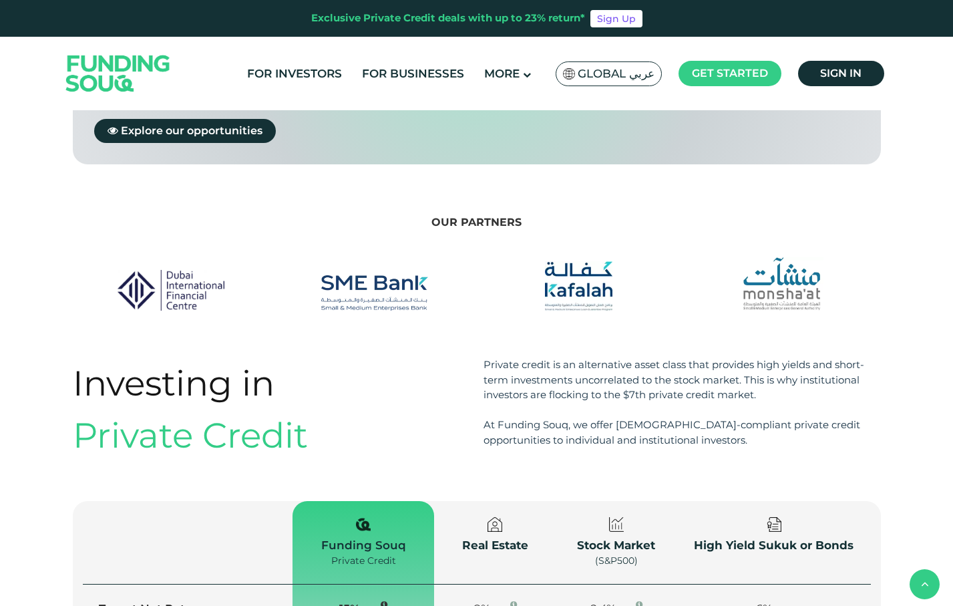
scroll to position [1298, 0]
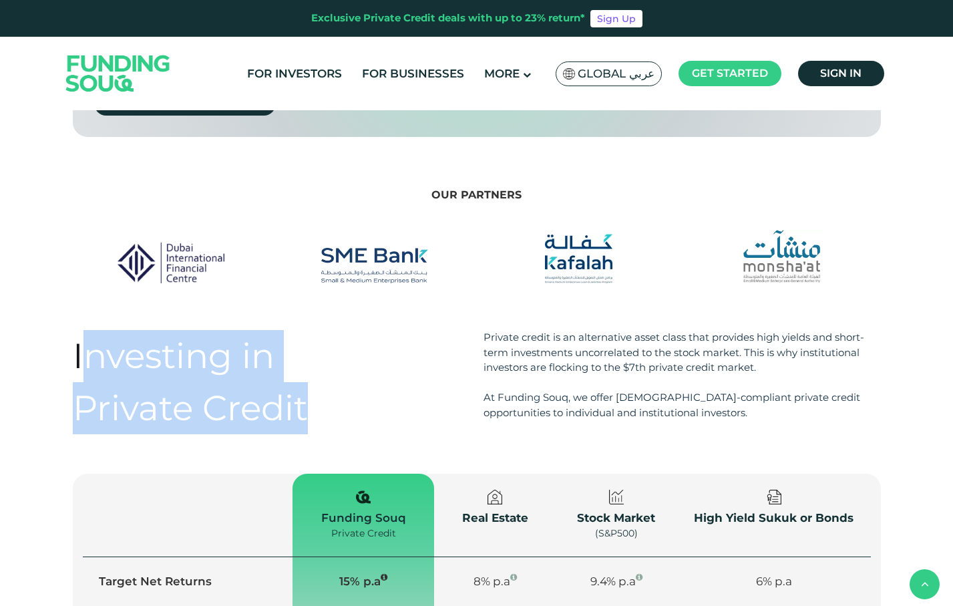
drag, startPoint x: 302, startPoint y: 367, endPoint x: 82, endPoint y: 315, distance: 226.7
click at [82, 330] on div "Investing in Private Credit" at bounding box center [271, 385] width 397 height 110
drag, startPoint x: 72, startPoint y: 315, endPoint x: 355, endPoint y: 374, distance: 288.8
click at [355, 374] on div "Investing in Private Credit" at bounding box center [271, 385] width 397 height 110
click at [355, 382] on div "Private Credit" at bounding box center [271, 408] width 397 height 52
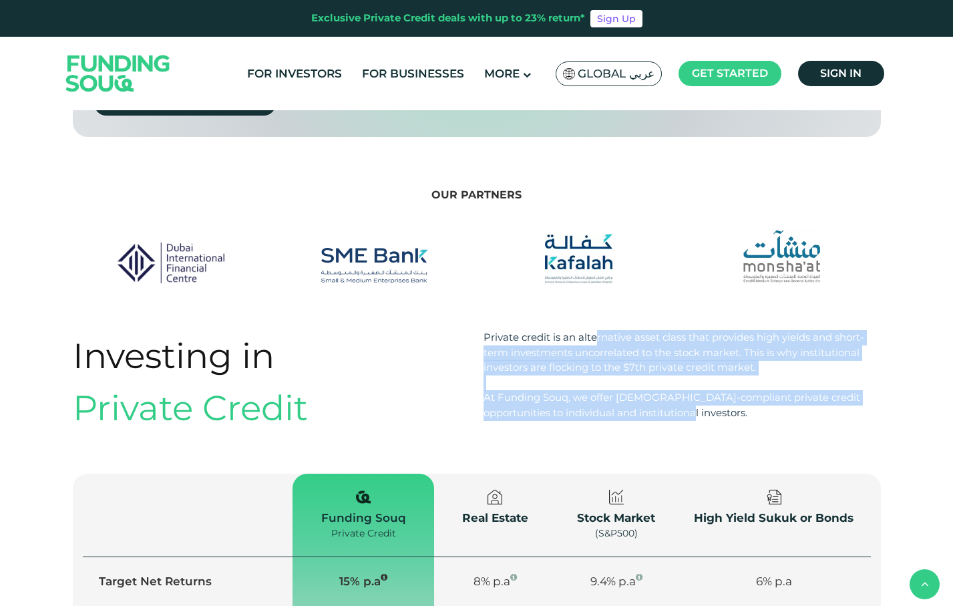
drag, startPoint x: 486, startPoint y: 297, endPoint x: 748, endPoint y: 380, distance: 274.9
click at [748, 380] on div "Investing in Private Credit Private credit is an alternative asset class that p…" at bounding box center [477, 385] width 808 height 110
click at [748, 390] on div "At Funding Souq, we offer [DEMOGRAPHIC_DATA]-compliant private credit opportuni…" at bounding box center [682, 405] width 397 height 30
